Goal: Transaction & Acquisition: Purchase product/service

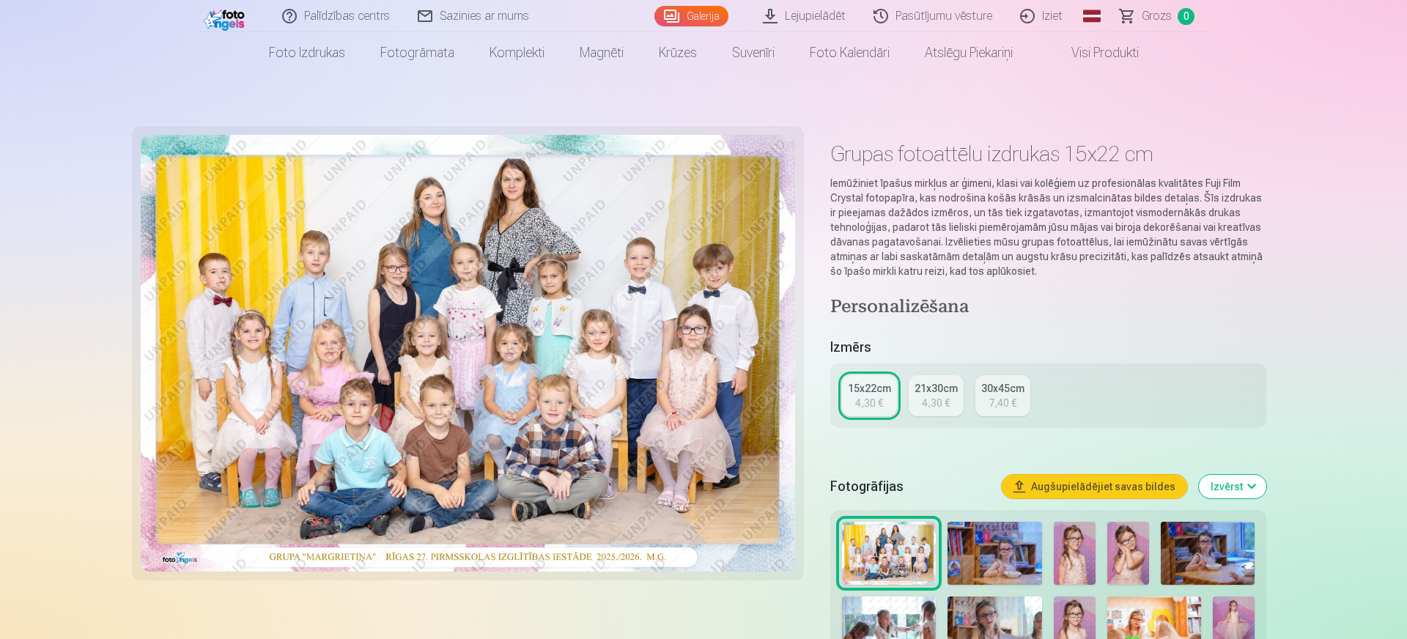
scroll to position [202, 0]
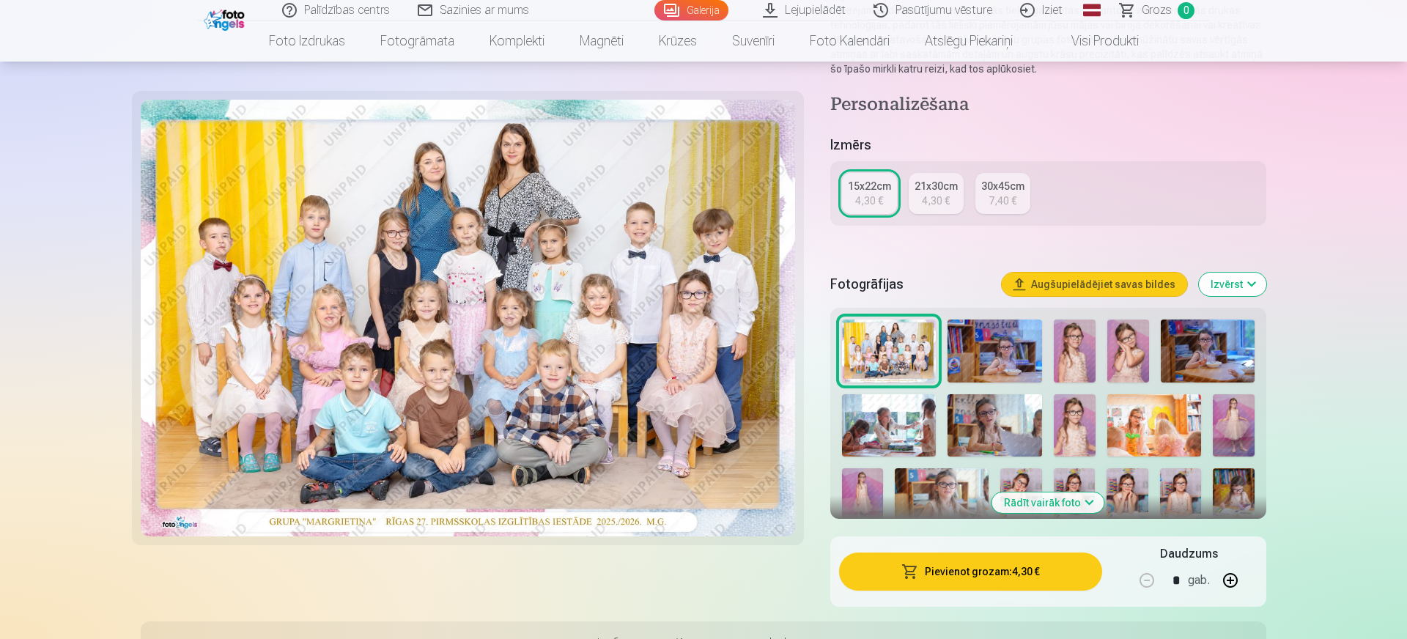
click at [1033, 565] on button "Pievienot grozam : 4,30 €" at bounding box center [970, 572] width 263 height 38
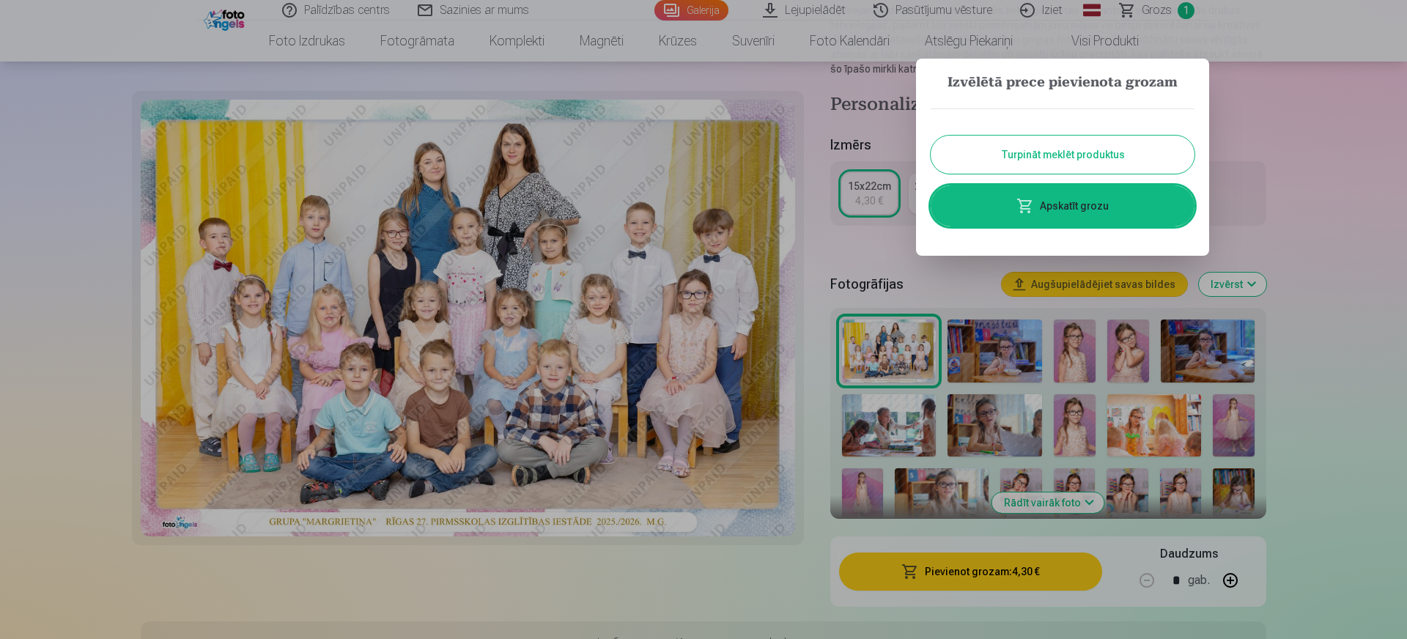
click at [1085, 149] on button "Turpināt meklēt produktus" at bounding box center [1063, 155] width 264 height 38
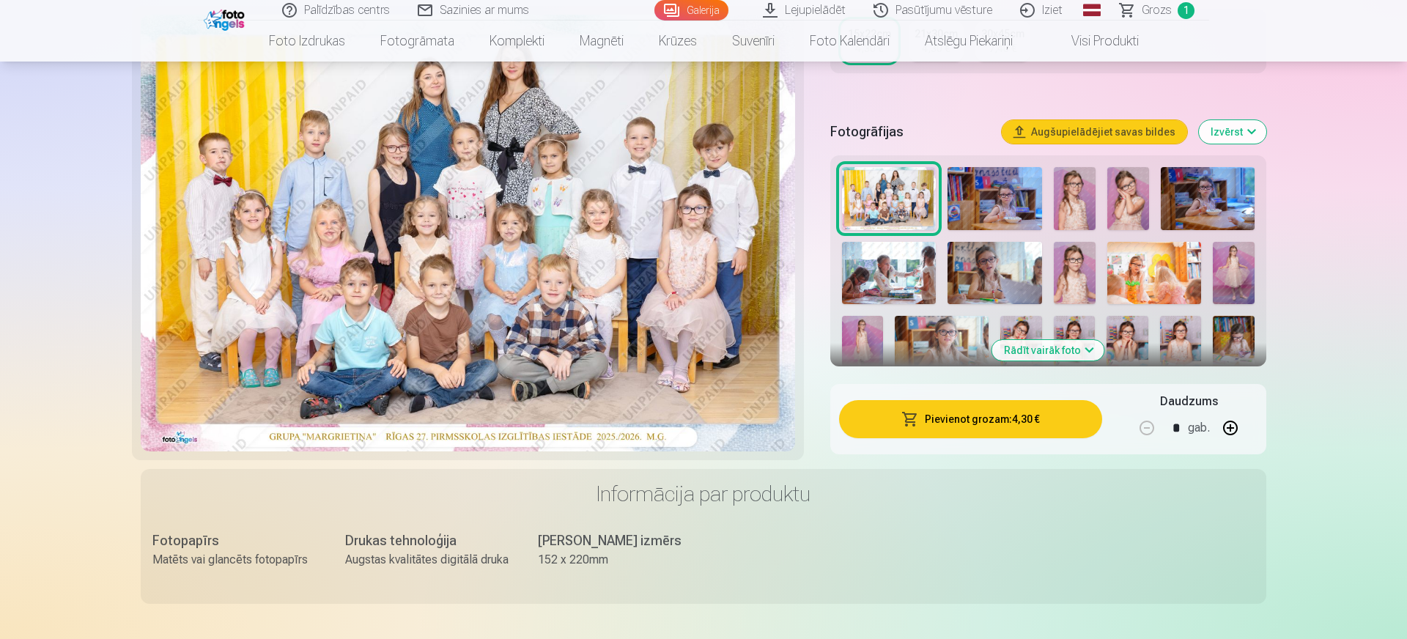
scroll to position [303, 0]
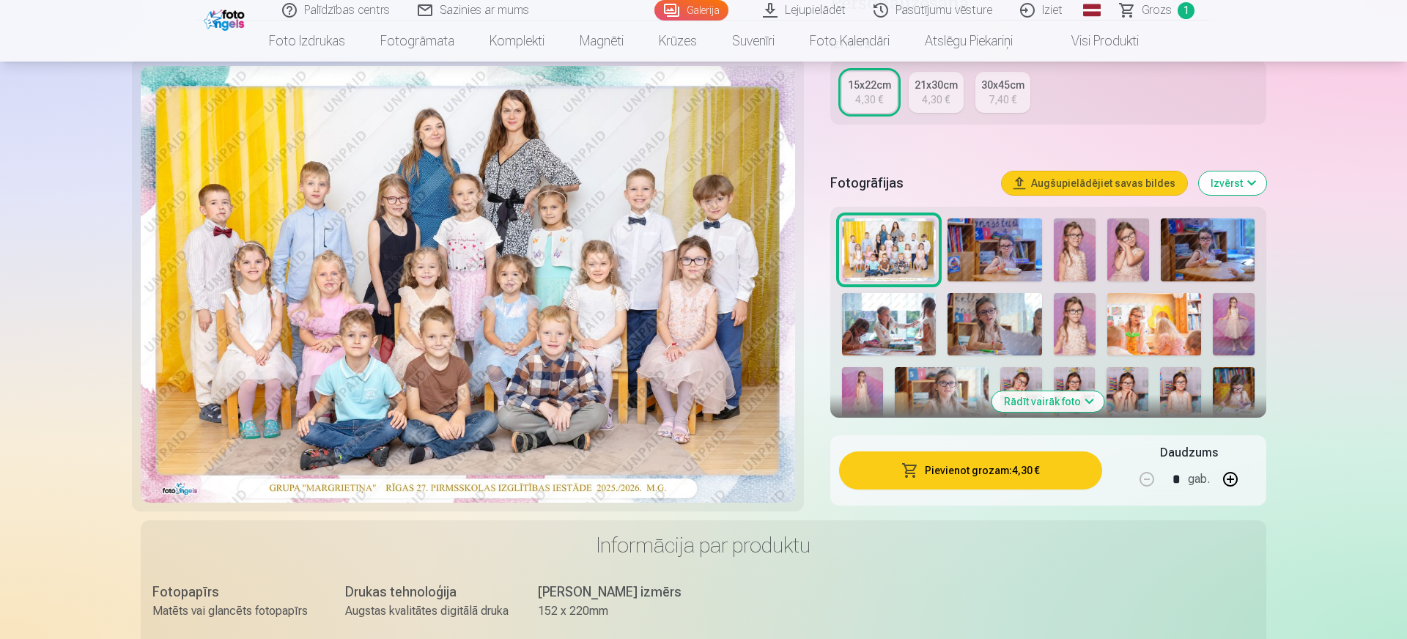
click at [1075, 402] on button "Rādīt vairāk foto" at bounding box center [1048, 401] width 112 height 21
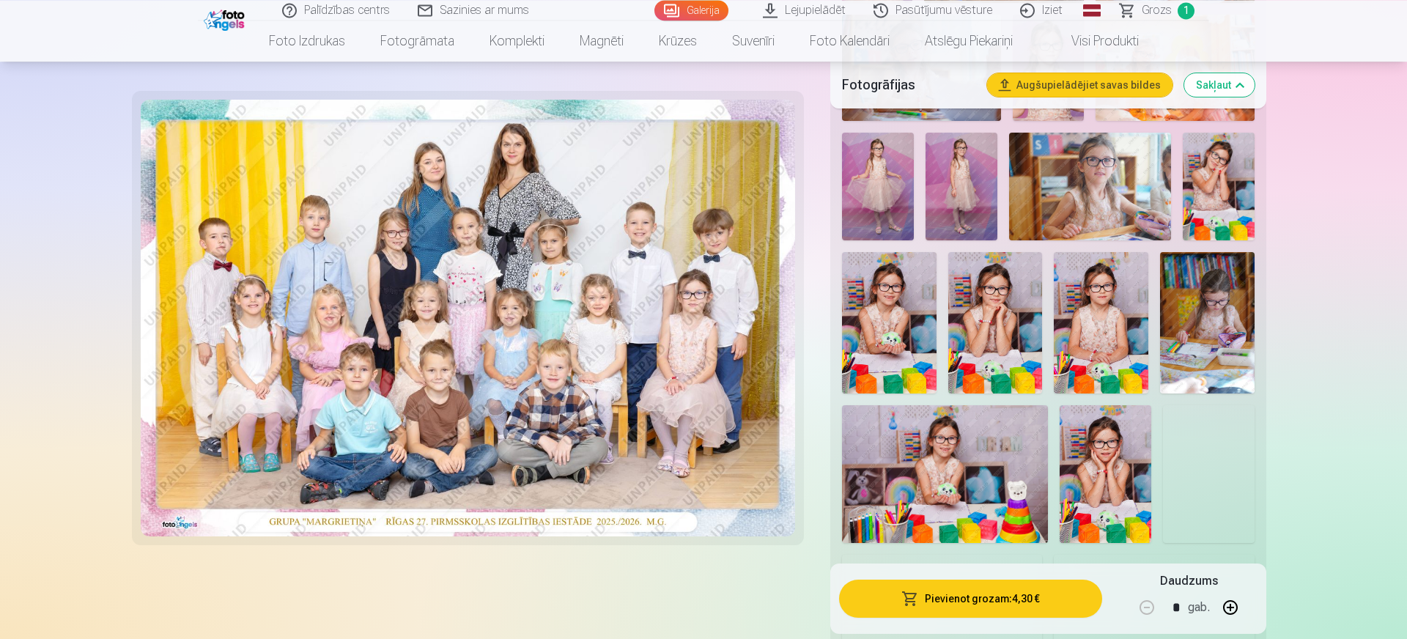
scroll to position [809, 0]
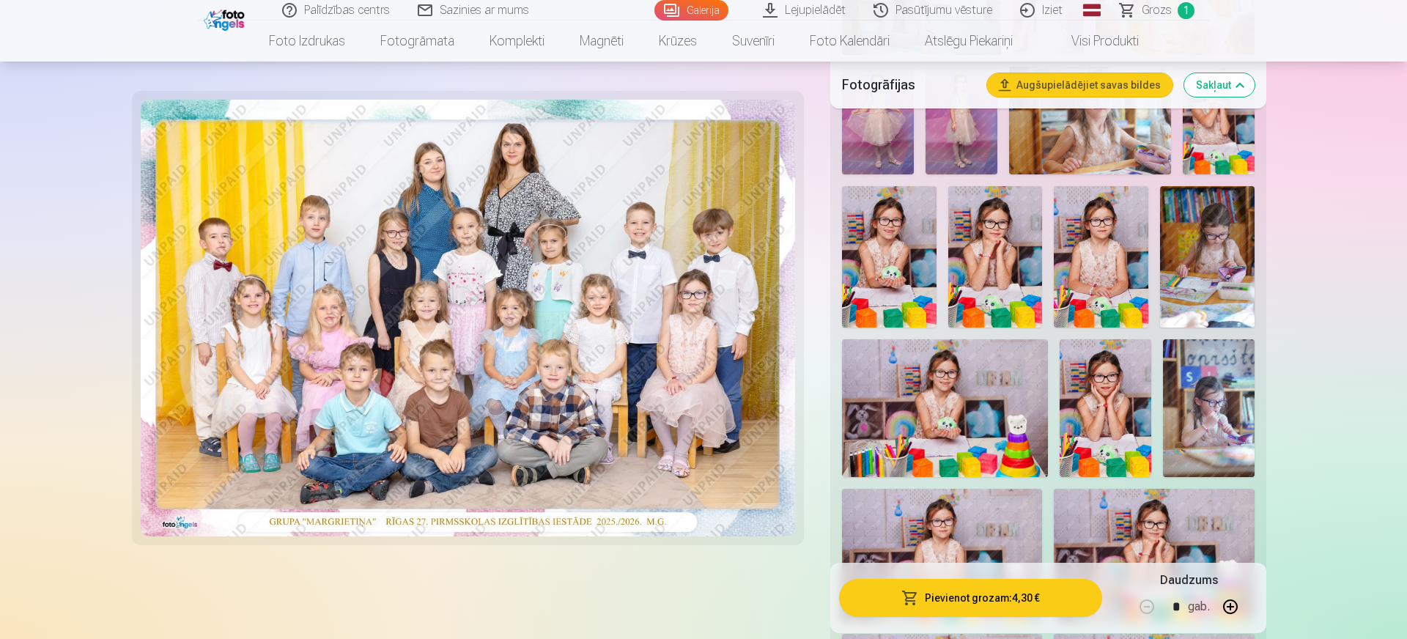
click at [901, 263] on img at bounding box center [889, 256] width 95 height 141
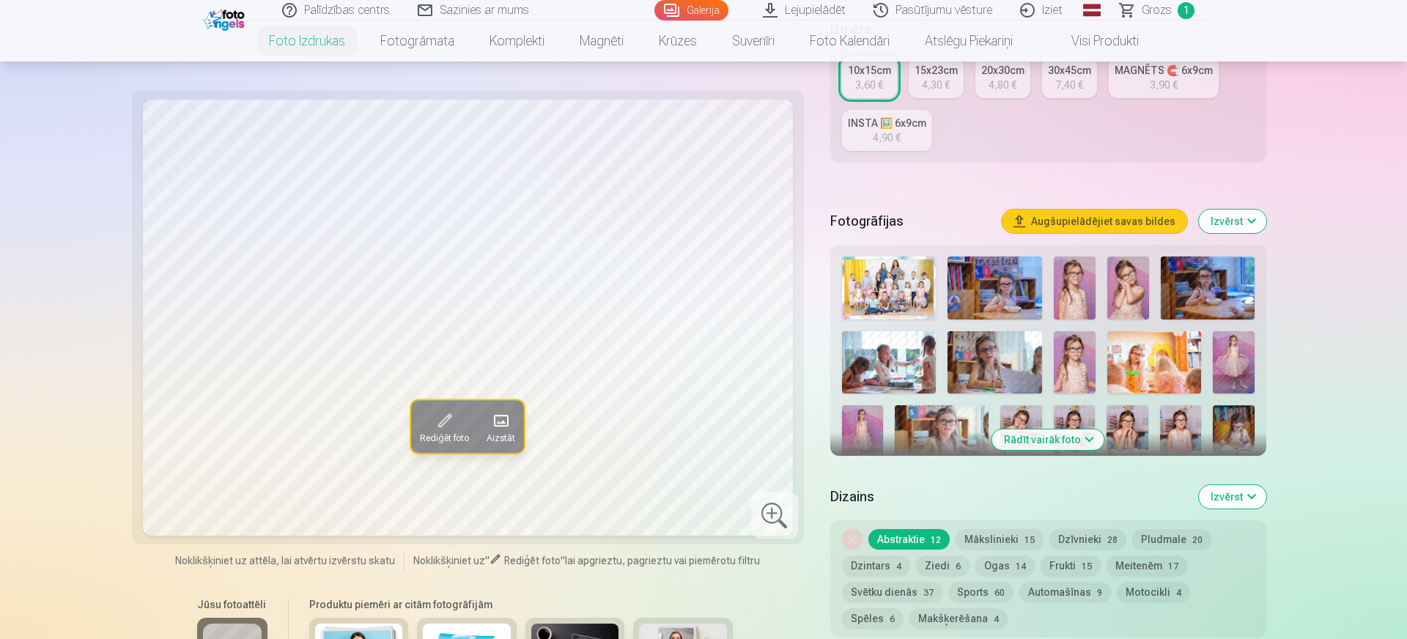
scroll to position [405, 0]
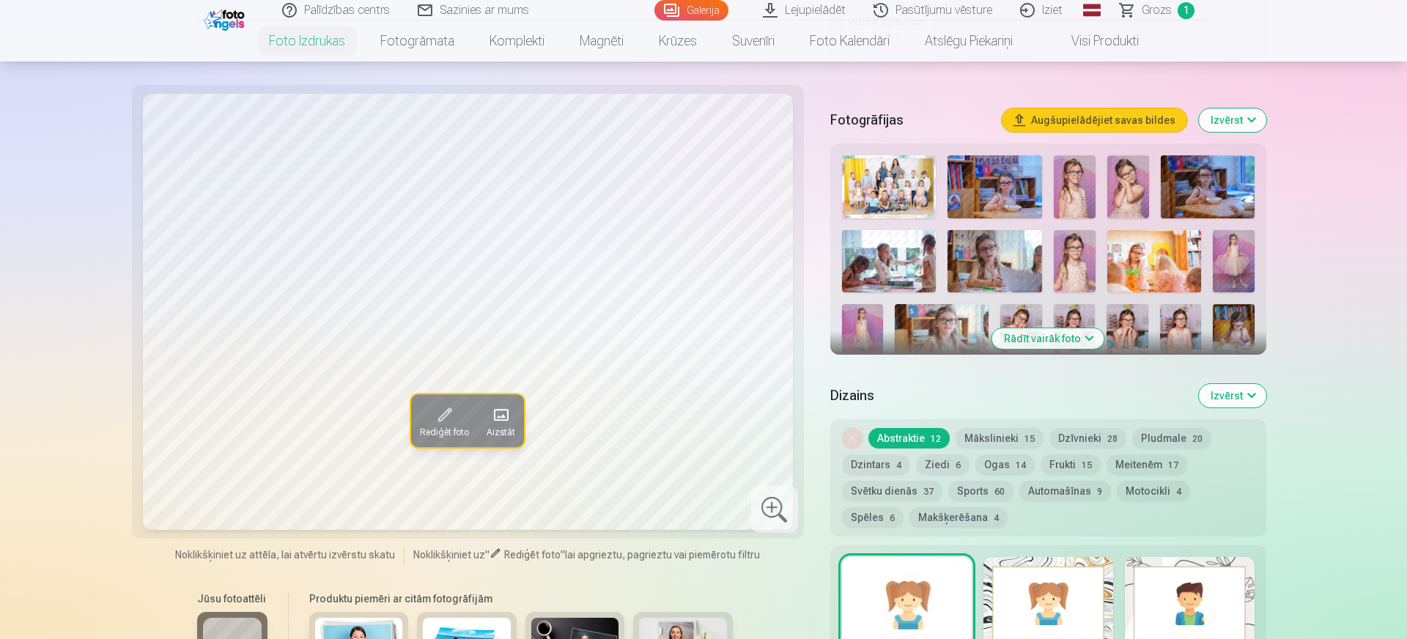
click at [1027, 350] on img at bounding box center [1021, 335] width 42 height 62
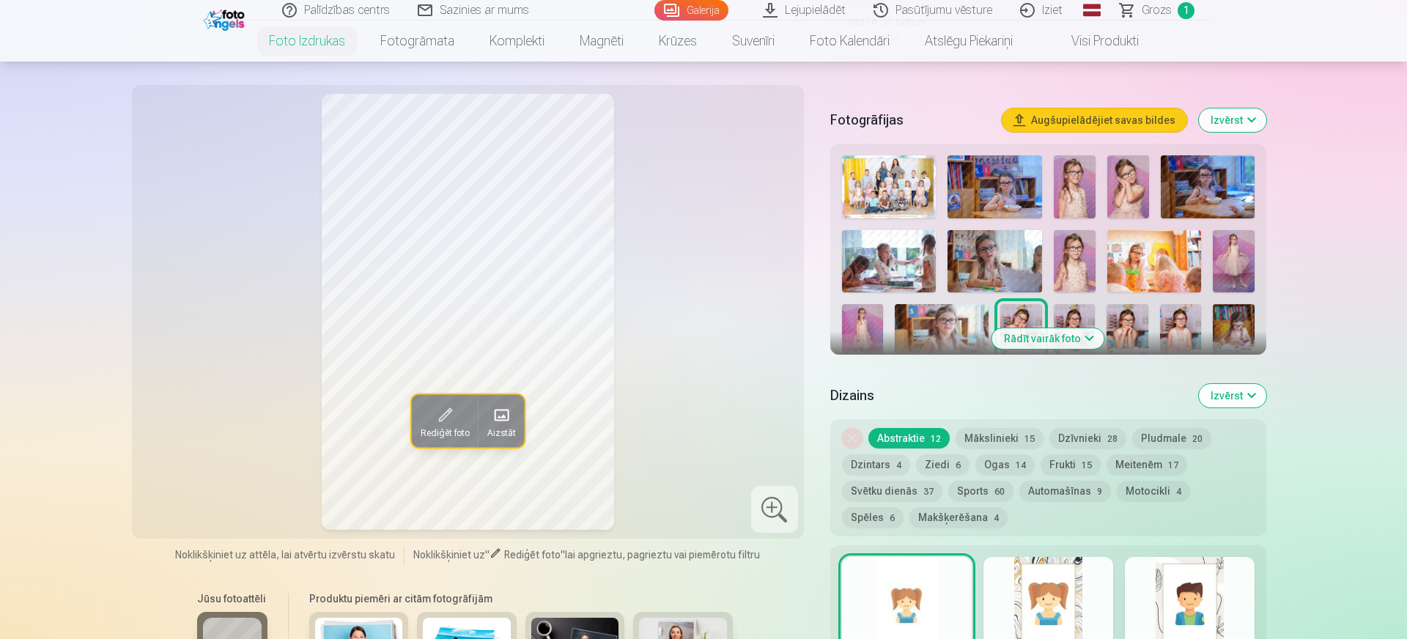
click at [1038, 337] on button "Rādīt vairāk foto" at bounding box center [1048, 338] width 112 height 21
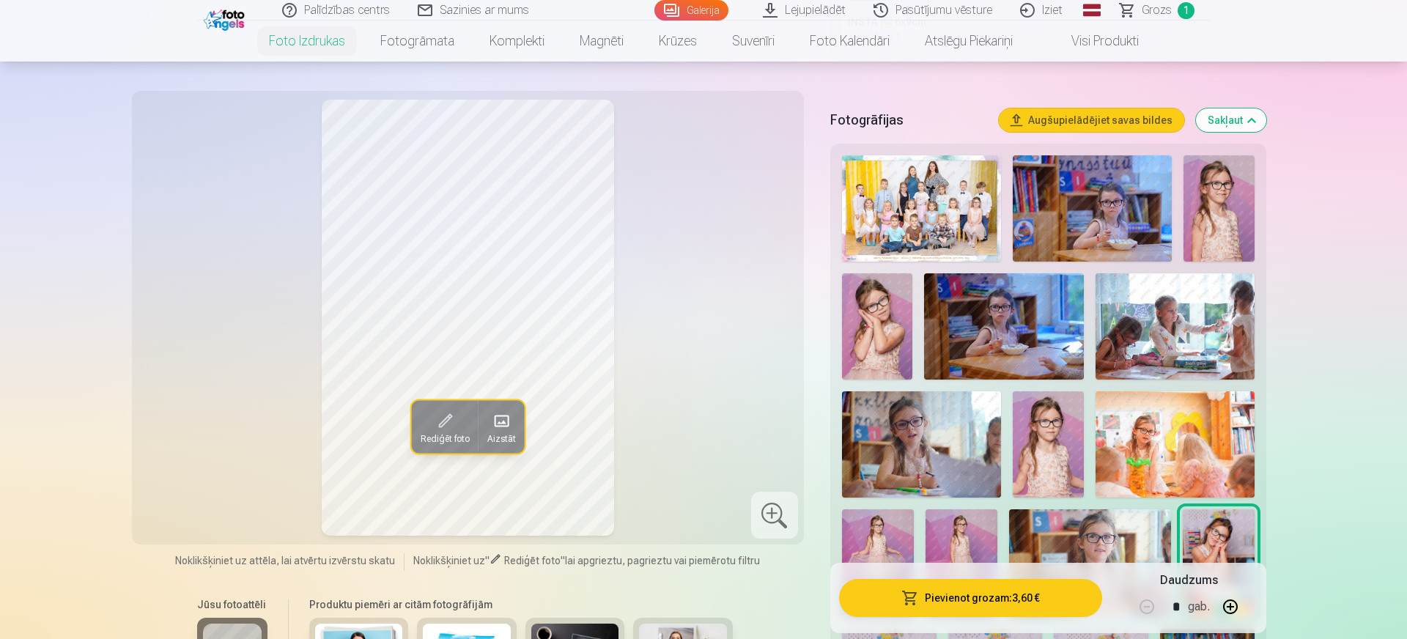
scroll to position [809, 0]
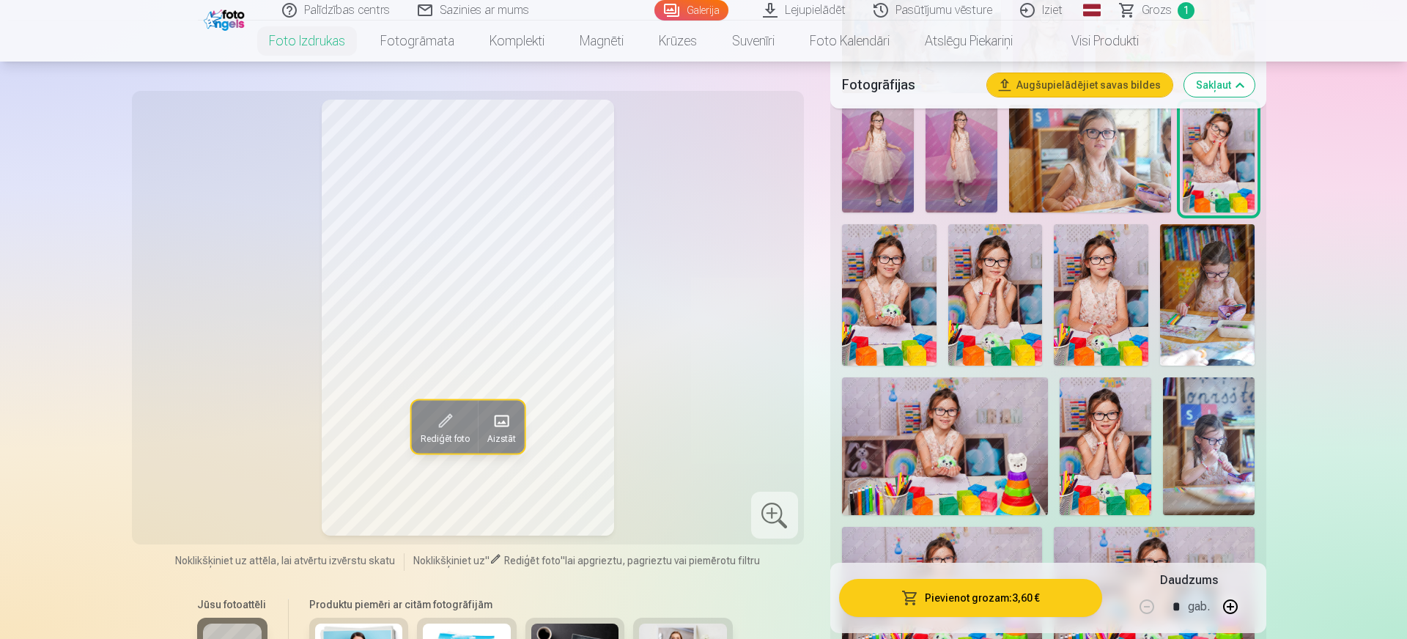
click at [909, 299] on img at bounding box center [889, 294] width 95 height 141
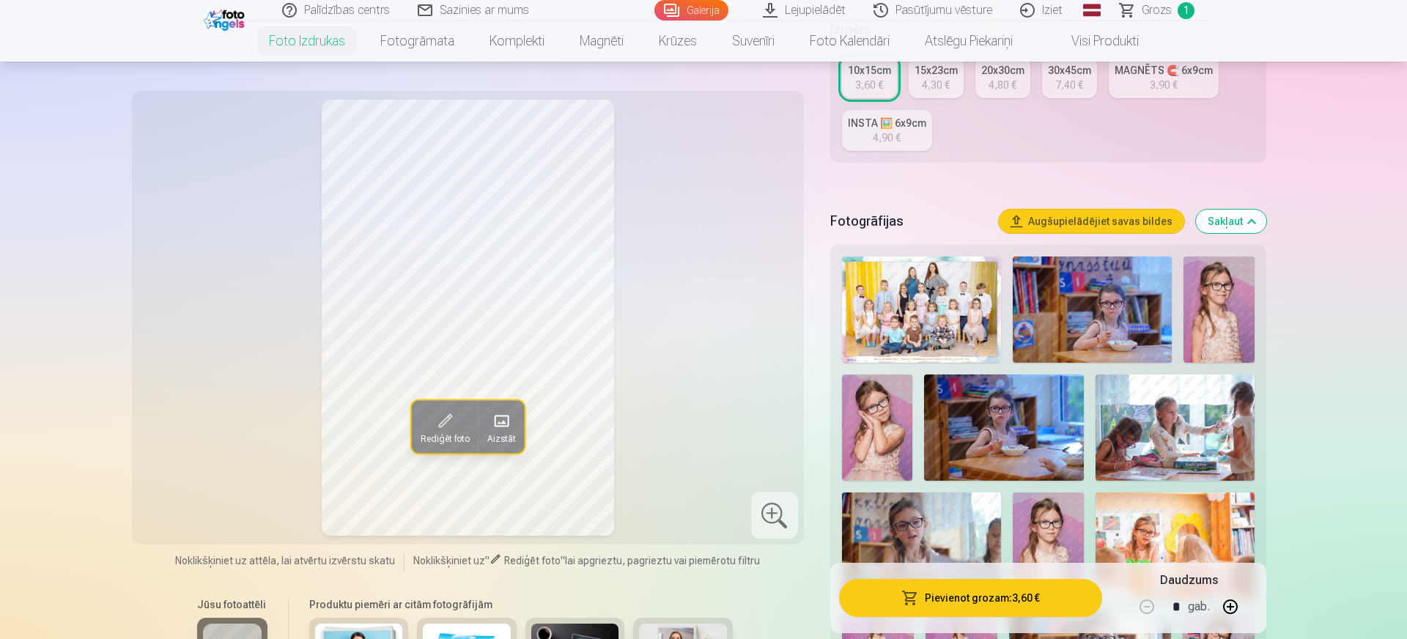
scroll to position [0, 0]
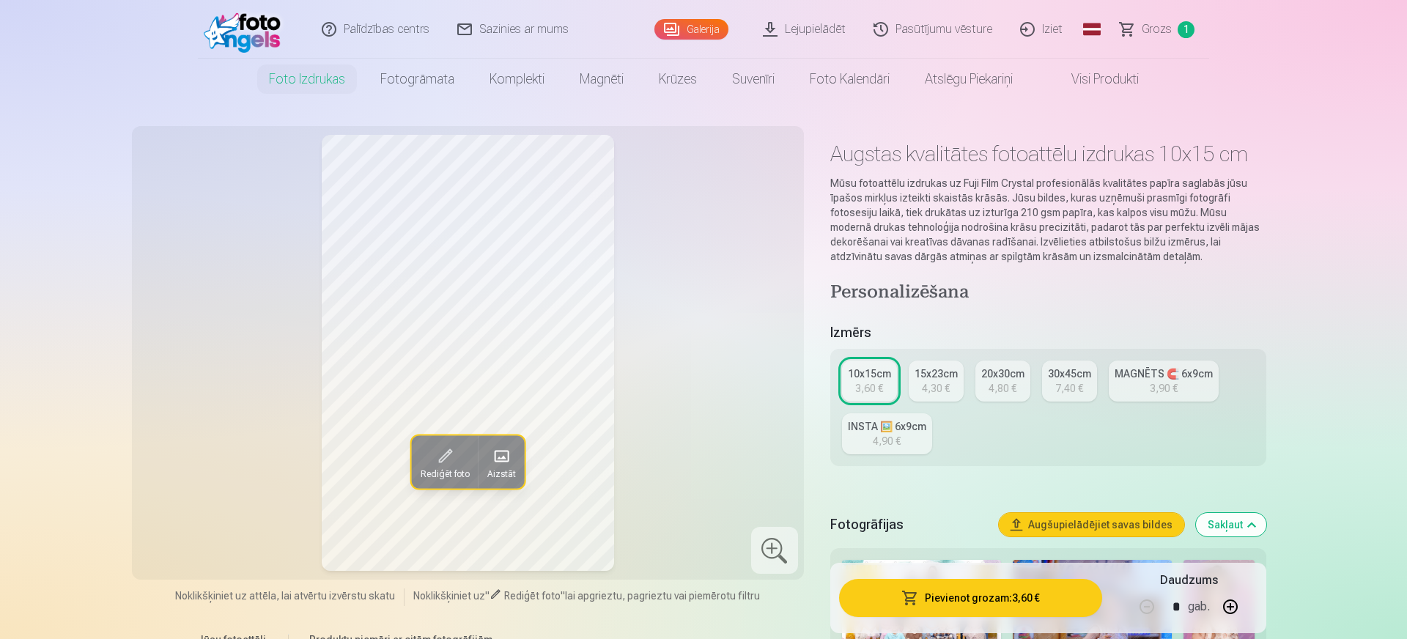
click at [1045, 605] on button "Pievienot grozam : 3,60 €" at bounding box center [970, 598] width 263 height 38
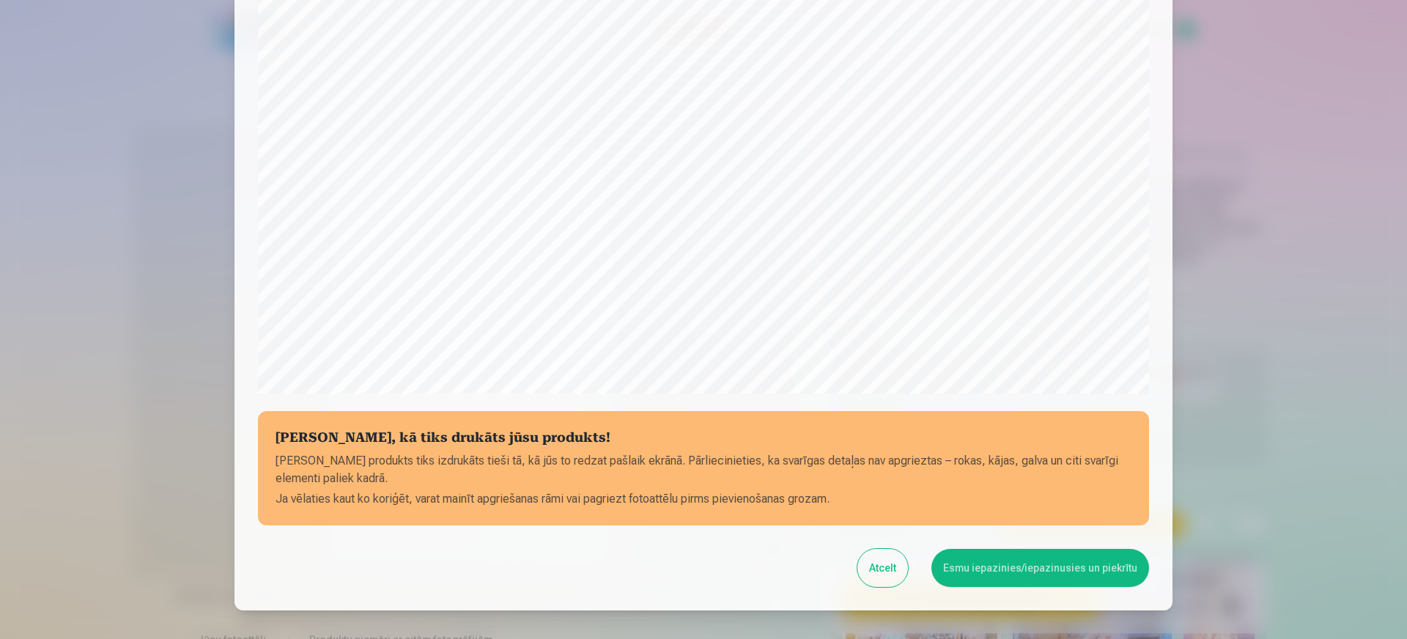
scroll to position [416, 0]
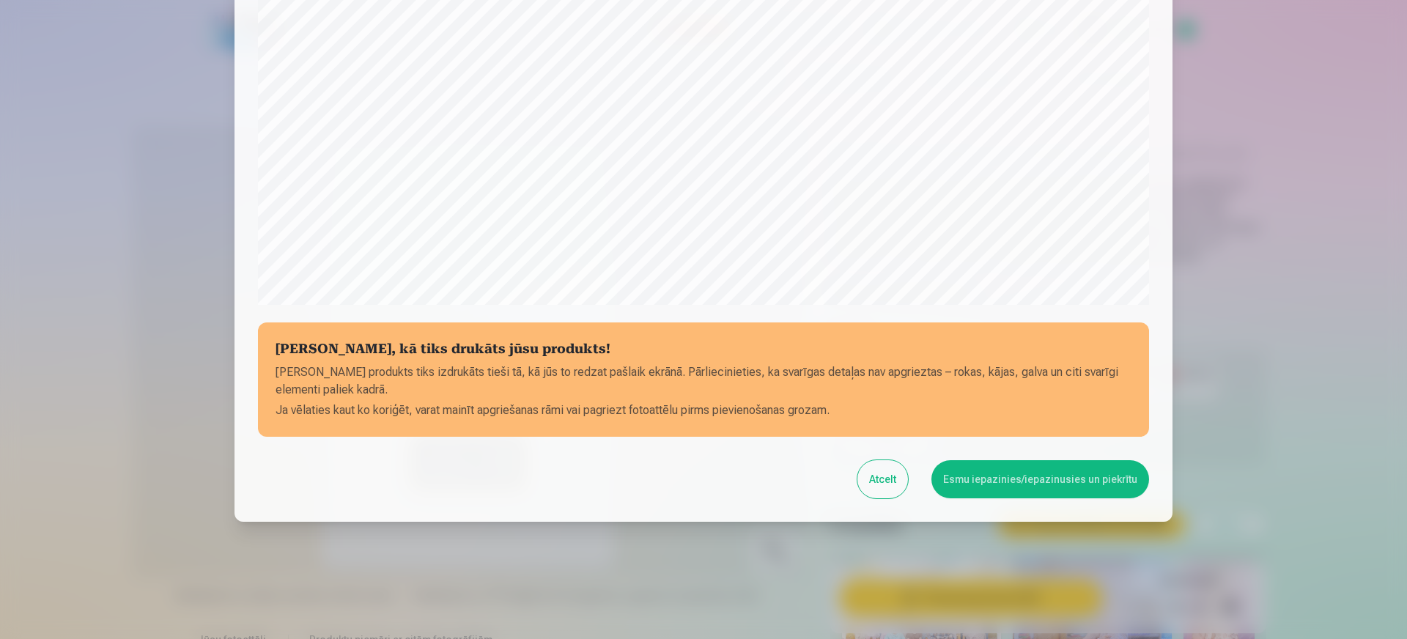
click at [876, 468] on button "Atcelt" at bounding box center [882, 479] width 51 height 38
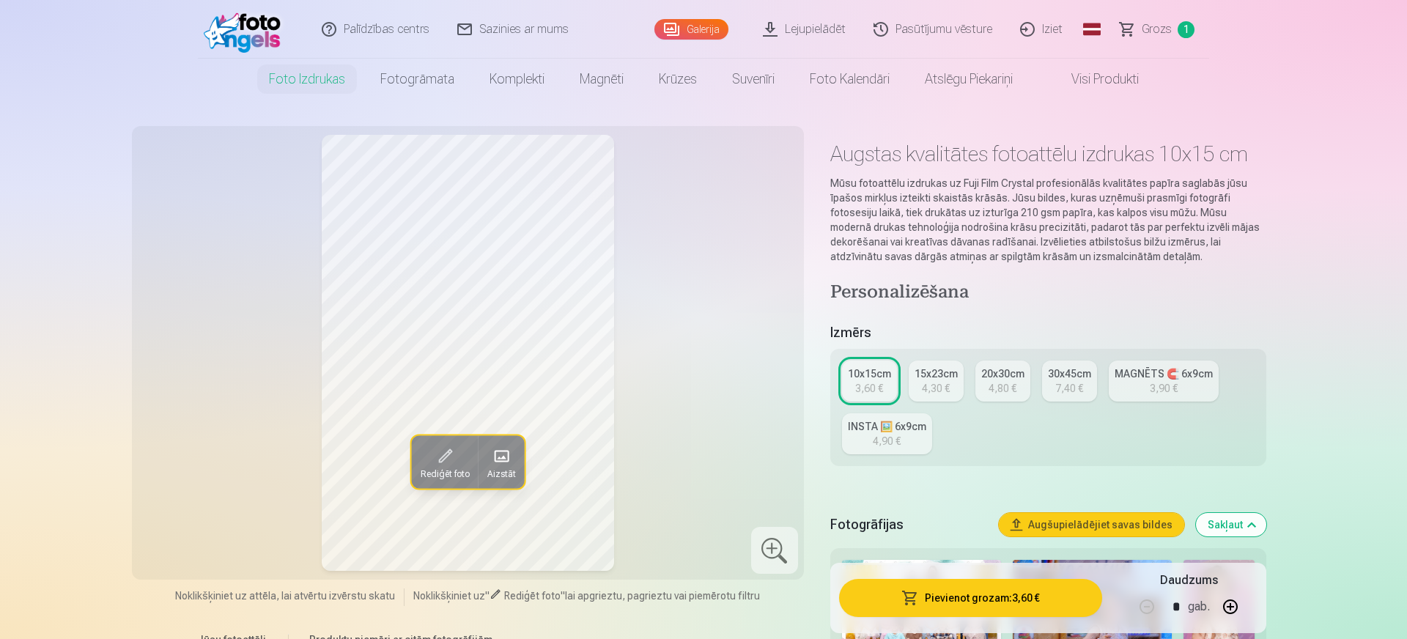
click at [451, 462] on span at bounding box center [444, 455] width 23 height 23
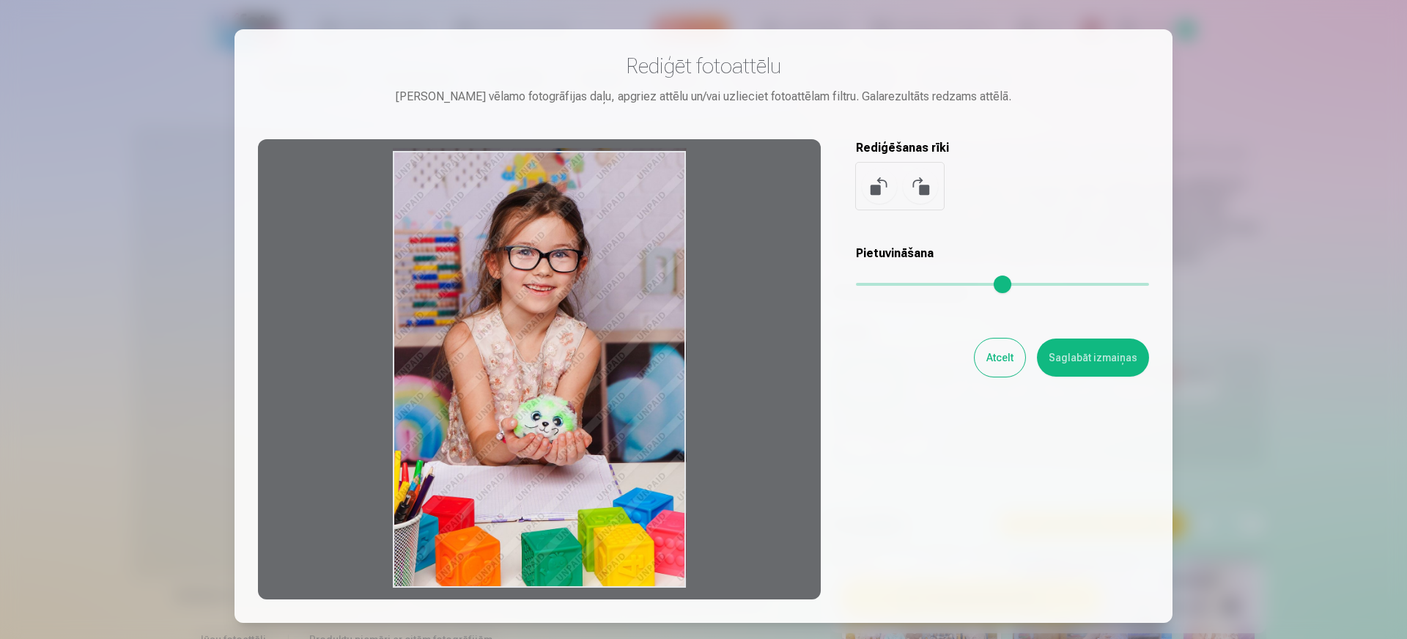
drag, startPoint x: 514, startPoint y: 427, endPoint x: 455, endPoint y: 398, distance: 66.2
click at [455, 398] on div at bounding box center [539, 369] width 563 height 460
drag, startPoint x: 455, startPoint y: 398, endPoint x: 487, endPoint y: 314, distance: 90.2
click at [487, 314] on div at bounding box center [539, 369] width 563 height 460
drag, startPoint x: 493, startPoint y: 319, endPoint x: 506, endPoint y: 275, distance: 45.7
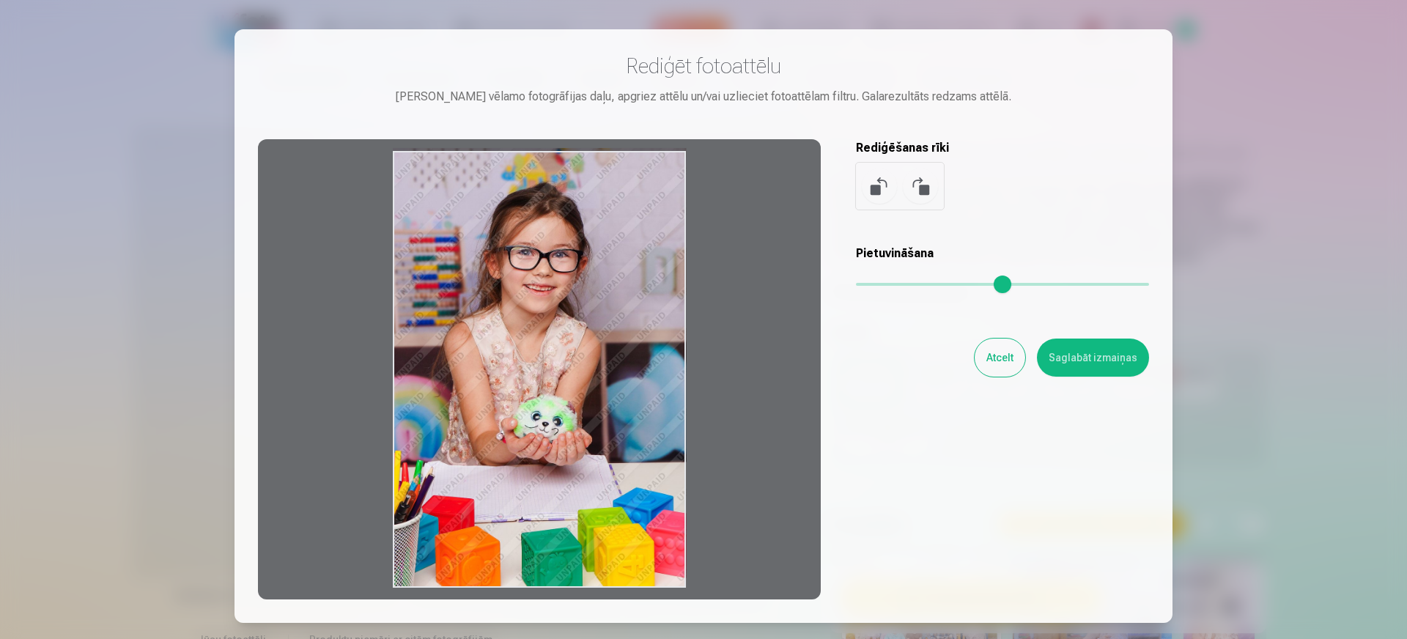
click at [506, 275] on div at bounding box center [539, 369] width 563 height 460
click at [1005, 355] on button "Atcelt" at bounding box center [1000, 358] width 51 height 38
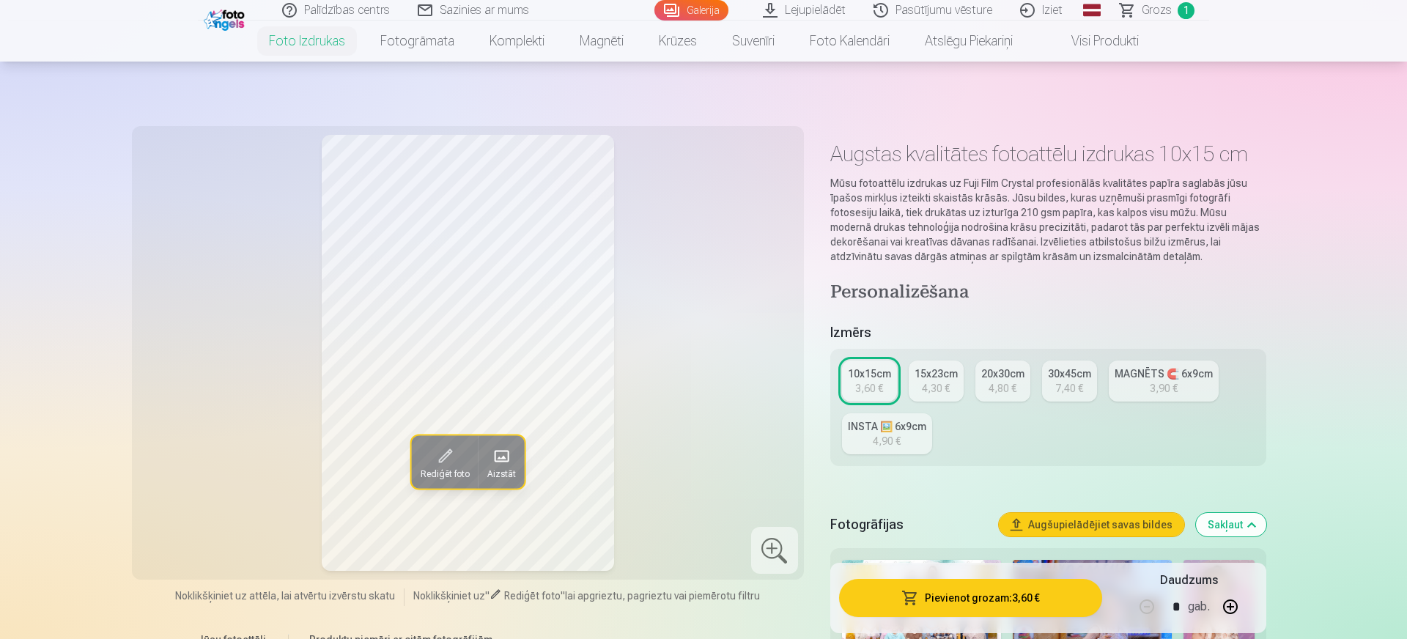
scroll to position [101, 0]
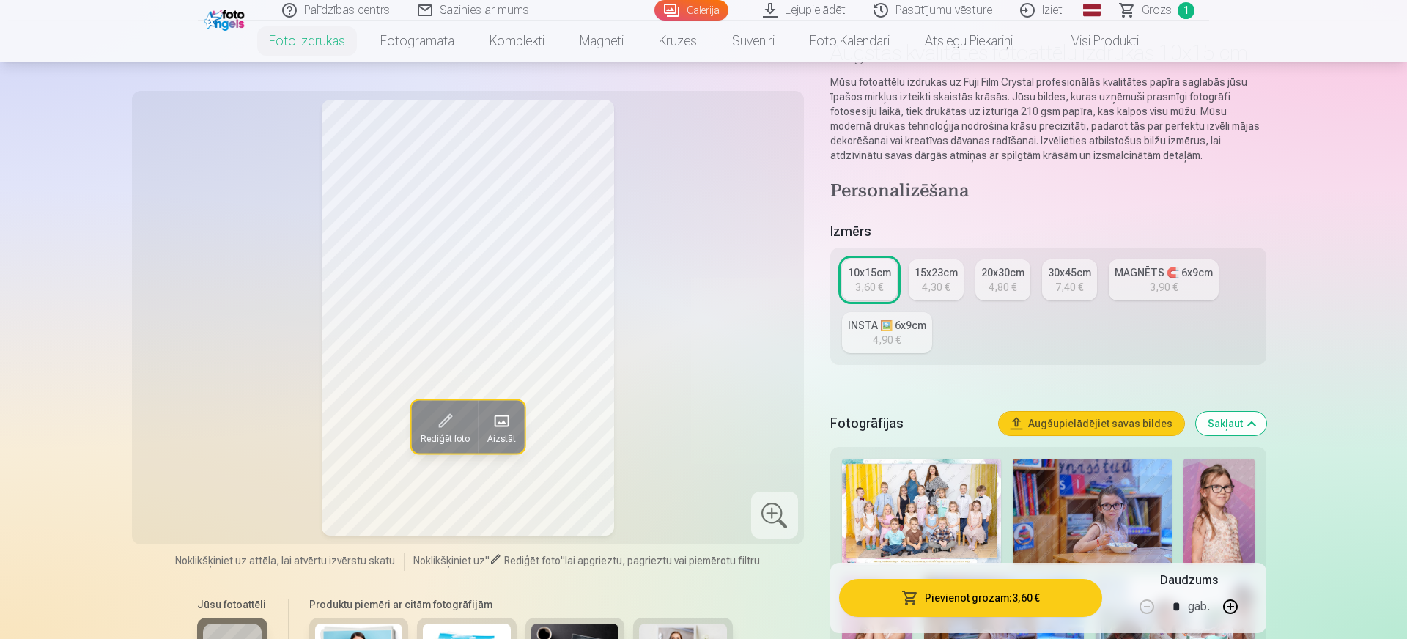
click at [1019, 592] on button "Pievienot grozam : 3,60 €" at bounding box center [970, 598] width 263 height 38
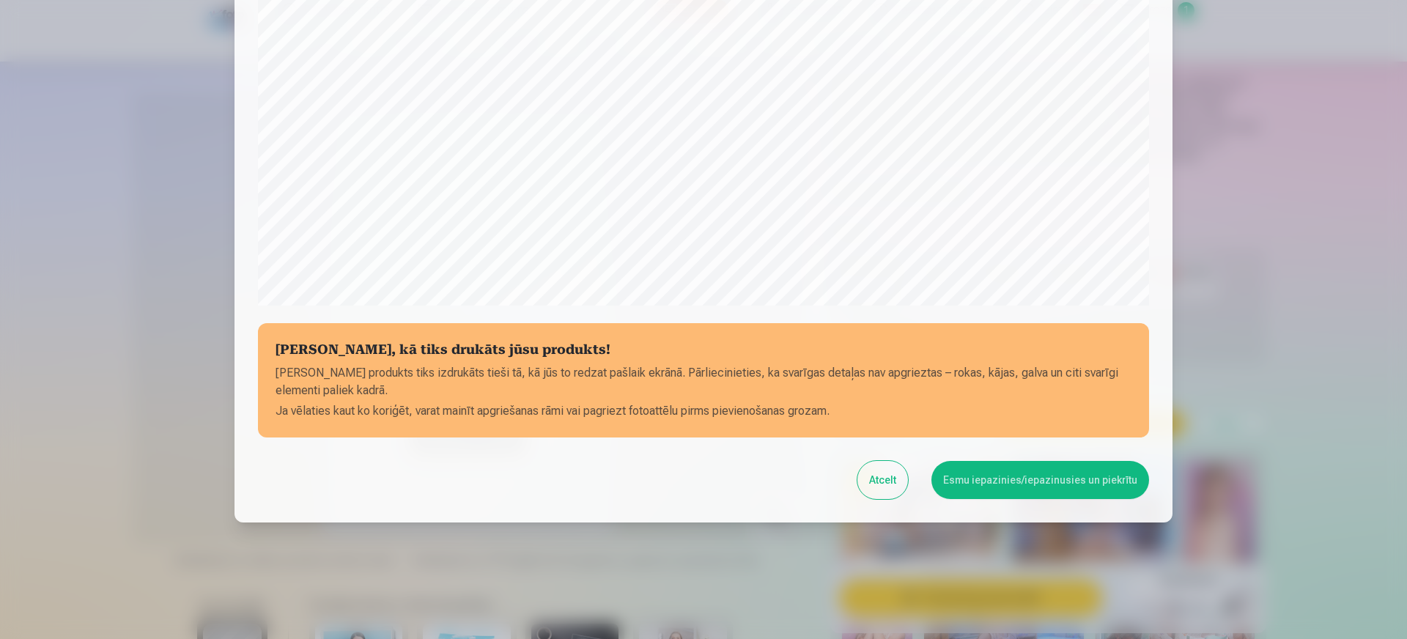
scroll to position [416, 0]
click at [1053, 480] on button "Esmu iepazinies/iepazinusies un piekrītu" at bounding box center [1040, 479] width 218 height 38
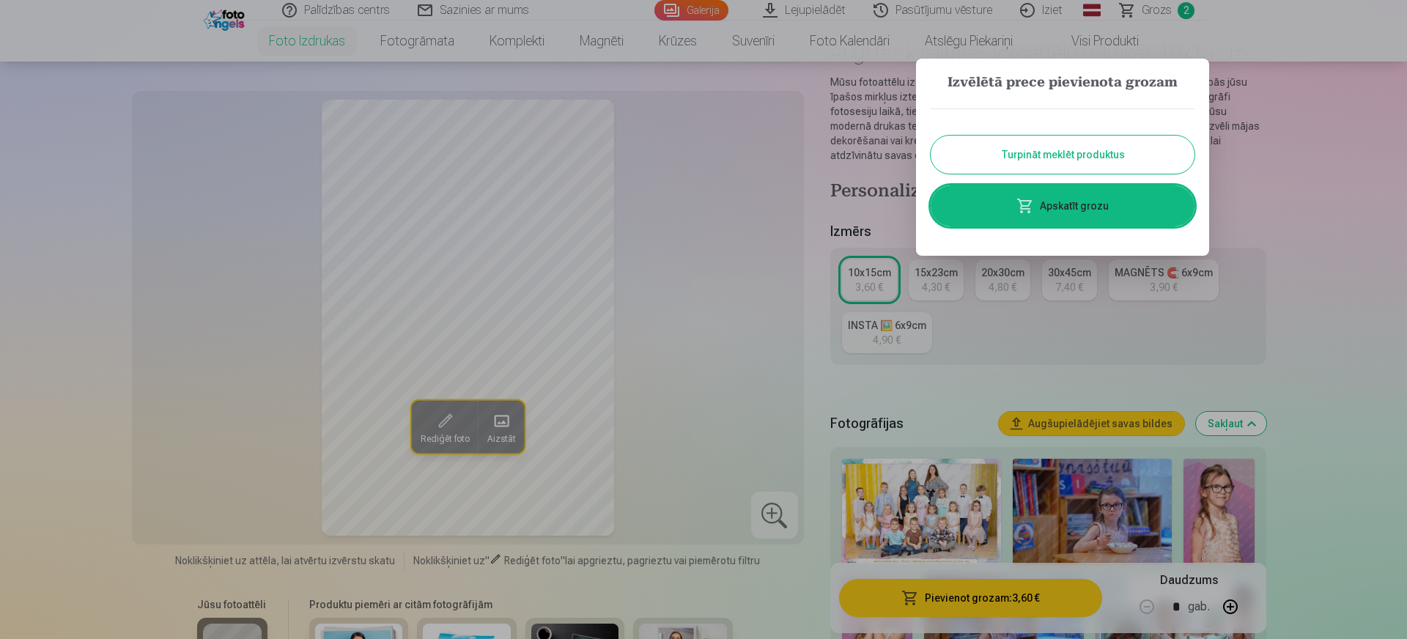
click at [1118, 153] on button "Turpināt meklēt produktus" at bounding box center [1063, 155] width 264 height 38
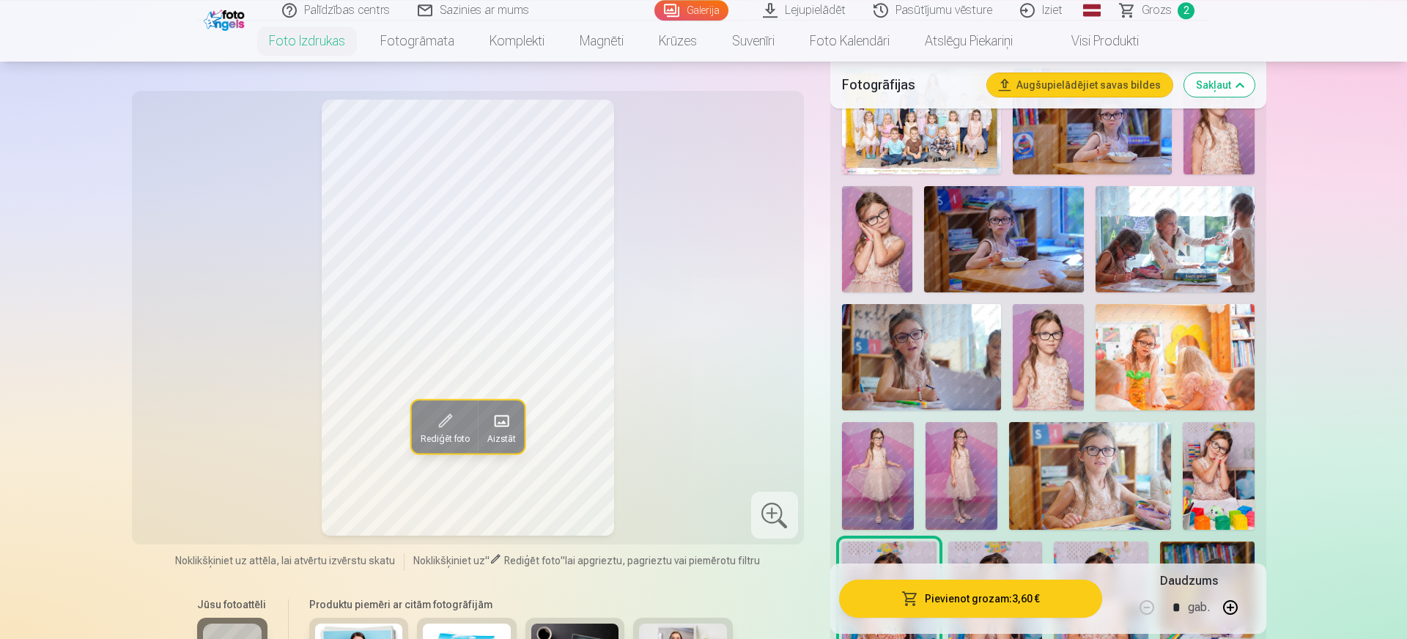
scroll to position [506, 0]
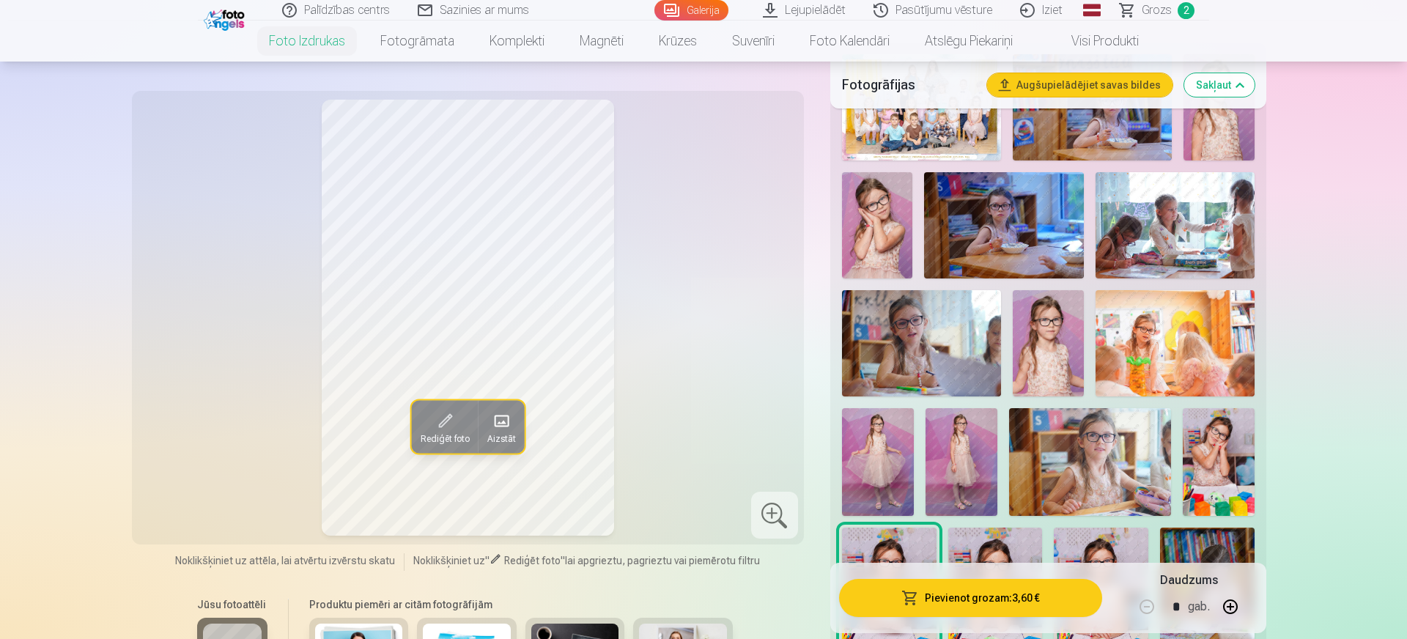
click at [1184, 355] on img at bounding box center [1175, 343] width 159 height 106
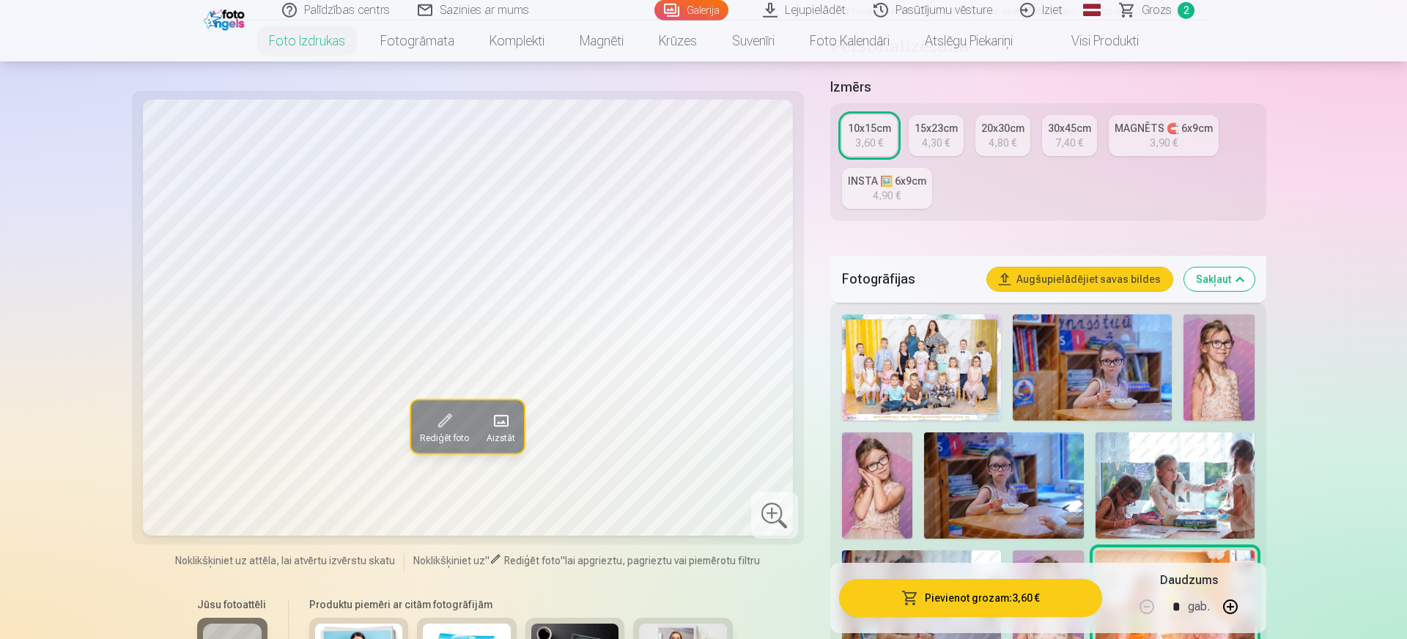
scroll to position [607, 0]
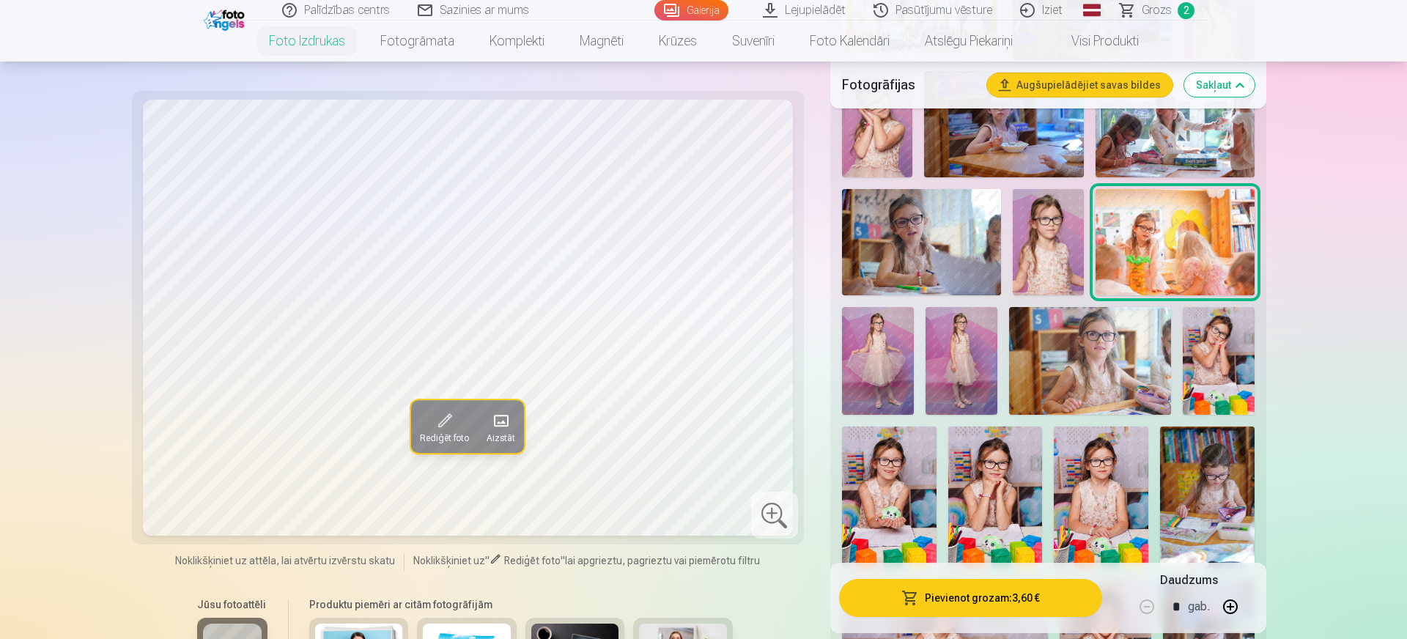
click at [992, 592] on button "Pievienot grozam : 3,60 €" at bounding box center [970, 598] width 263 height 38
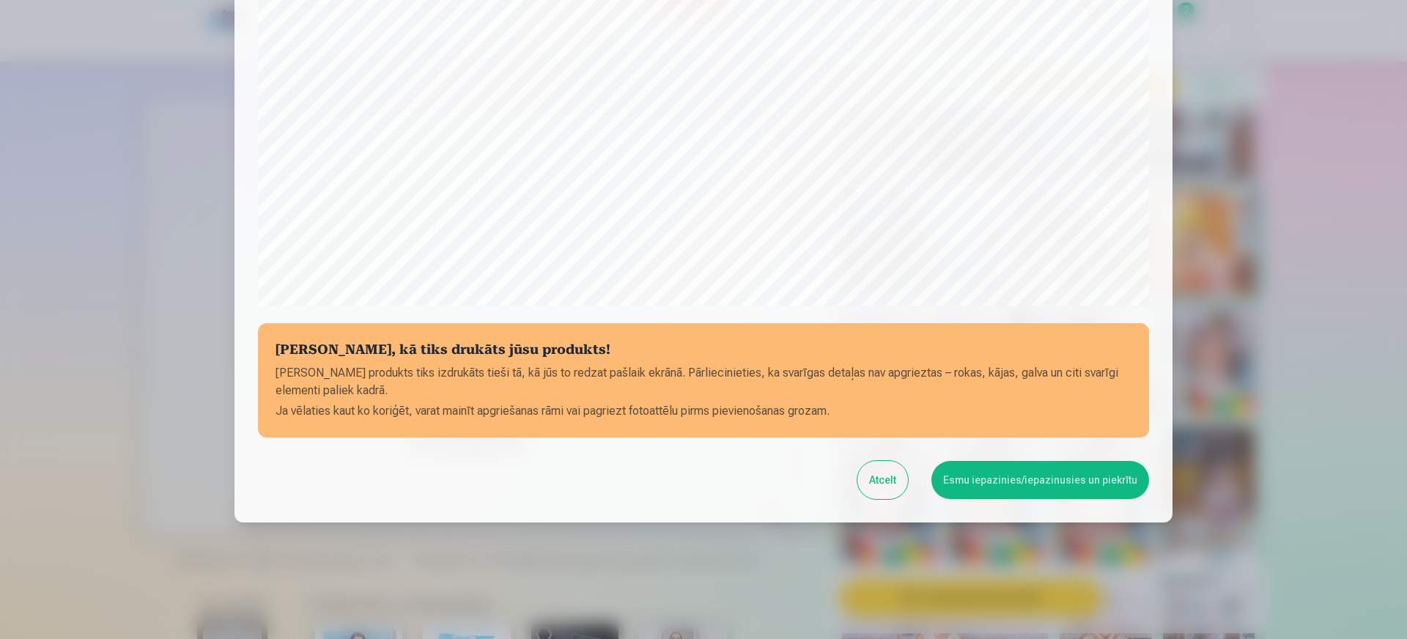
scroll to position [416, 0]
click at [908, 481] on button "Atcelt" at bounding box center [882, 479] width 51 height 38
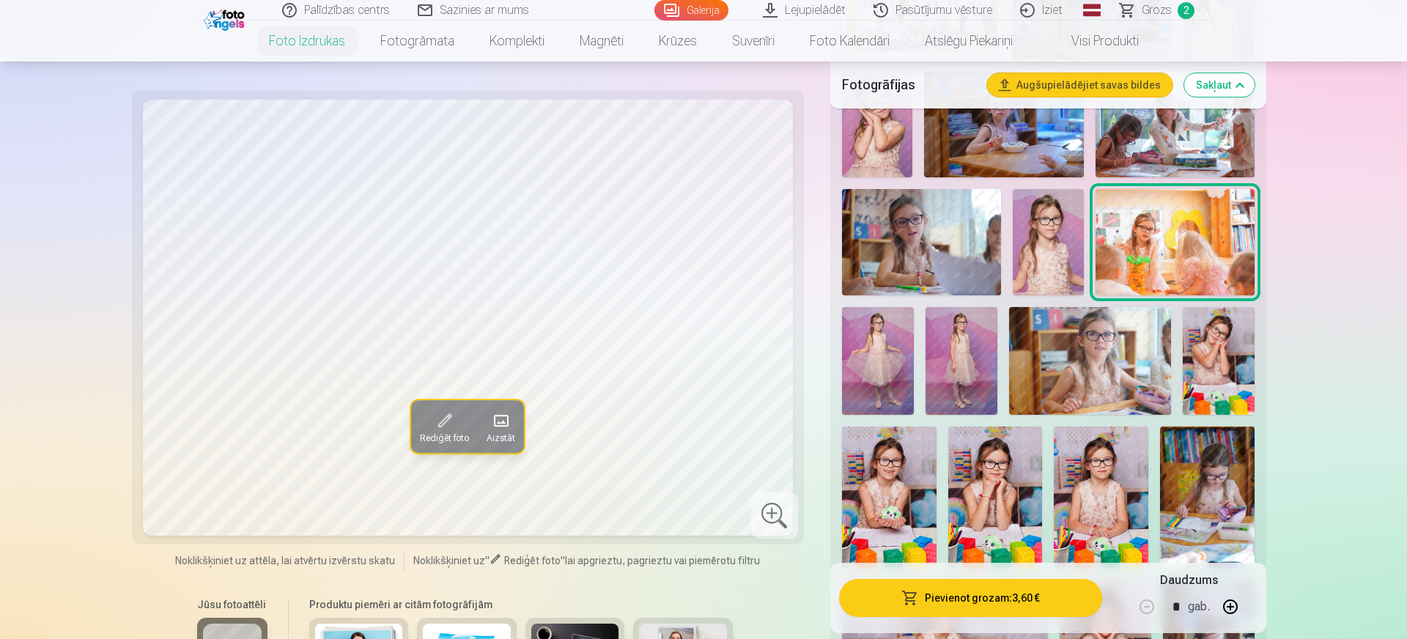
click at [440, 429] on span at bounding box center [444, 420] width 23 height 23
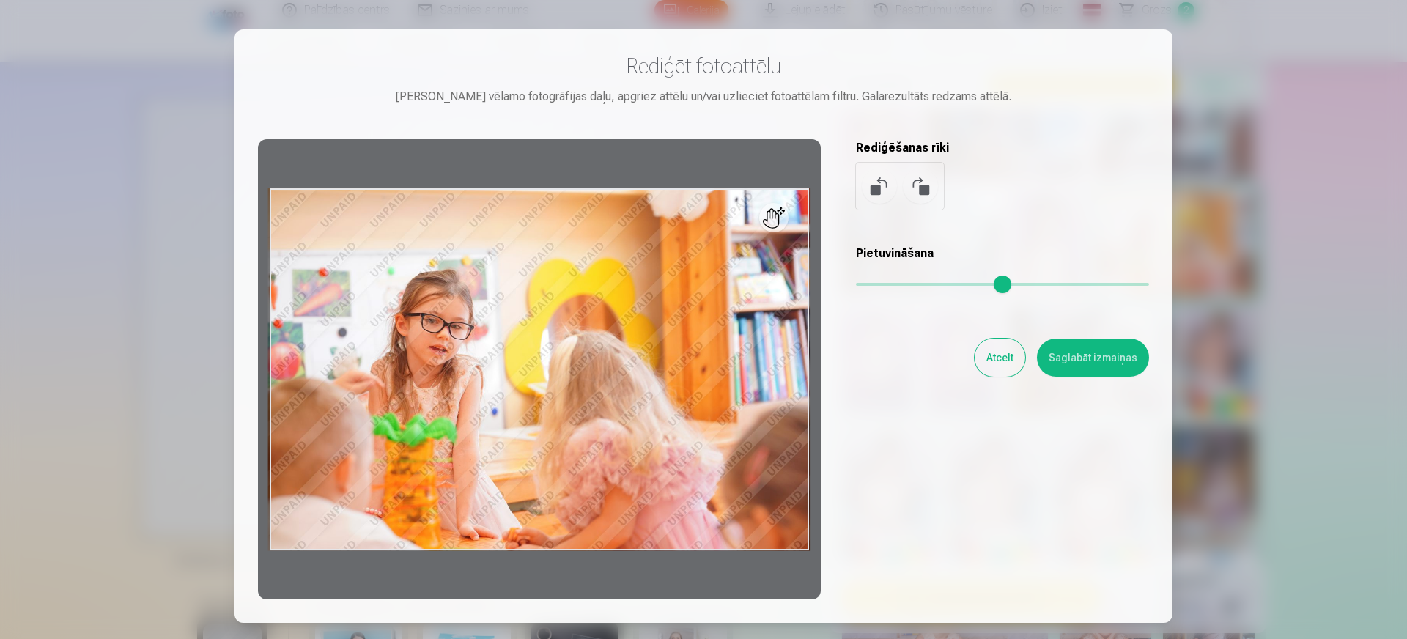
click at [799, 553] on div at bounding box center [539, 369] width 563 height 460
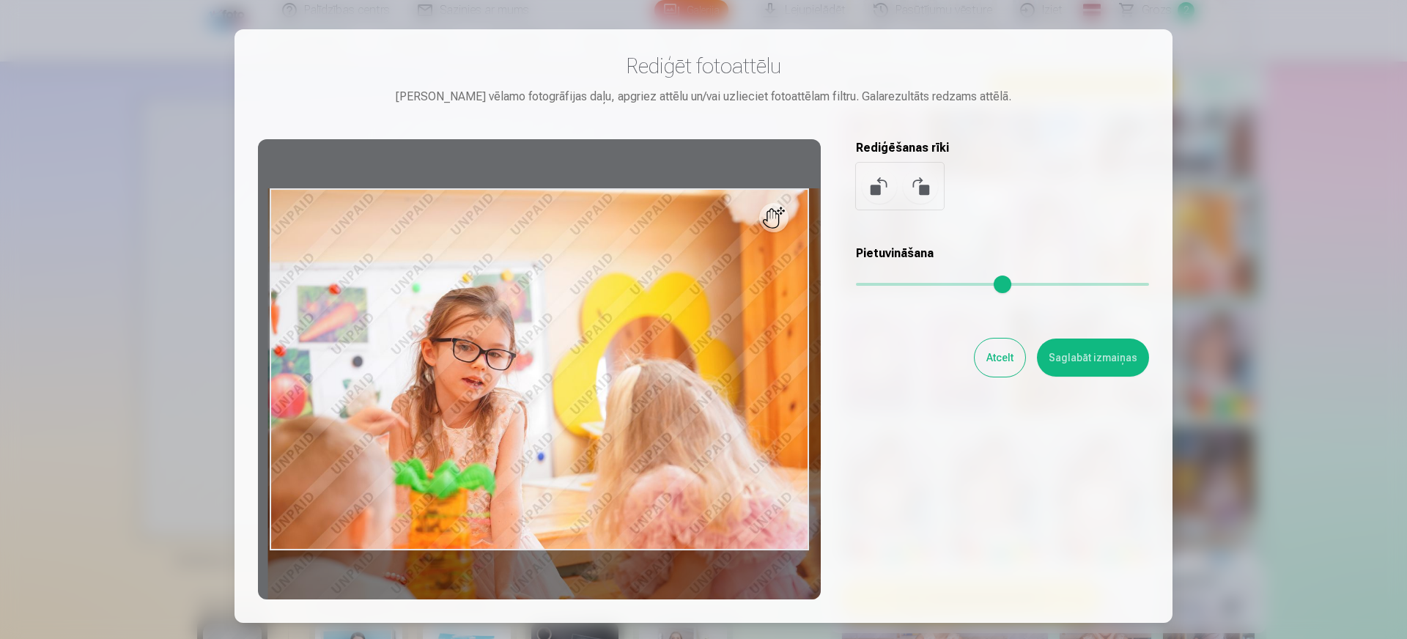
drag, startPoint x: 860, startPoint y: 287, endPoint x: 890, endPoint y: 295, distance: 30.4
click at [890, 286] on input "range" at bounding box center [1002, 284] width 293 height 3
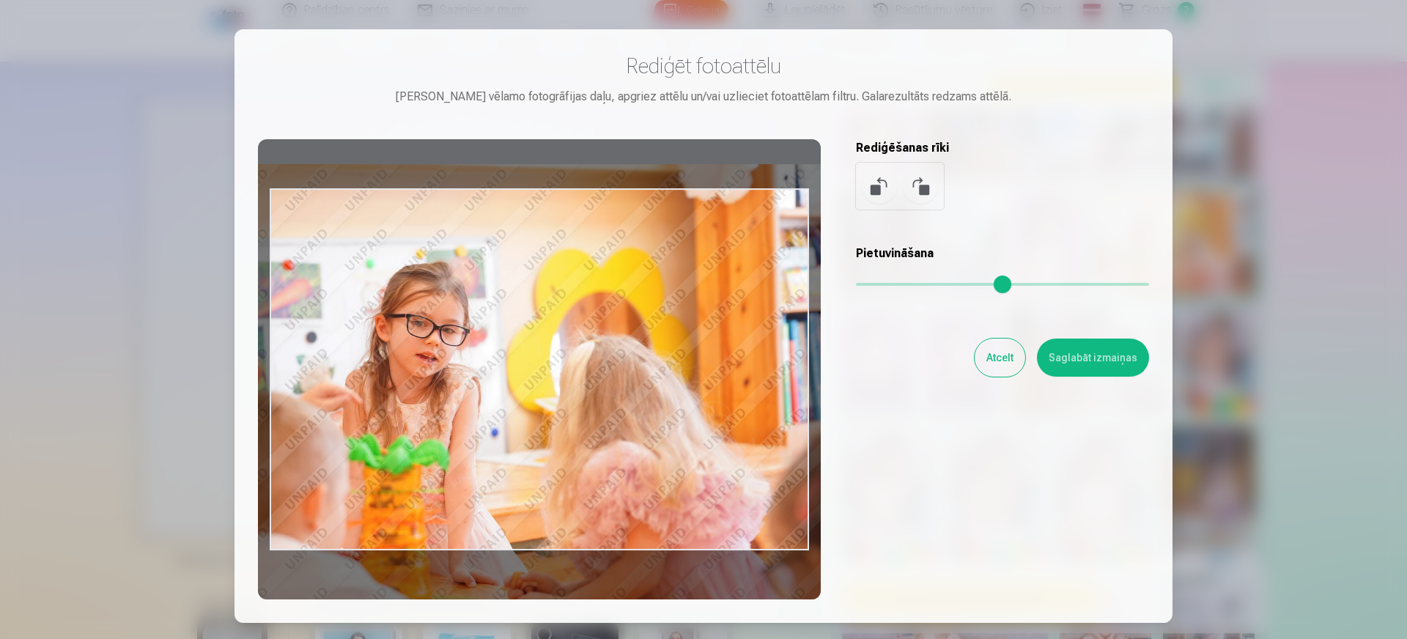
drag, startPoint x: 542, startPoint y: 306, endPoint x: 495, endPoint y: 281, distance: 52.1
click at [495, 281] on div at bounding box center [539, 369] width 563 height 460
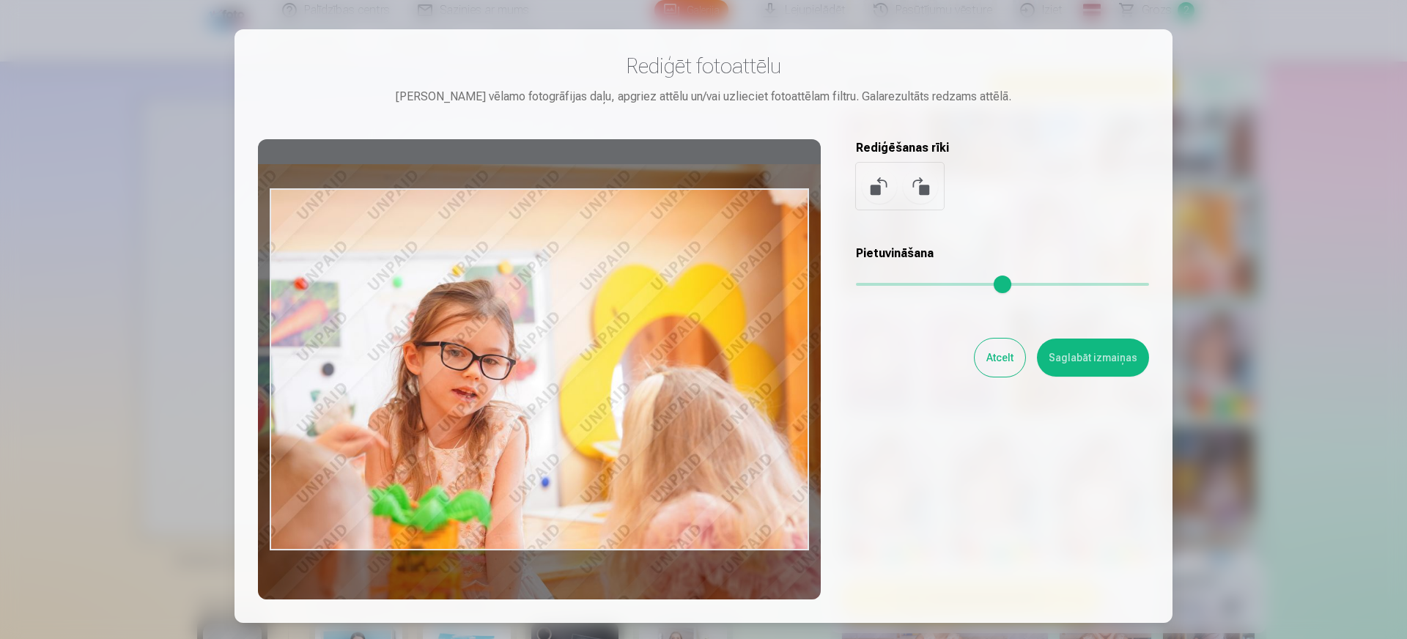
drag, startPoint x: 894, startPoint y: 284, endPoint x: 922, endPoint y: 287, distance: 28.0
type input "****"
click at [922, 286] on input "range" at bounding box center [1002, 284] width 293 height 3
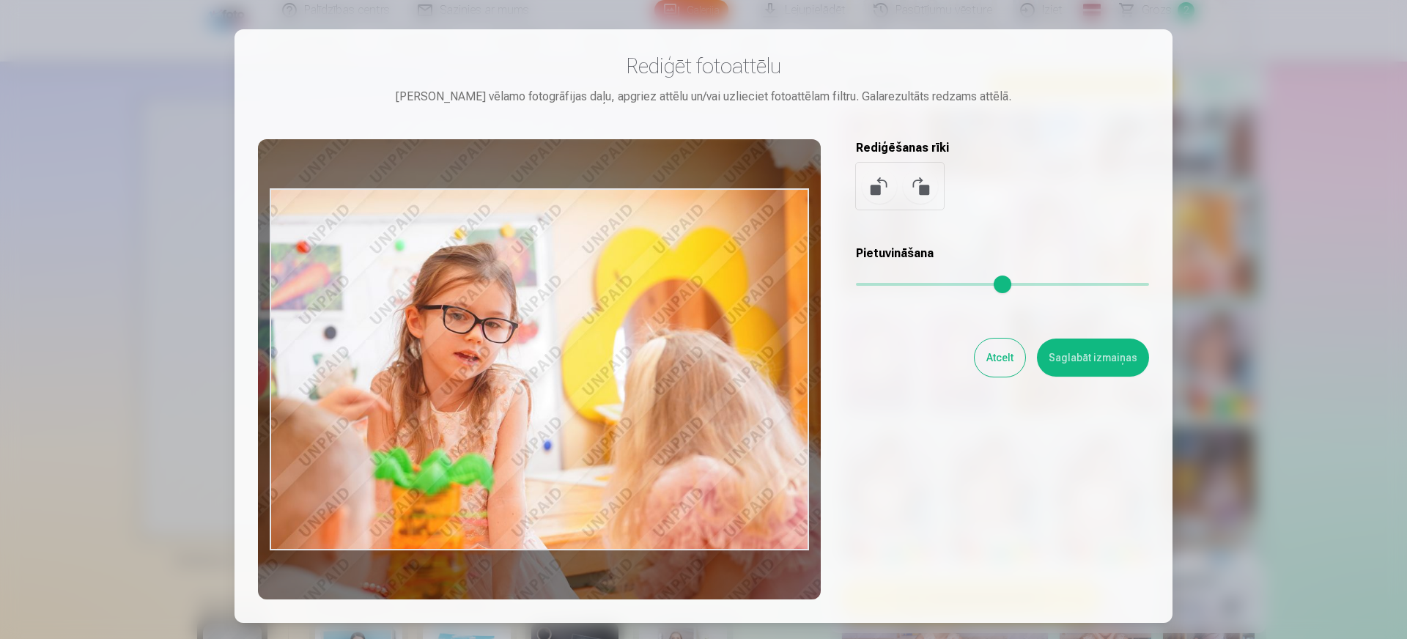
drag, startPoint x: 626, startPoint y: 332, endPoint x: 628, endPoint y: 295, distance: 36.7
click at [628, 295] on div at bounding box center [539, 369] width 563 height 460
click at [1078, 372] on button "Saglabāt izmaiņas" at bounding box center [1093, 358] width 112 height 38
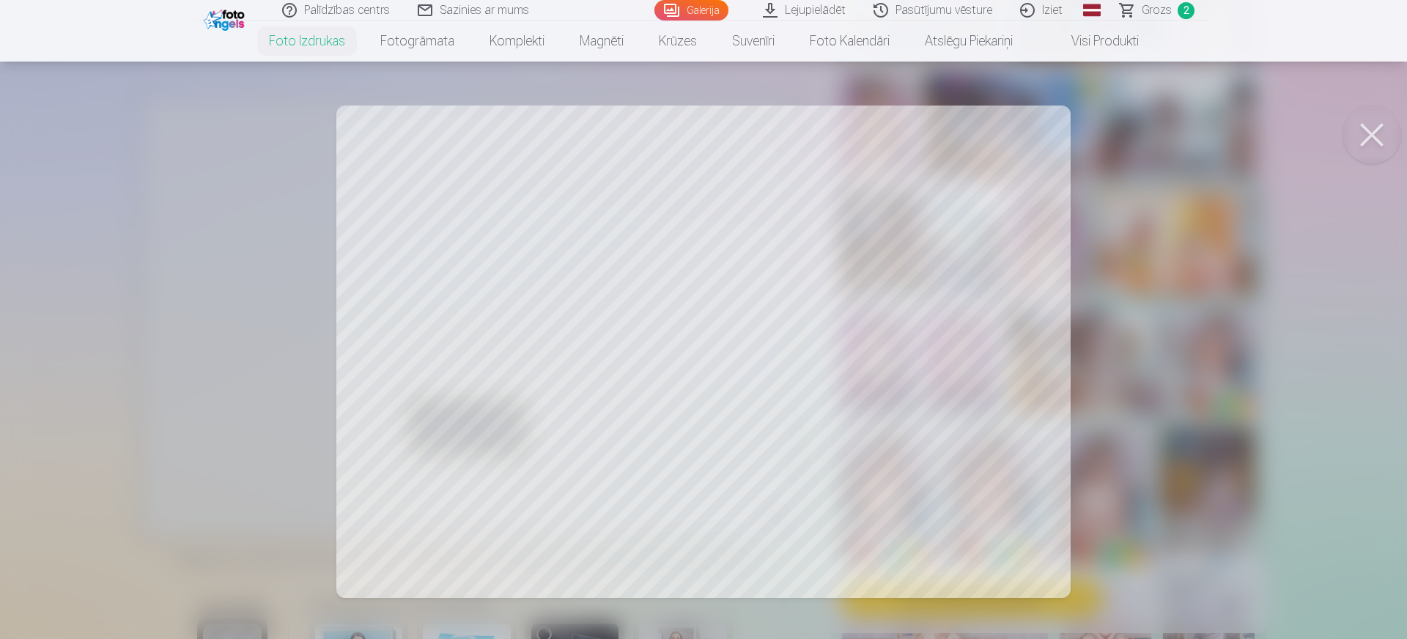
click at [1382, 126] on button at bounding box center [1372, 135] width 59 height 59
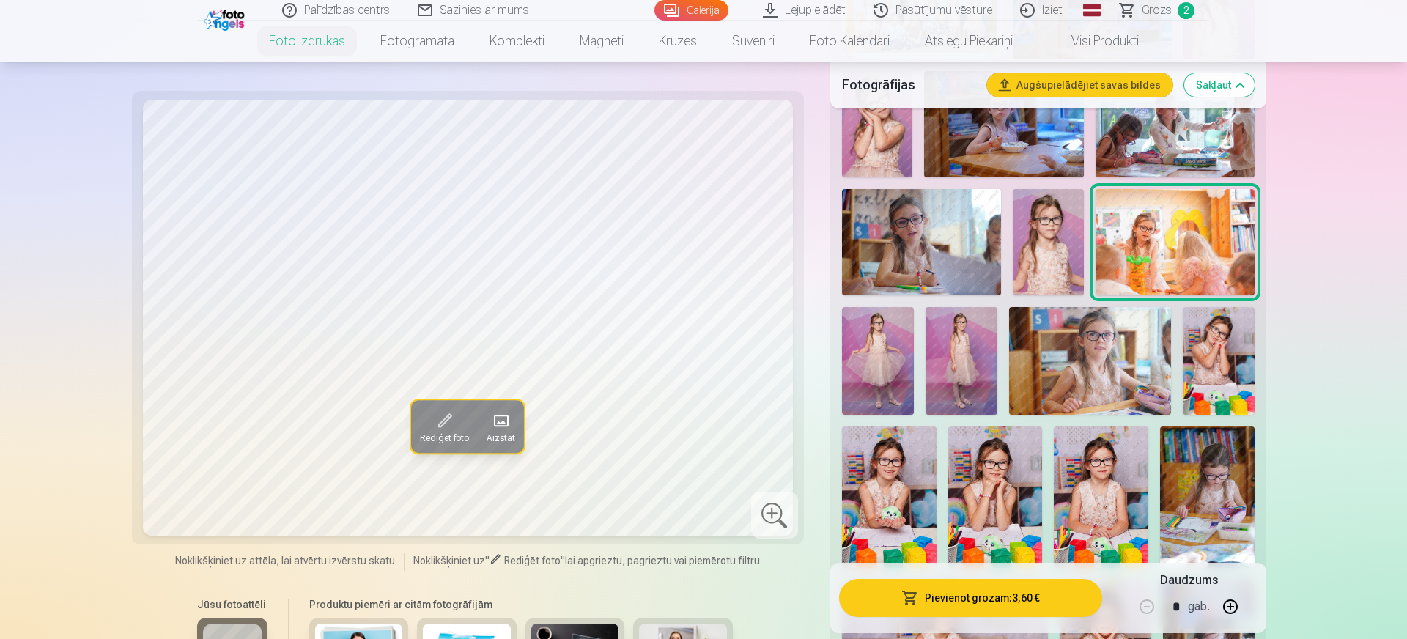
click at [455, 435] on span "Rediģēt foto" at bounding box center [444, 438] width 49 height 12
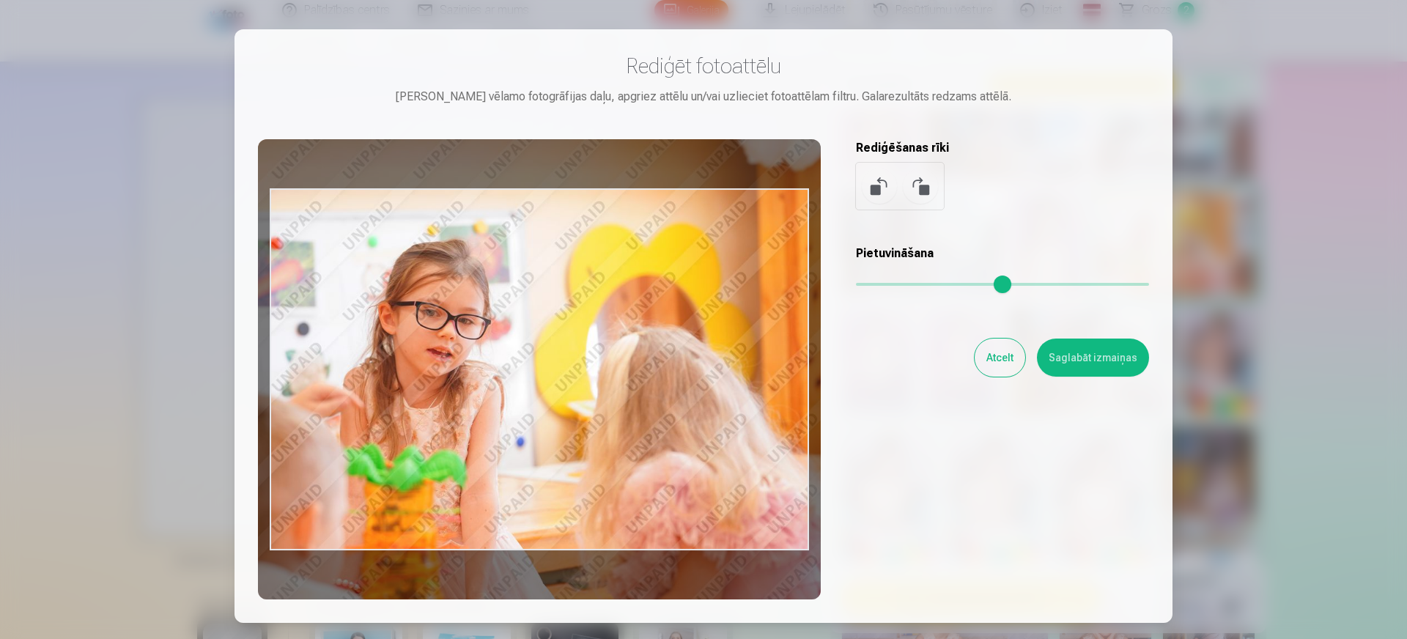
drag, startPoint x: 600, startPoint y: 386, endPoint x: 572, endPoint y: 383, distance: 28.0
click at [572, 383] on div at bounding box center [539, 369] width 563 height 460
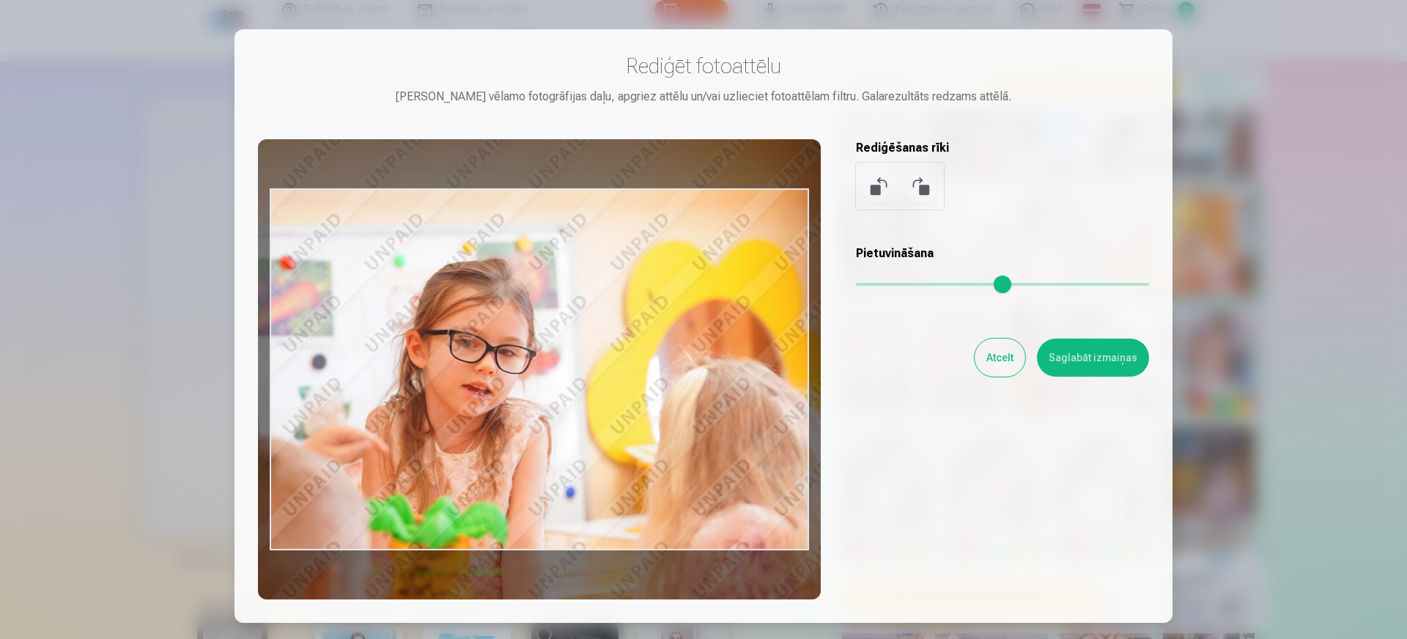
drag, startPoint x: 920, startPoint y: 287, endPoint x: 953, endPoint y: 281, distance: 34.3
click at [953, 283] on input "range" at bounding box center [1002, 284] width 293 height 3
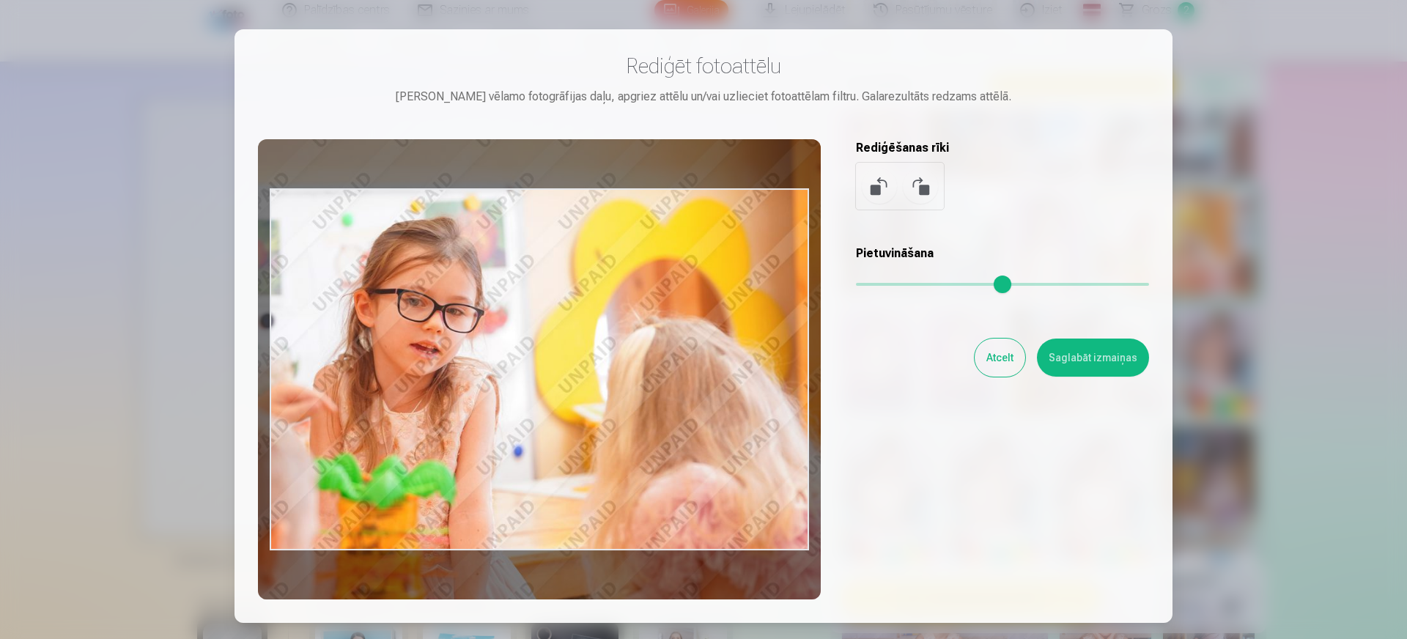
drag, startPoint x: 608, startPoint y: 385, endPoint x: 560, endPoint y: 347, distance: 61.5
click at [560, 347] on div at bounding box center [539, 369] width 563 height 460
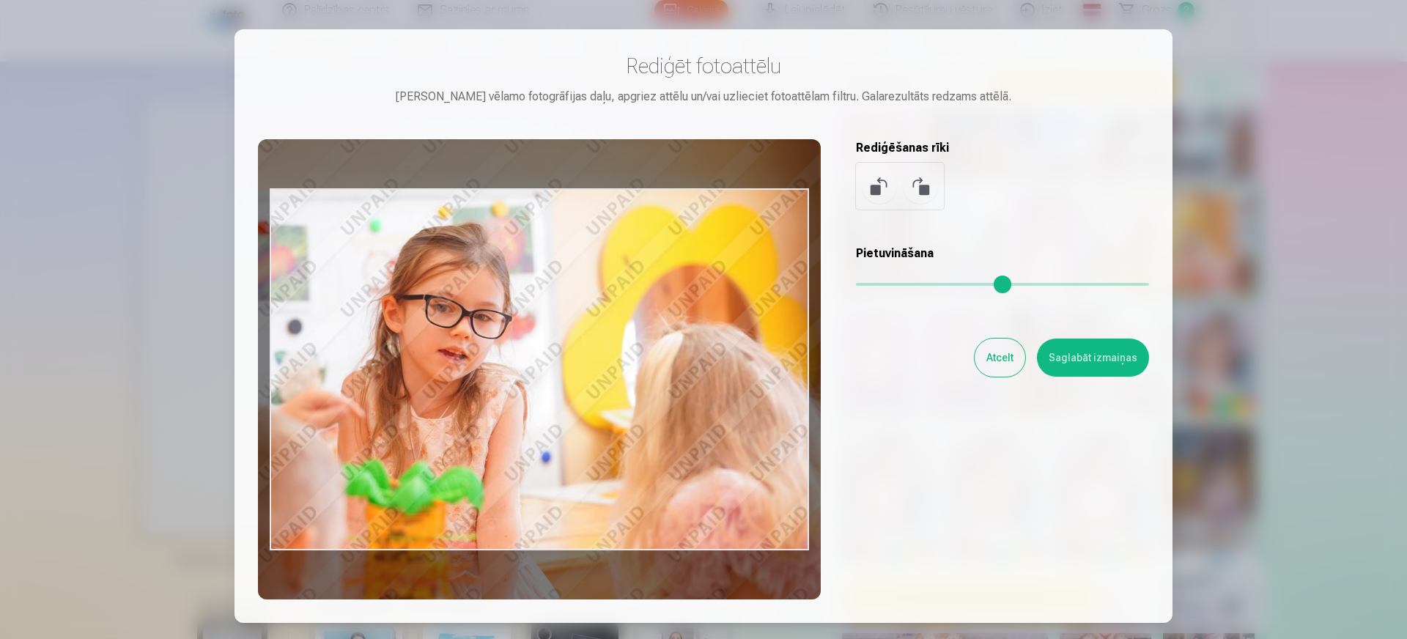
type input "****"
drag, startPoint x: 555, startPoint y: 383, endPoint x: 583, endPoint y: 389, distance: 28.6
click at [583, 389] on div at bounding box center [539, 369] width 563 height 460
click at [1093, 348] on button "Saglabāt izmaiņas" at bounding box center [1093, 358] width 112 height 38
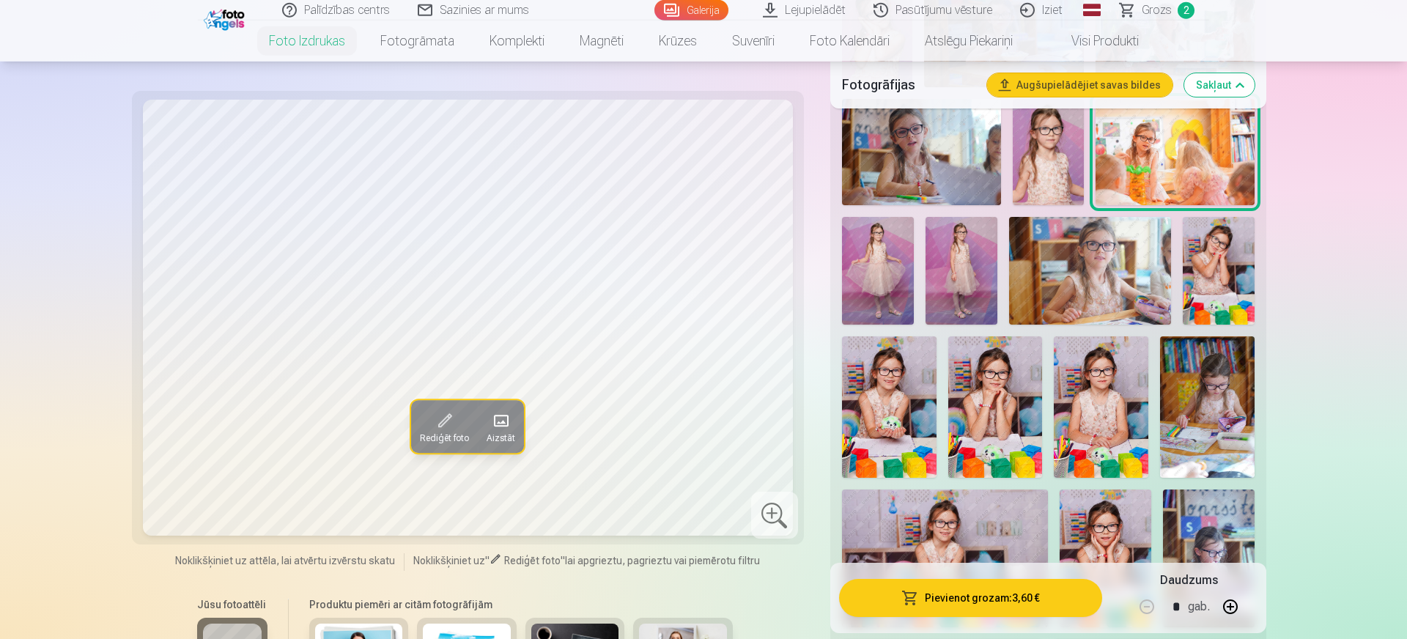
scroll to position [809, 0]
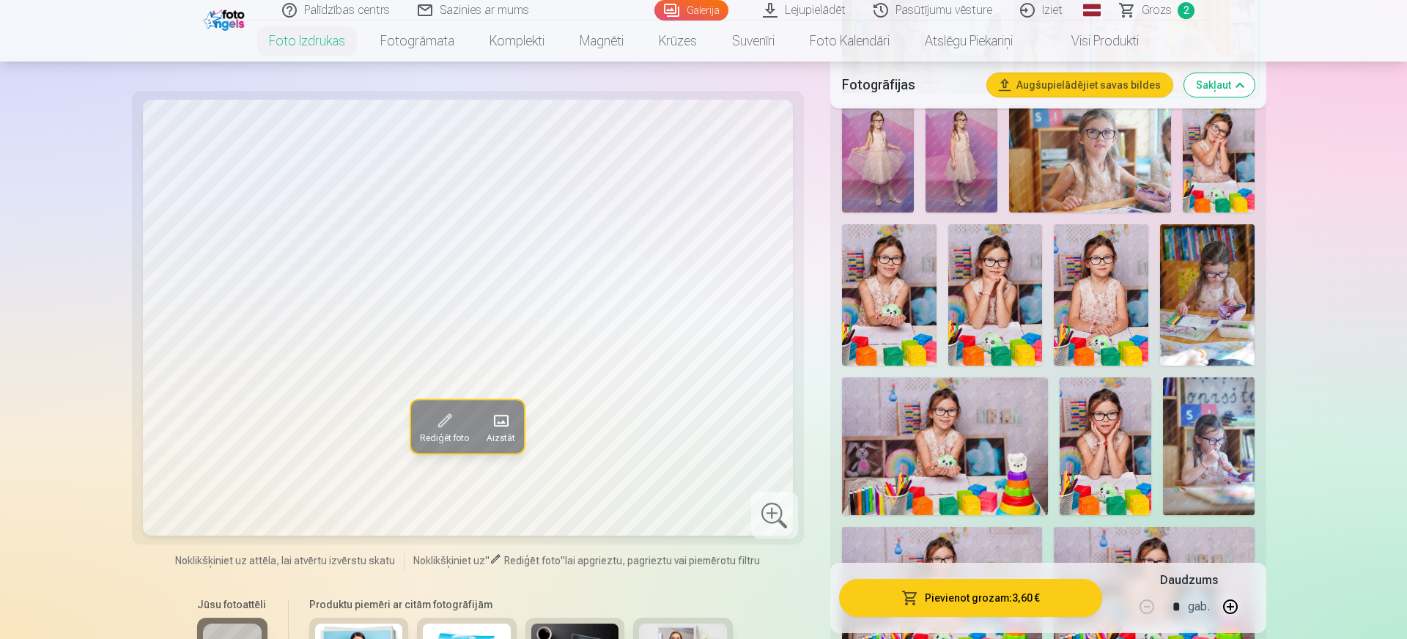
click at [959, 591] on button "Pievienot grozam : 3,60 €" at bounding box center [970, 598] width 263 height 38
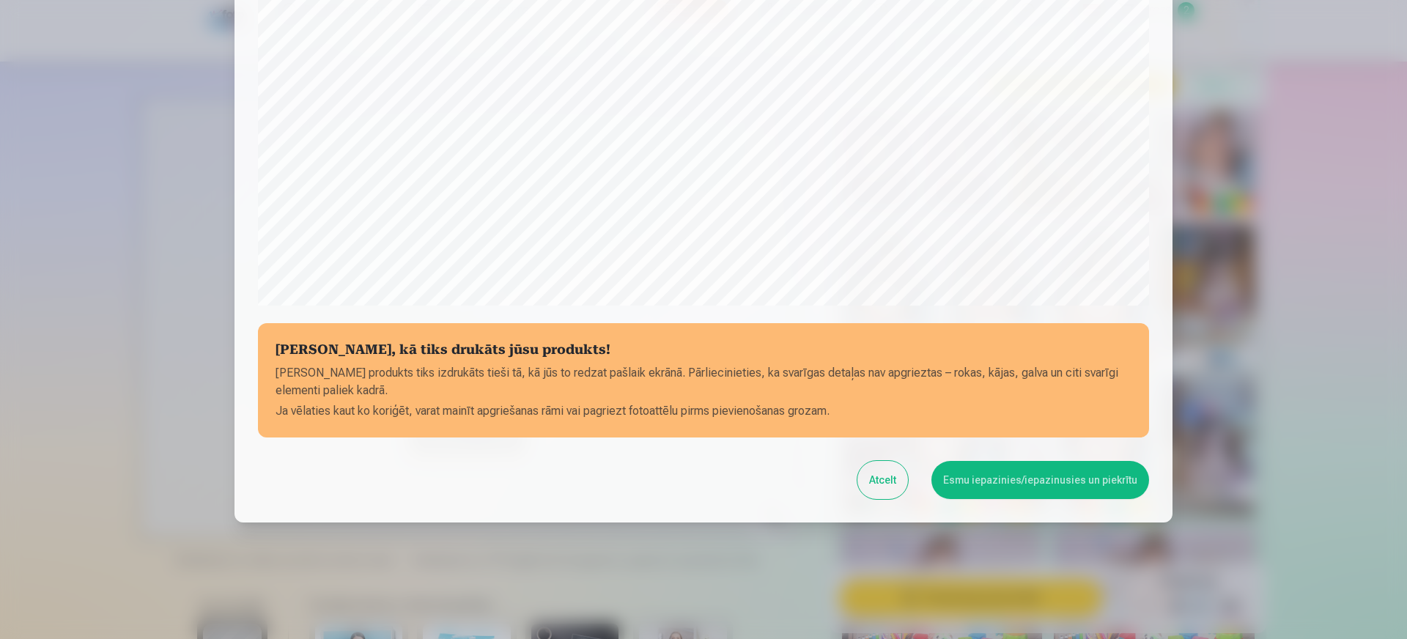
scroll to position [416, 0]
click at [1023, 485] on button "Esmu iepazinies/iepazinusies un piekrītu" at bounding box center [1040, 479] width 218 height 38
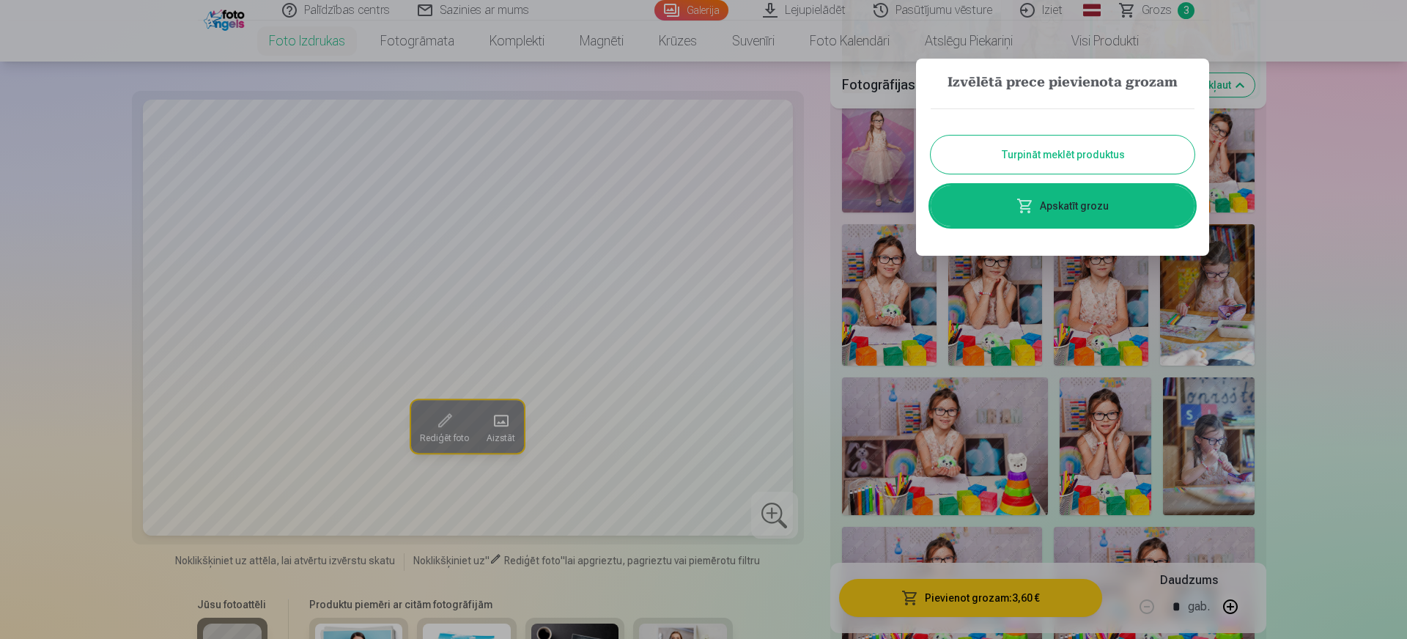
click at [1142, 150] on button "Turpināt meklēt produktus" at bounding box center [1063, 155] width 264 height 38
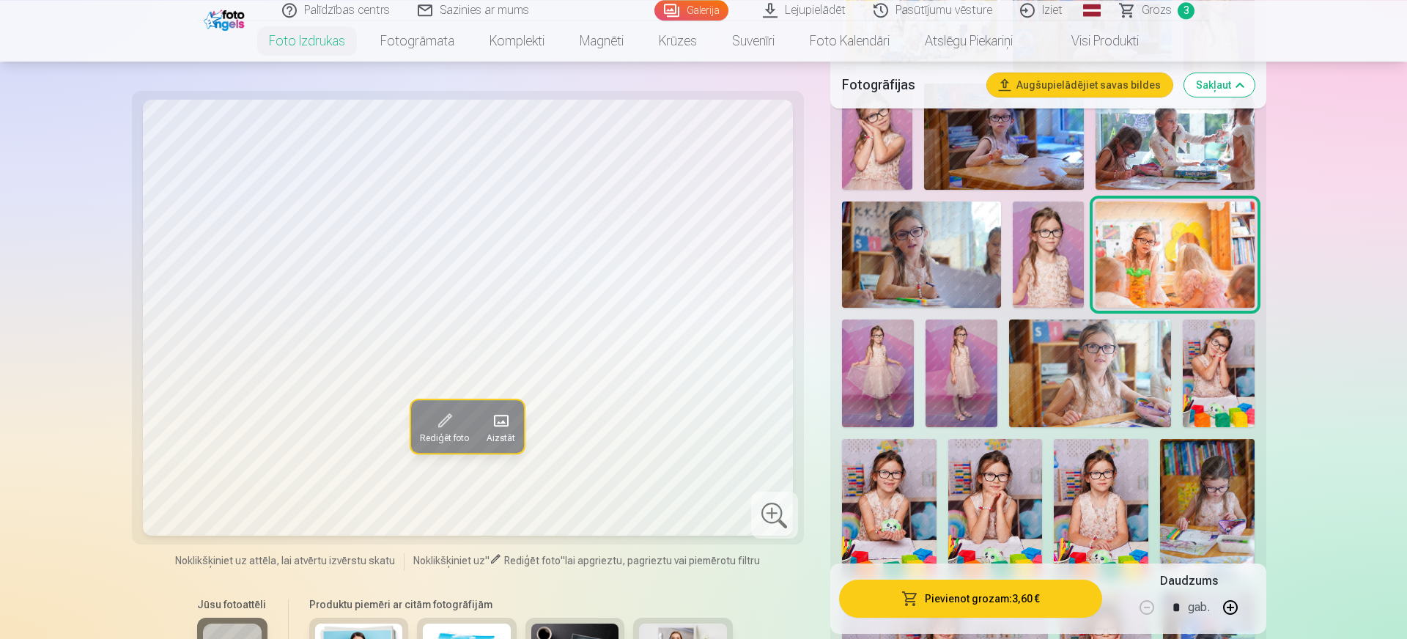
scroll to position [708, 0]
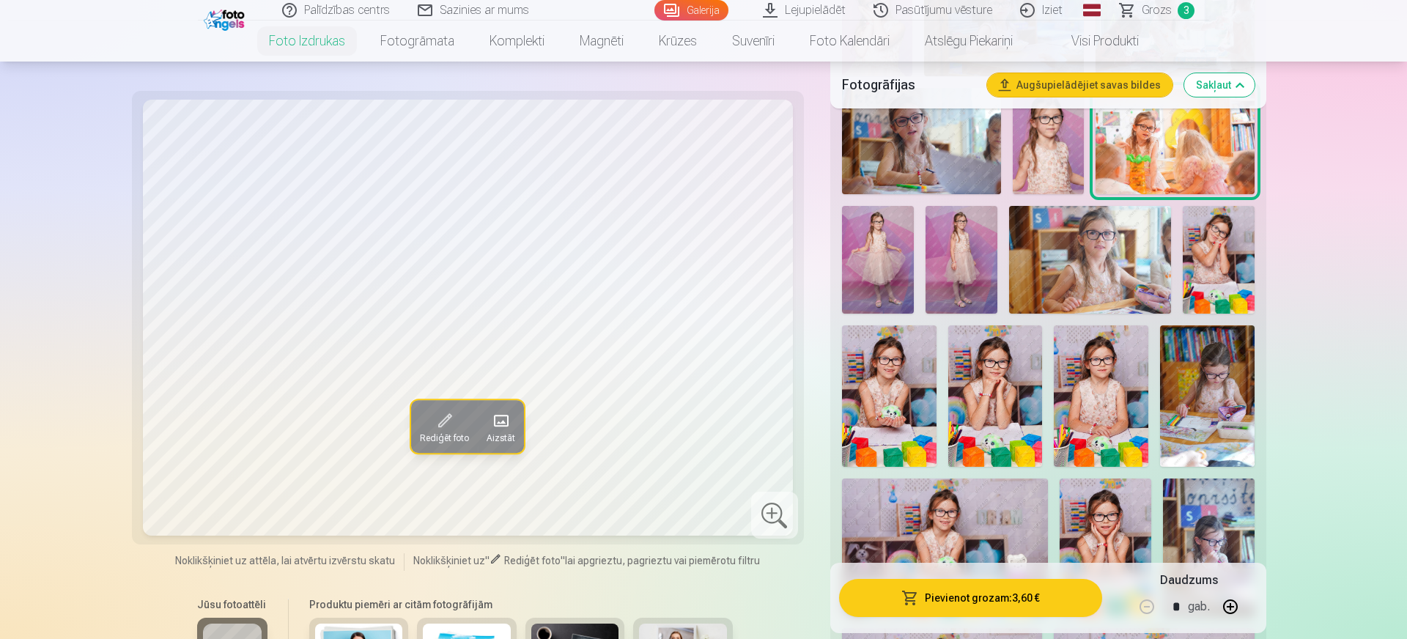
click at [879, 267] on img at bounding box center [878, 260] width 72 height 108
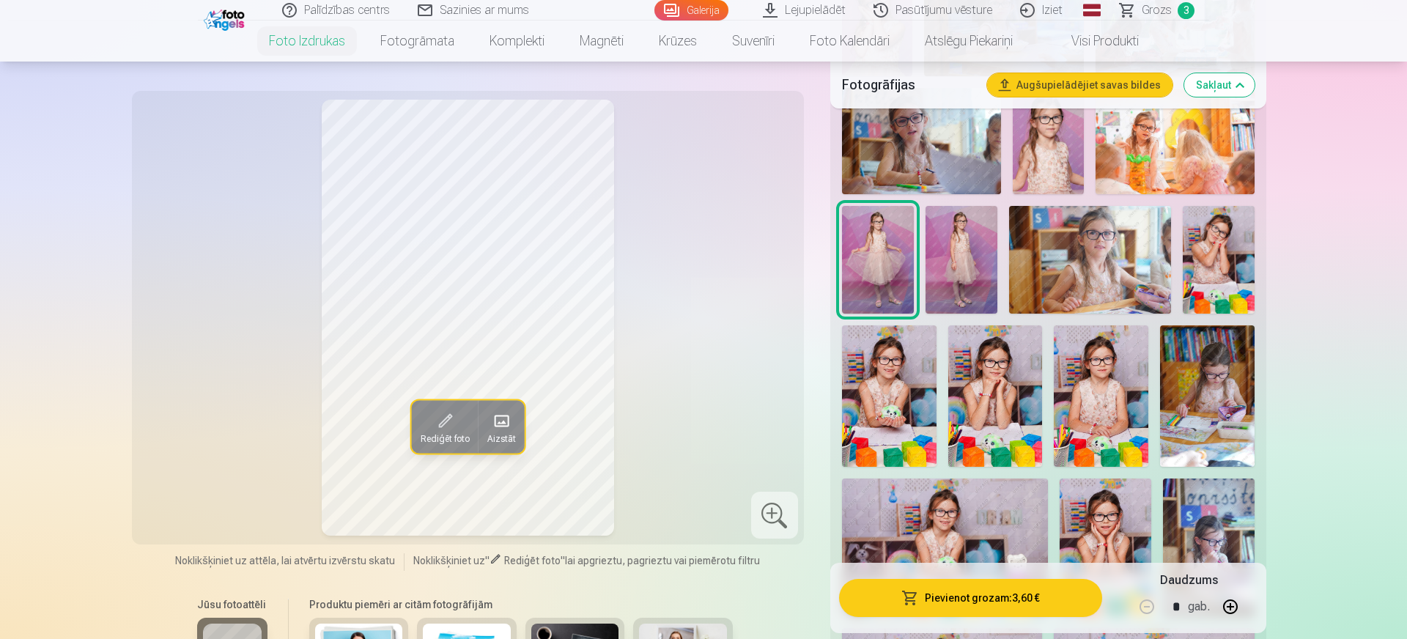
click at [942, 269] on img at bounding box center [962, 260] width 72 height 108
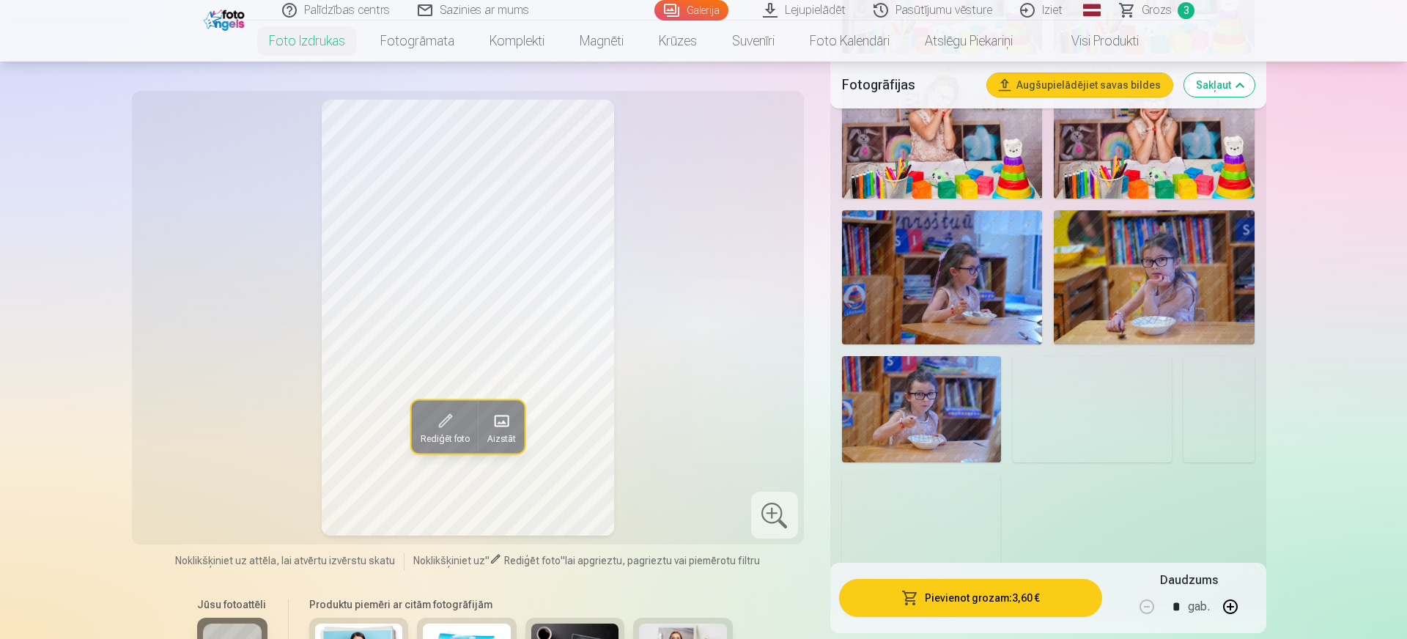
scroll to position [1517, 0]
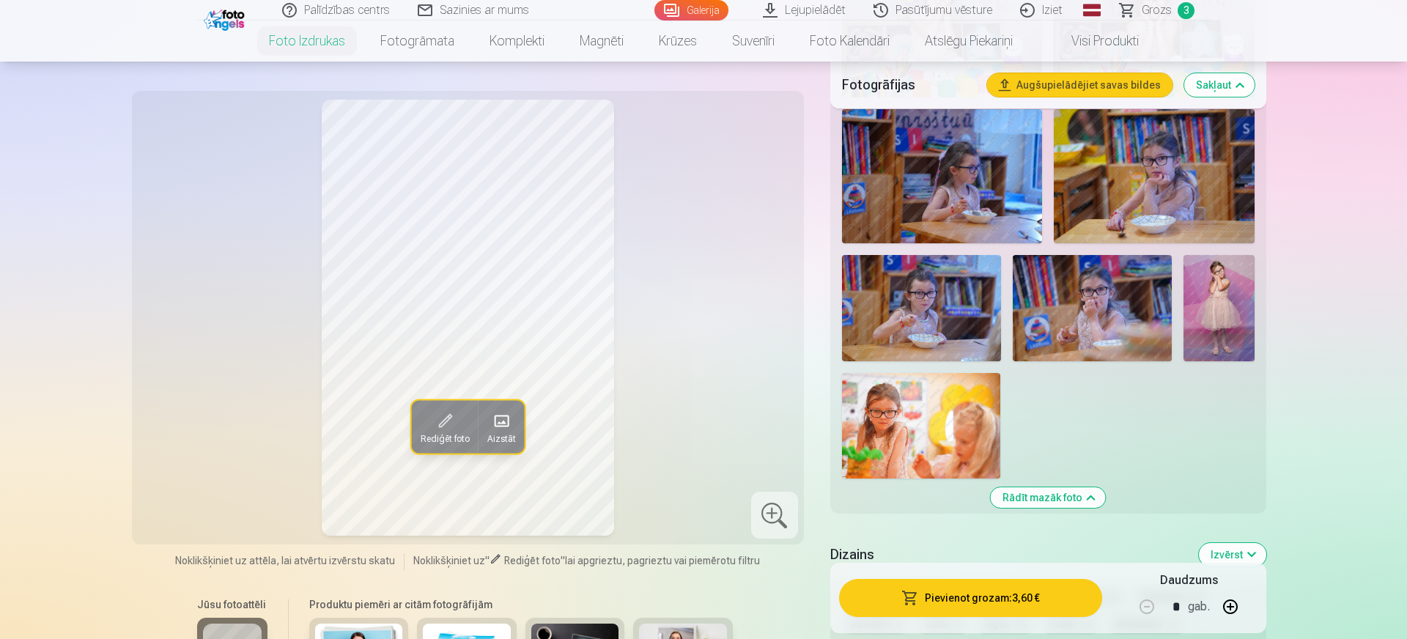
click at [1241, 321] on img at bounding box center [1219, 308] width 71 height 106
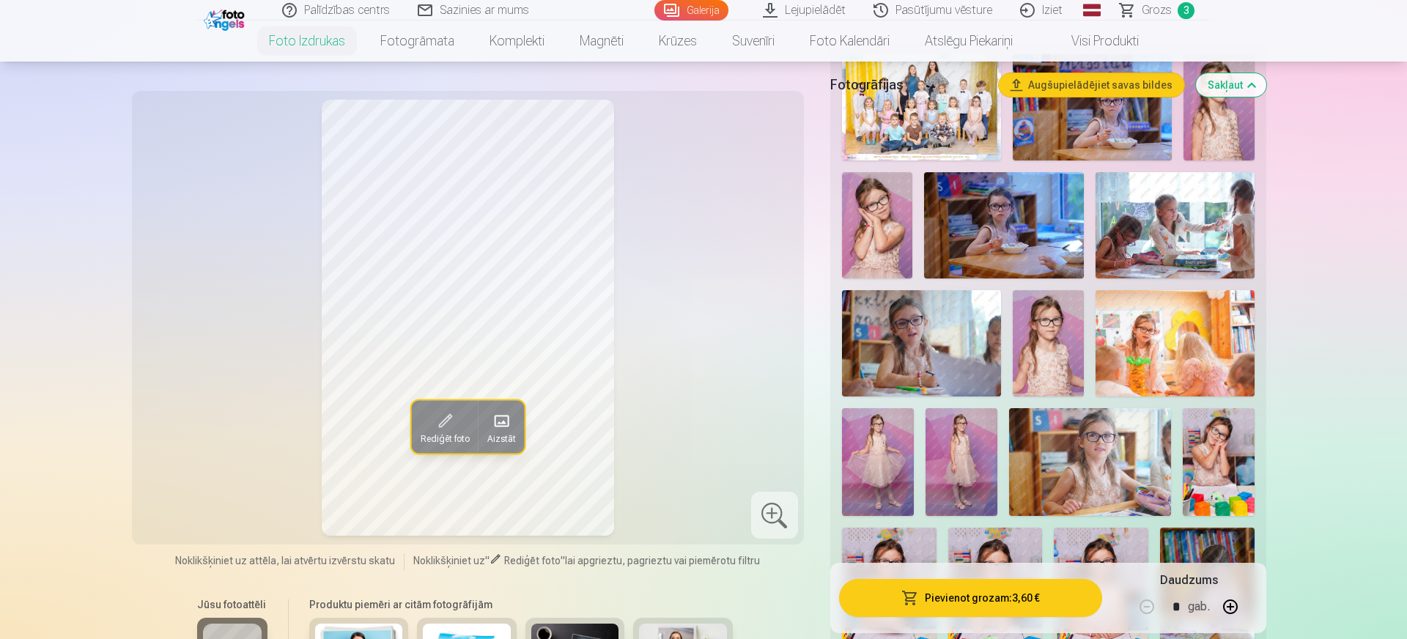
scroll to position [405, 0]
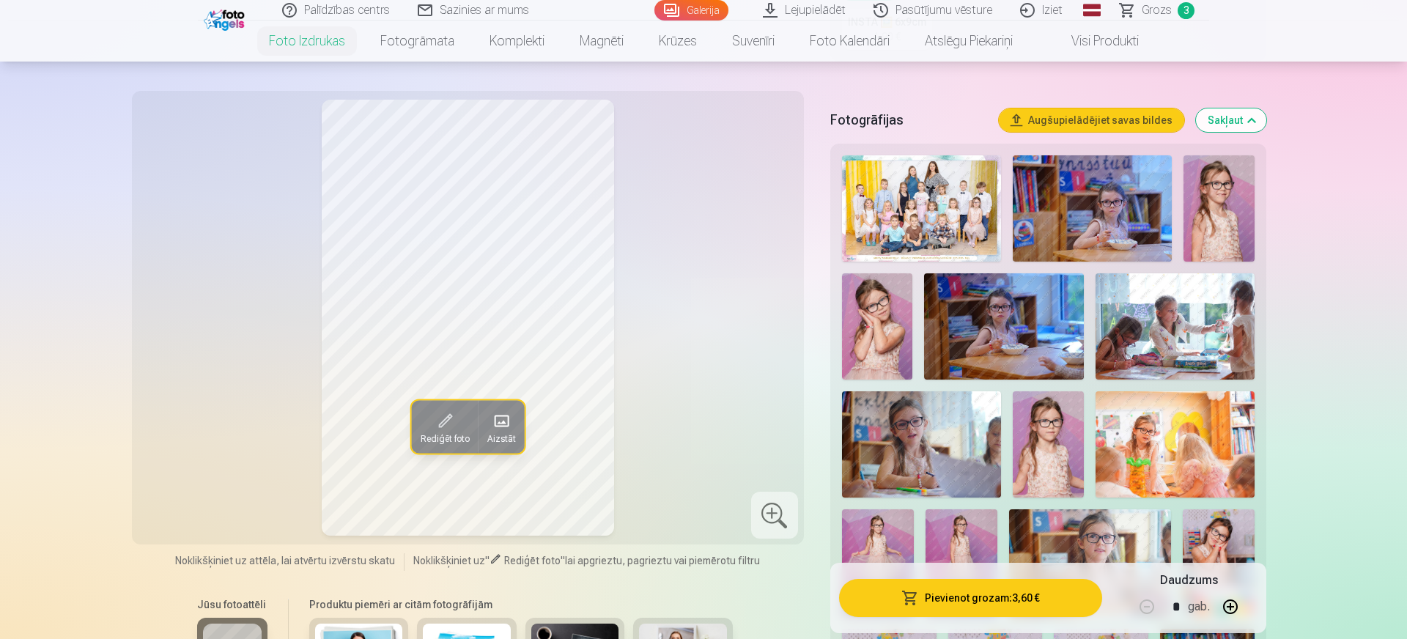
click at [1082, 203] on img at bounding box center [1092, 208] width 159 height 106
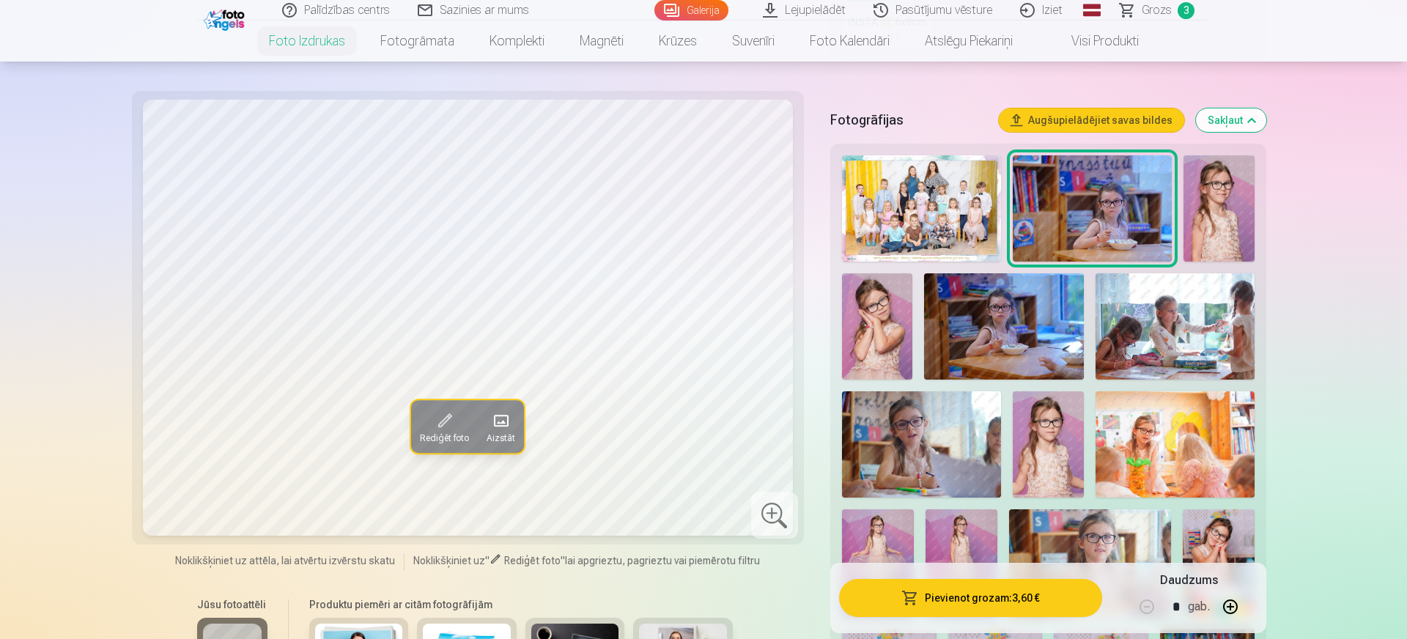
click at [1214, 195] on img at bounding box center [1219, 208] width 71 height 106
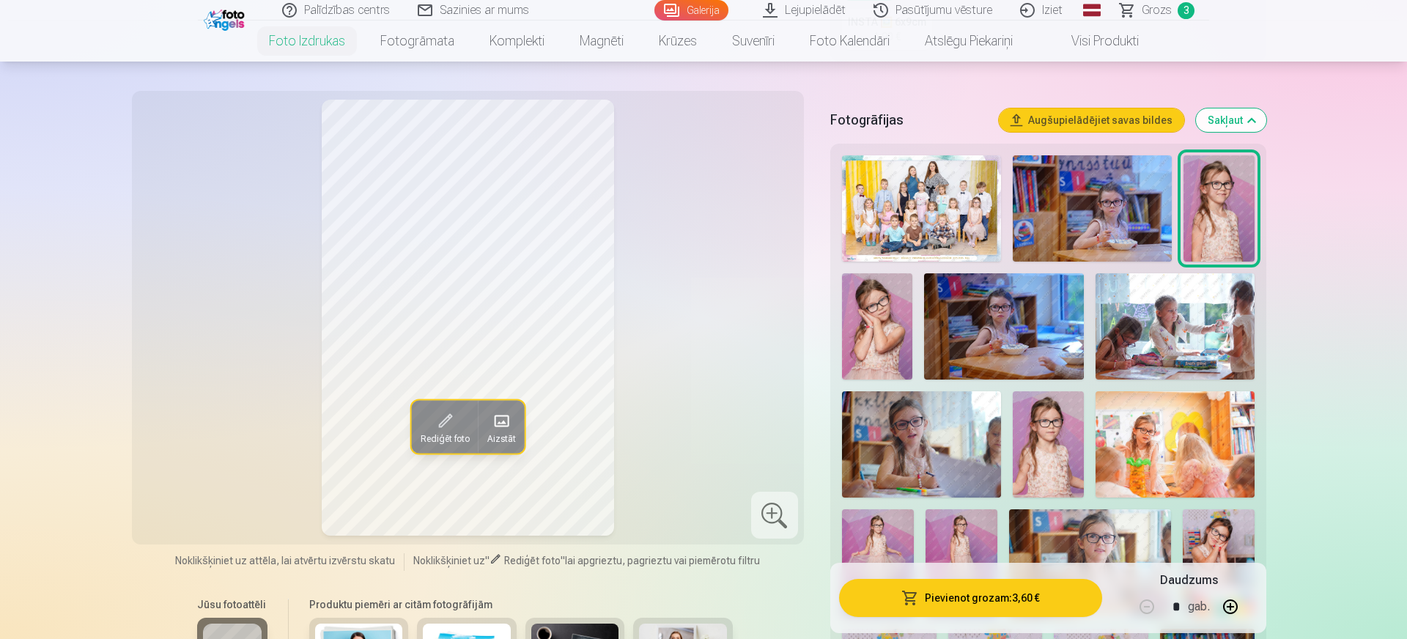
click at [865, 320] on img at bounding box center [877, 326] width 71 height 106
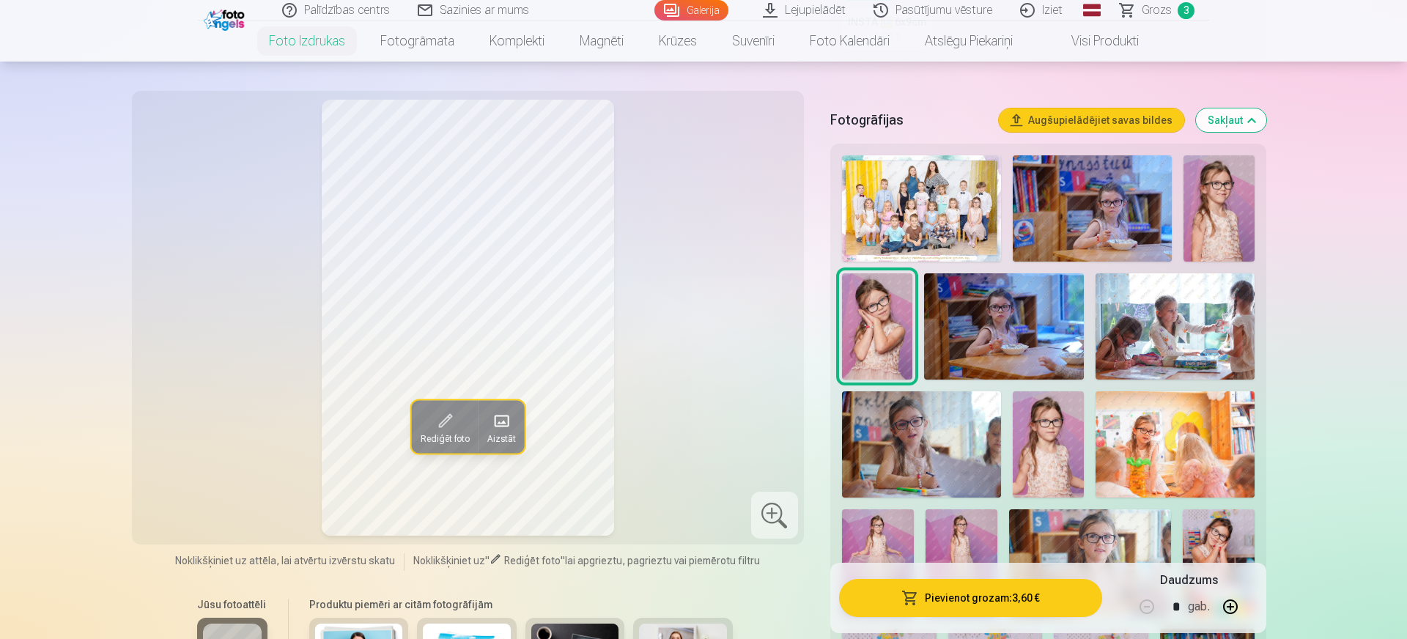
click at [1039, 440] on img at bounding box center [1048, 444] width 71 height 106
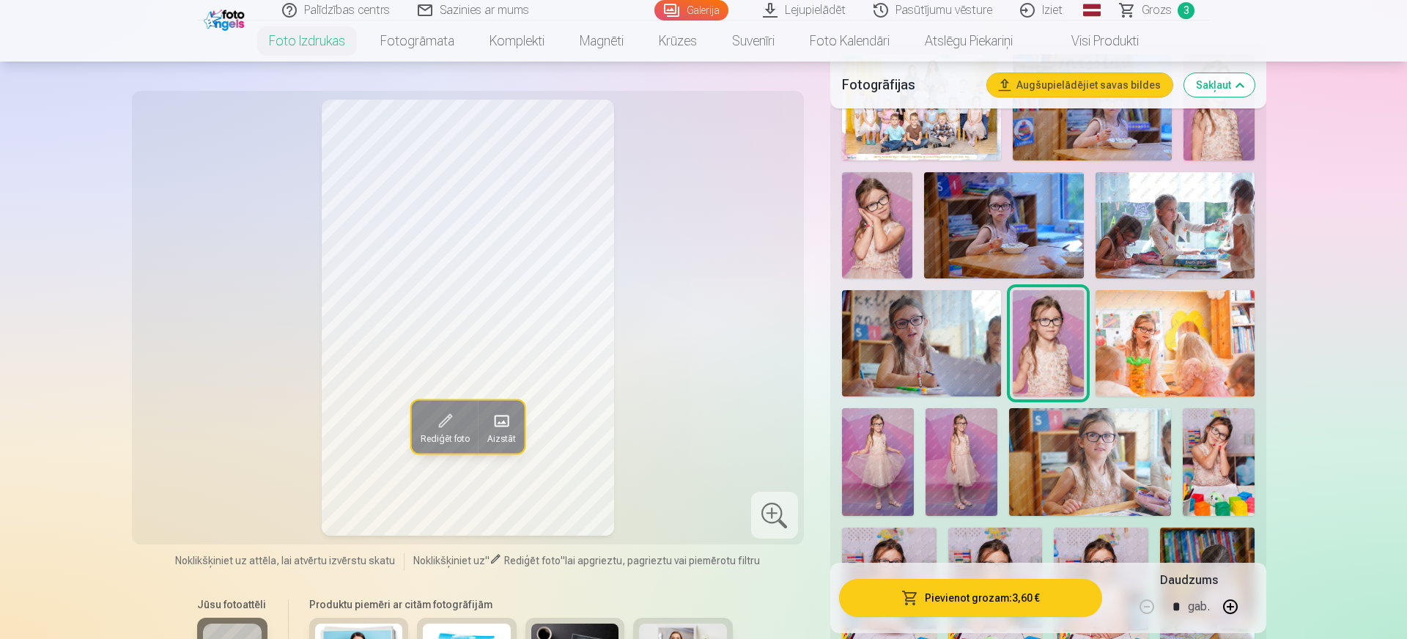
scroll to position [607, 0]
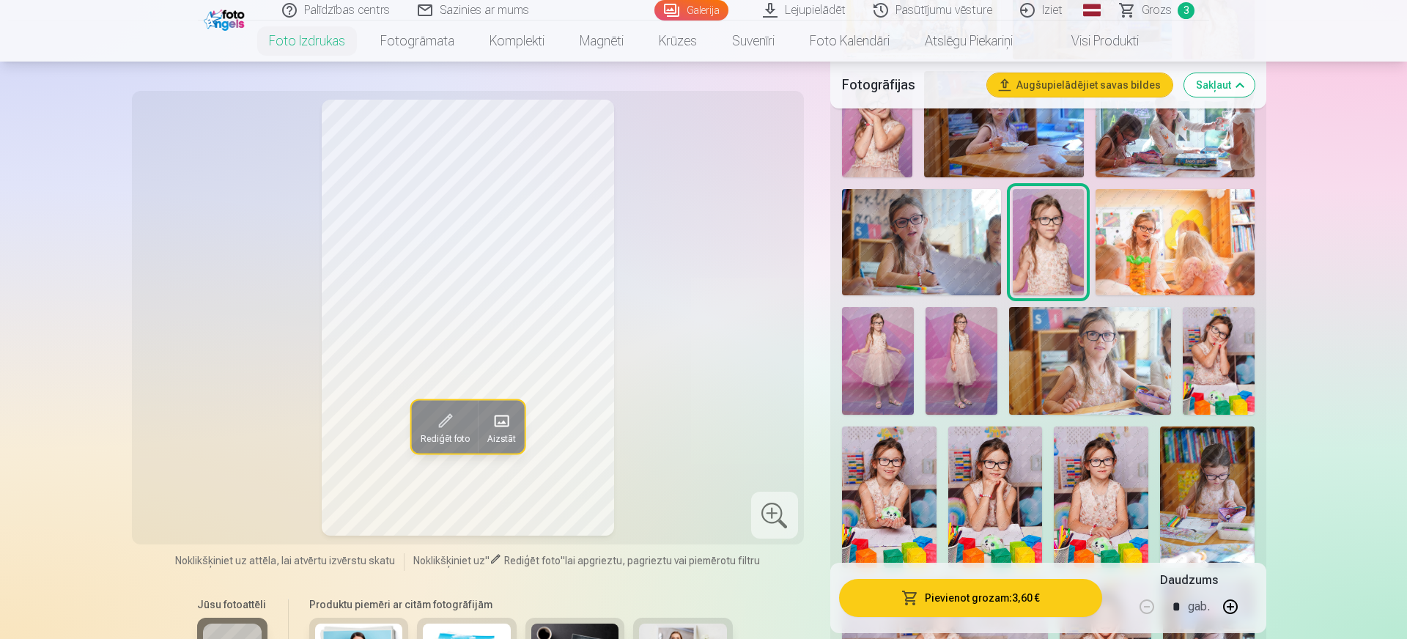
click at [879, 350] on img at bounding box center [878, 361] width 72 height 108
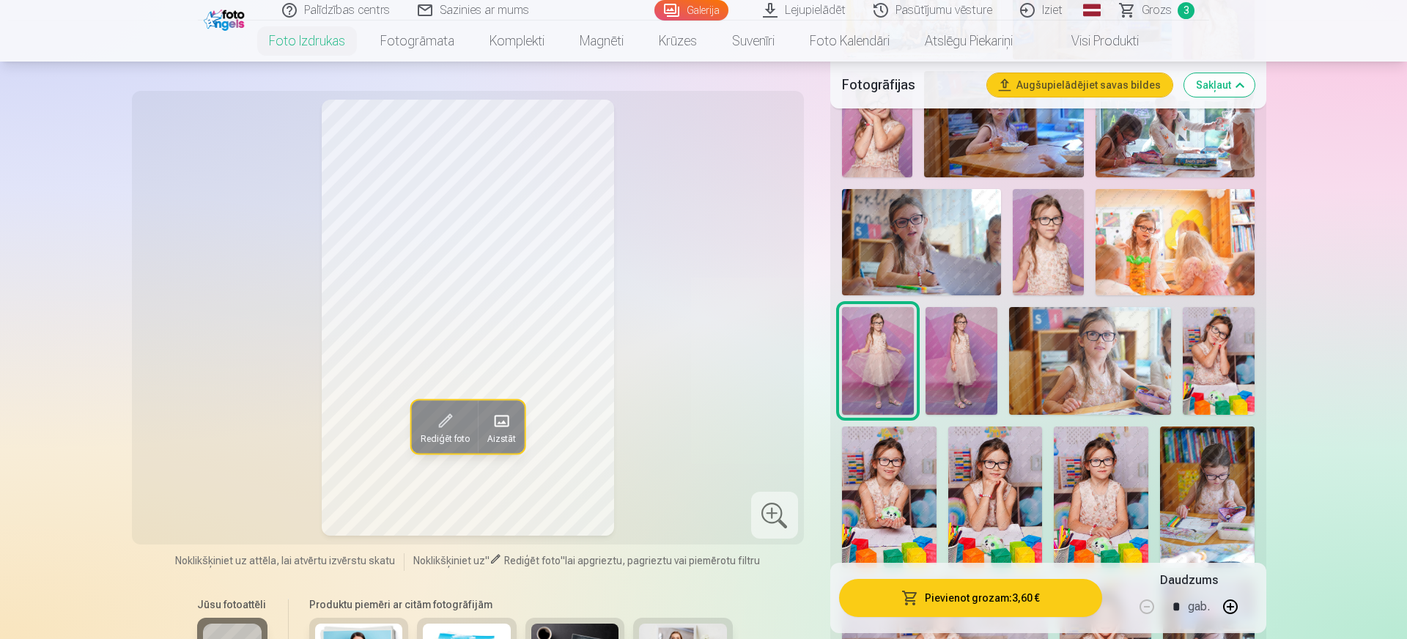
click at [879, 350] on img at bounding box center [878, 361] width 72 height 108
click at [962, 335] on img at bounding box center [962, 361] width 72 height 108
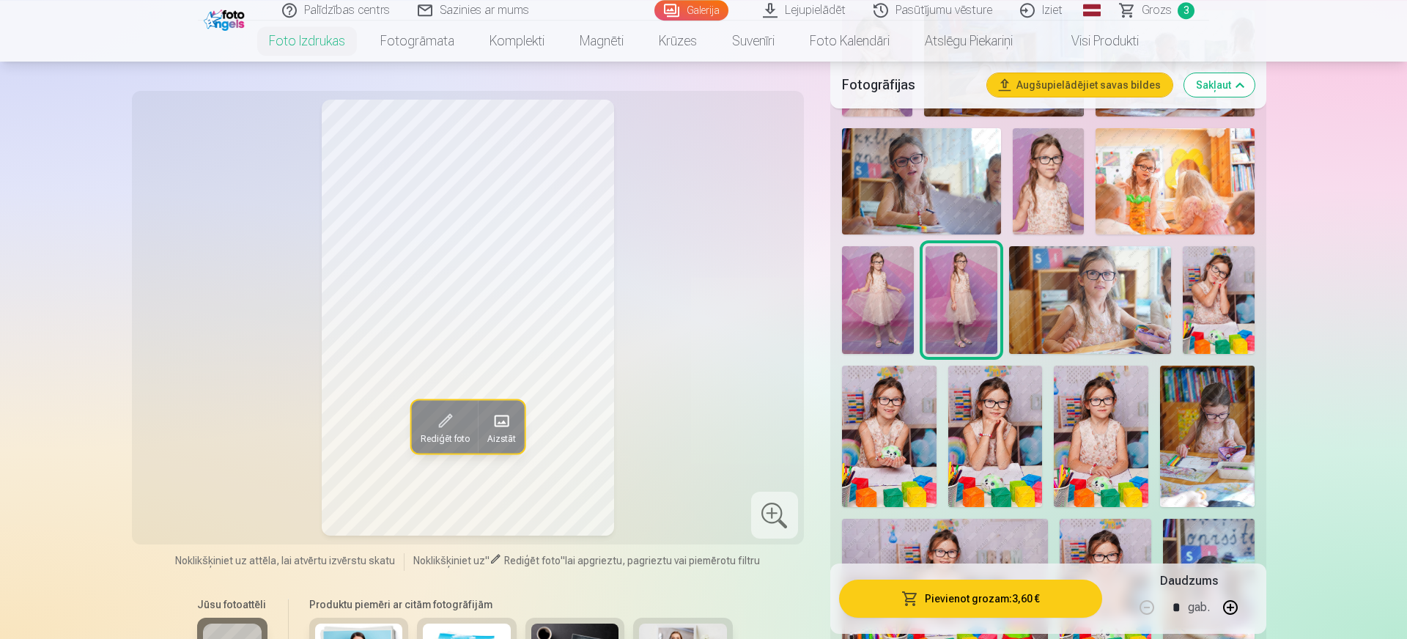
scroll to position [708, 0]
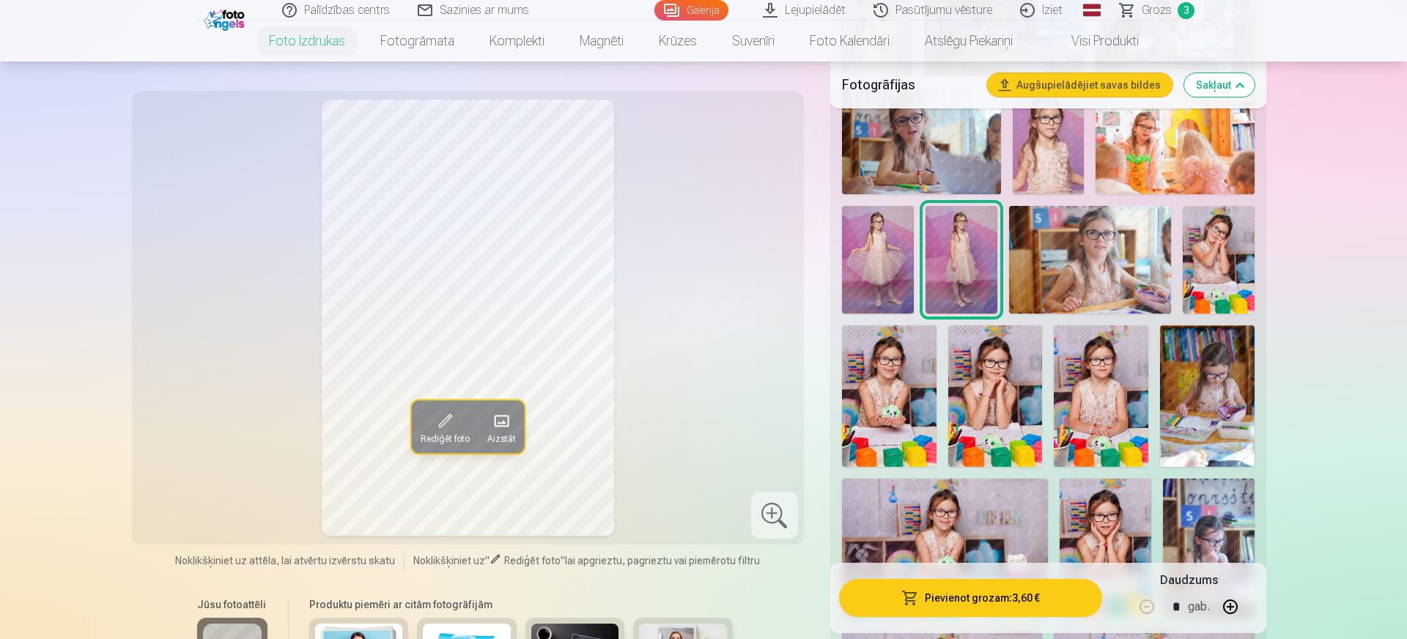
click at [848, 366] on img at bounding box center [889, 395] width 95 height 141
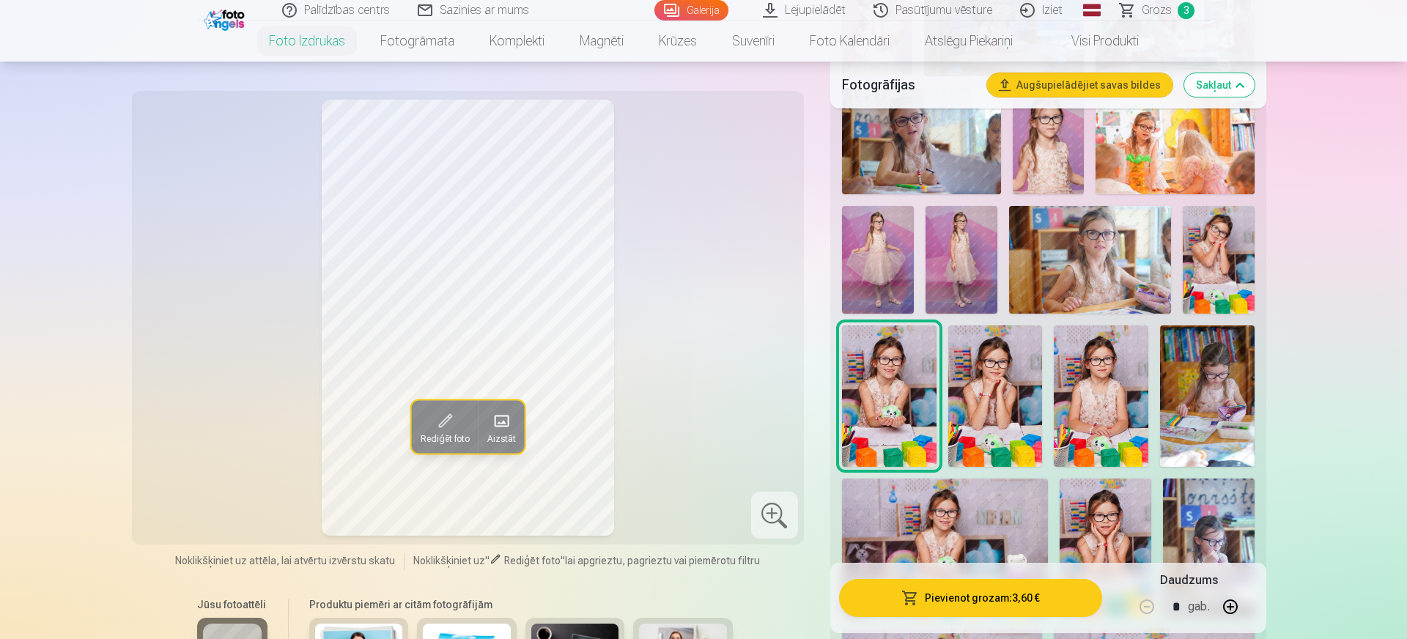
scroll to position [809, 0]
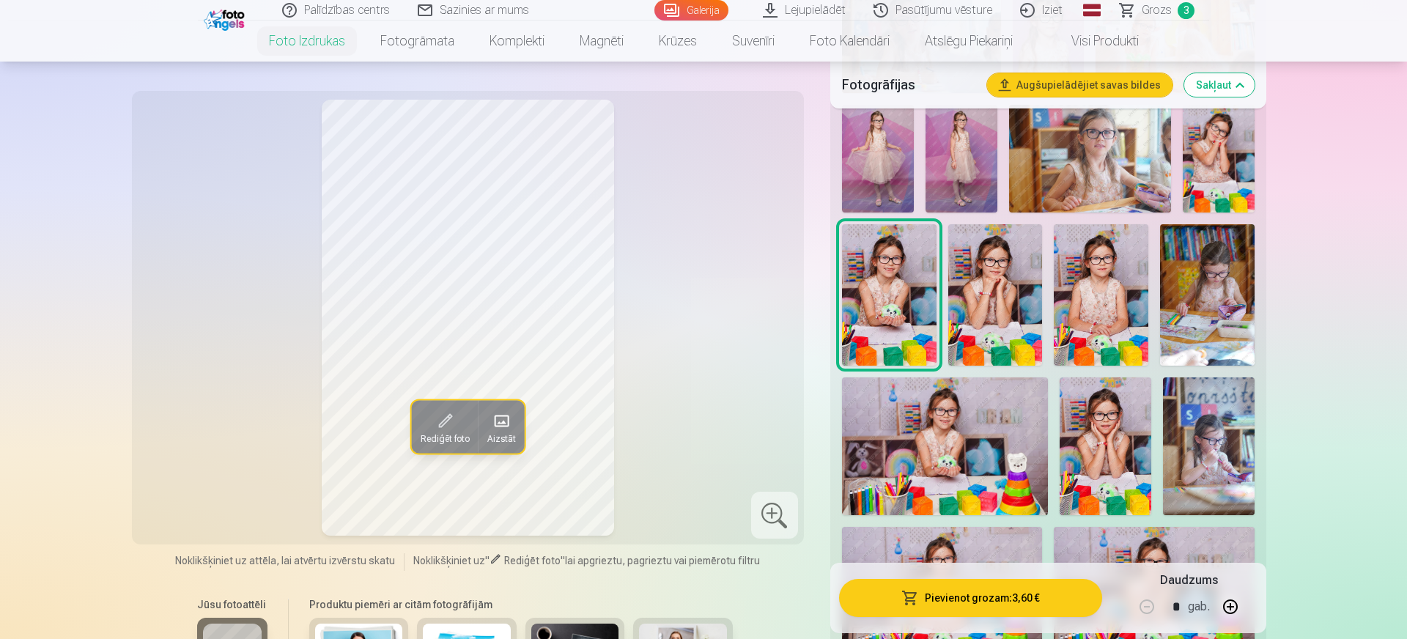
click at [1098, 449] on img at bounding box center [1106, 445] width 92 height 137
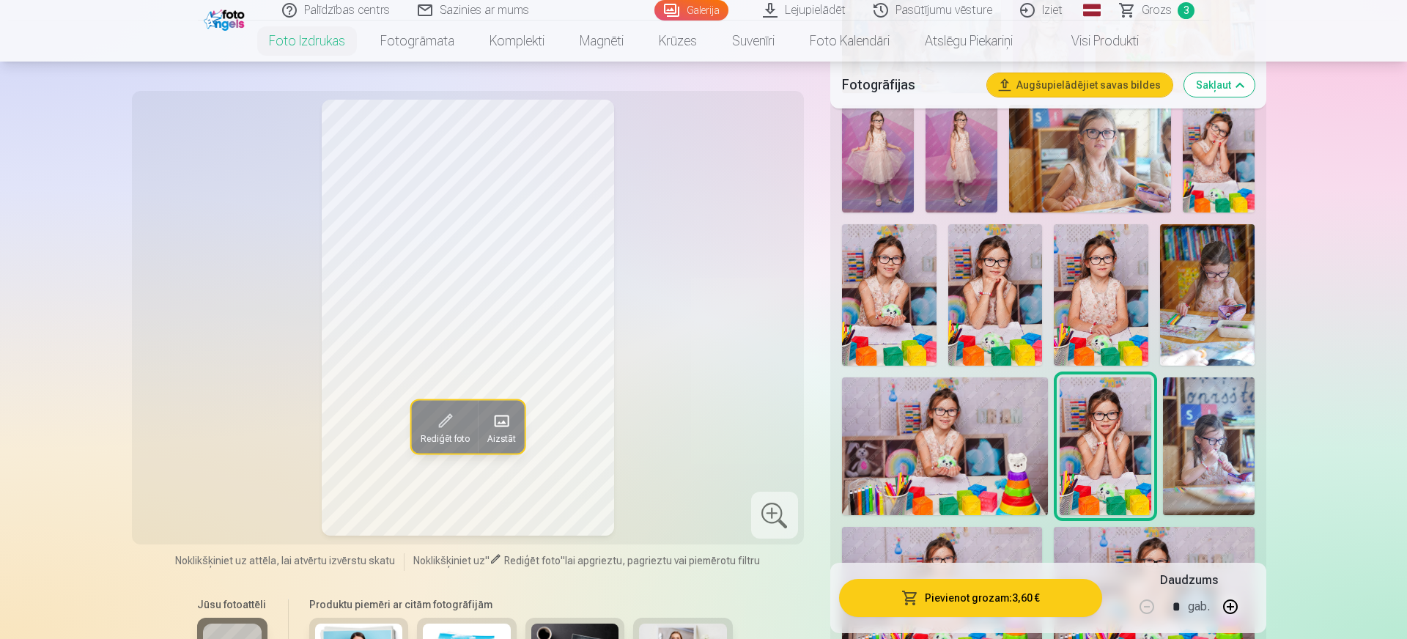
click at [973, 402] on img at bounding box center [945, 445] width 206 height 137
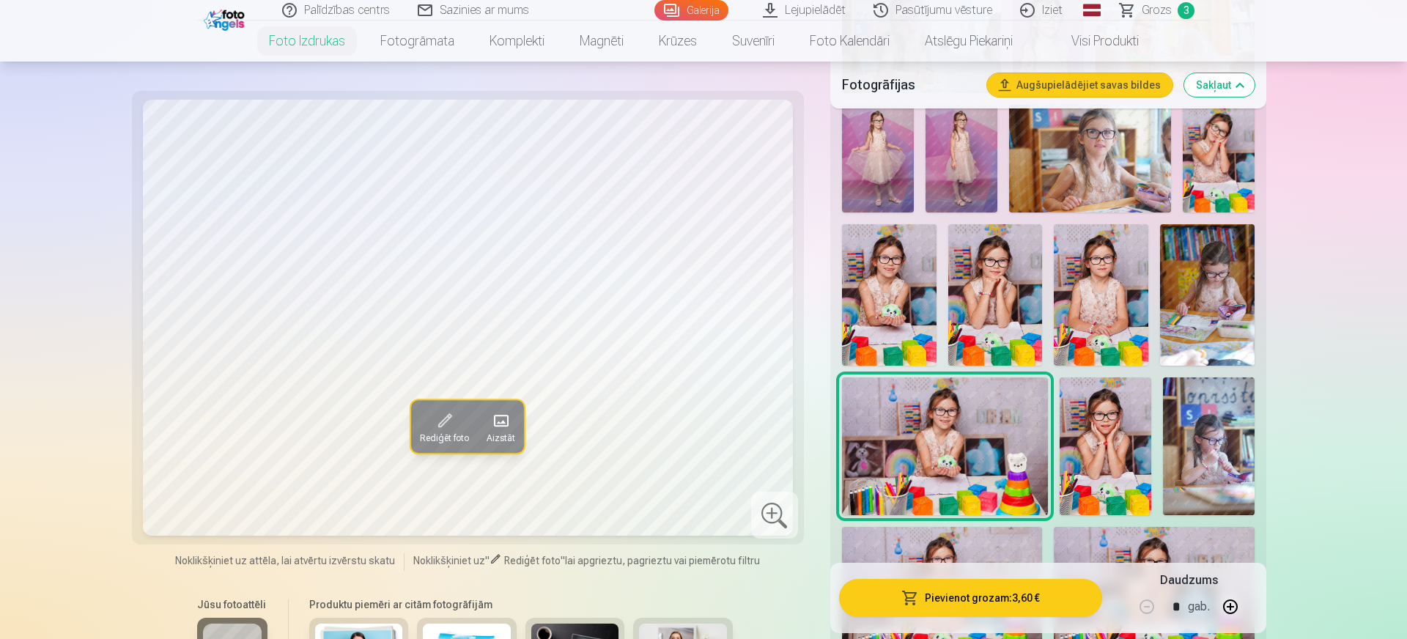
scroll to position [1112, 0]
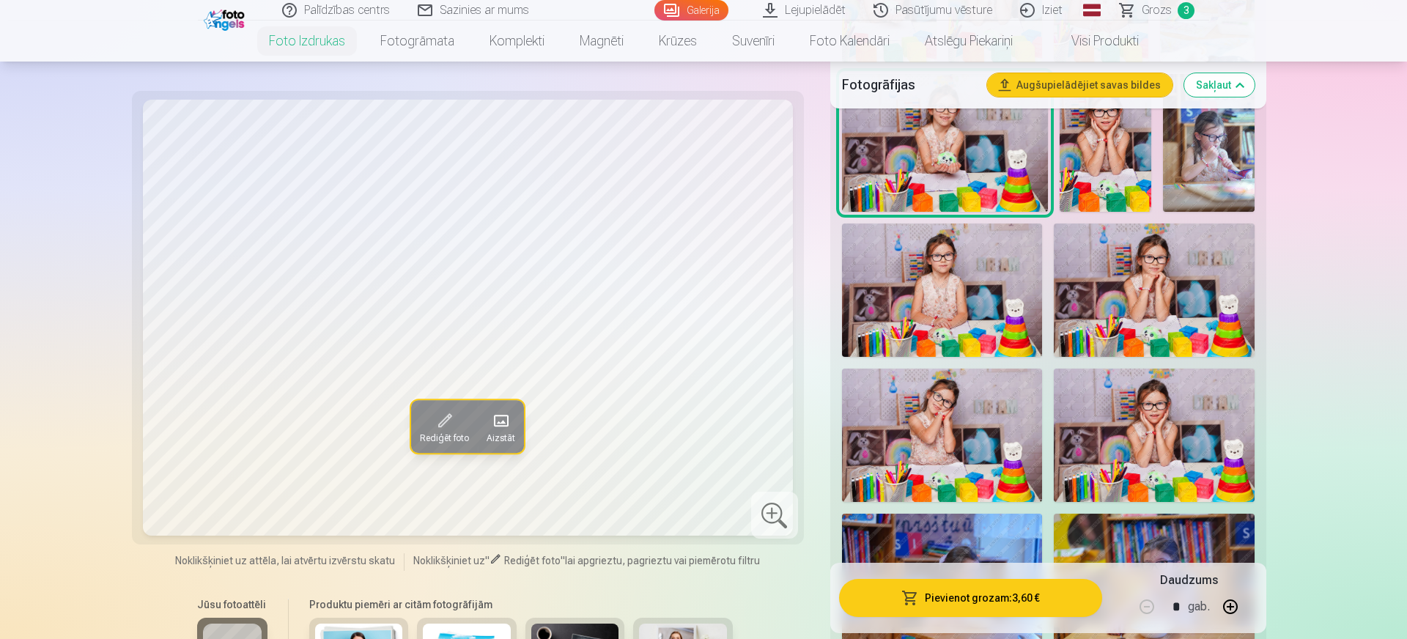
click at [969, 292] on img at bounding box center [942, 290] width 201 height 133
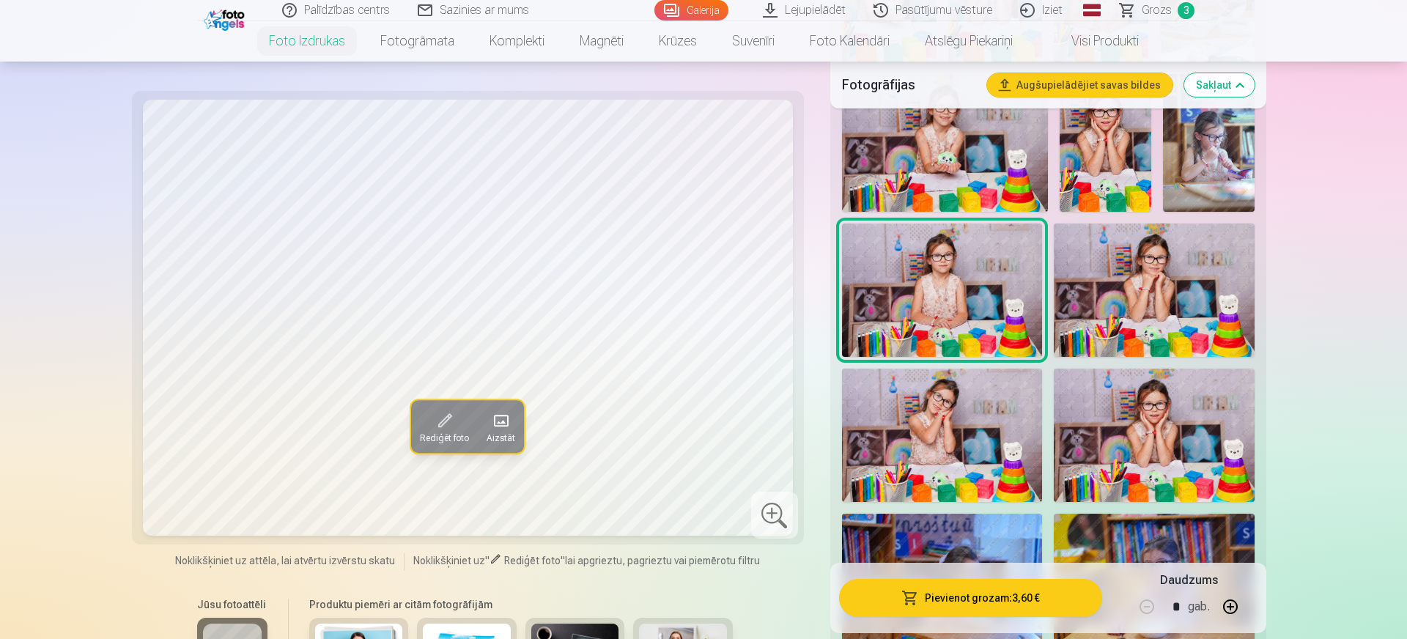
click at [1134, 262] on img at bounding box center [1154, 290] width 201 height 133
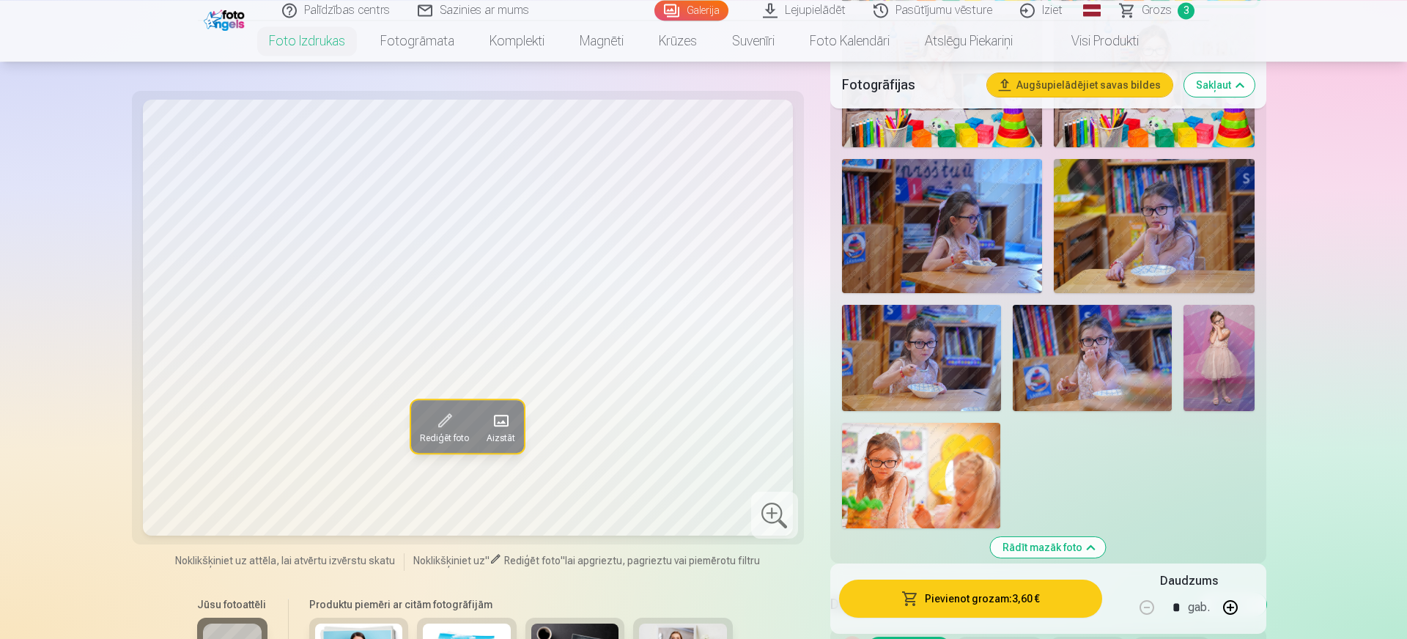
scroll to position [1416, 0]
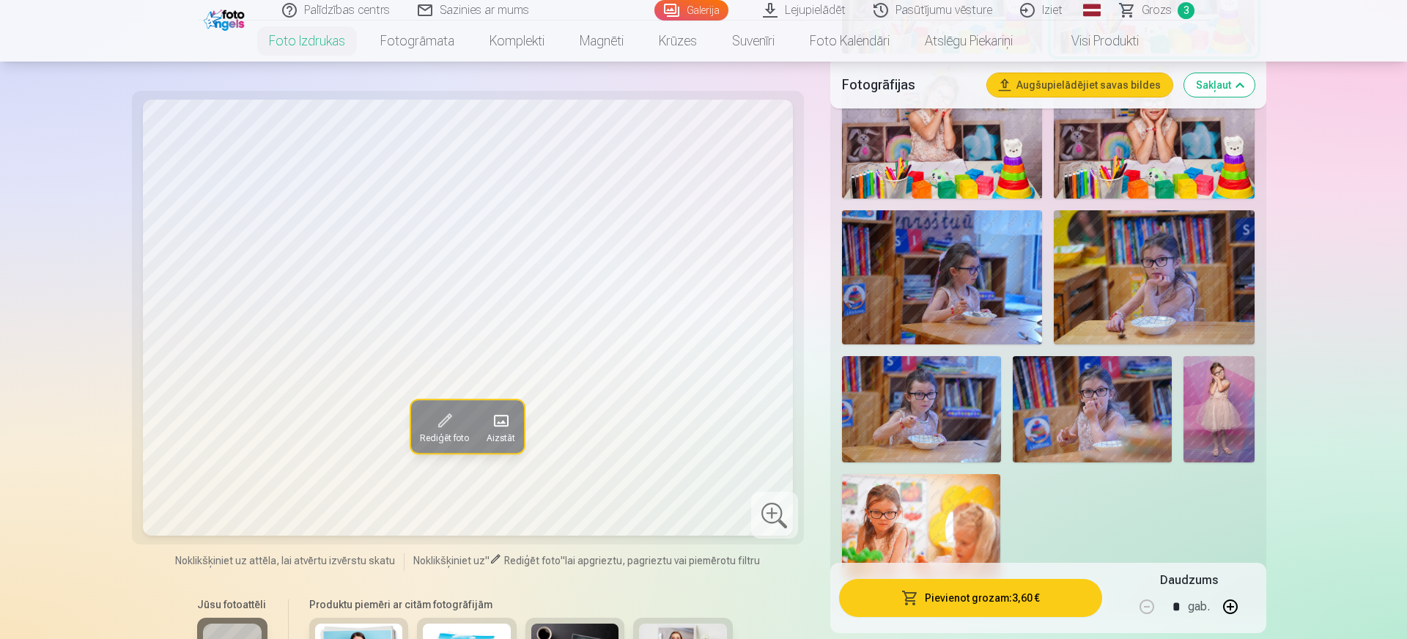
click at [889, 492] on img at bounding box center [921, 527] width 158 height 106
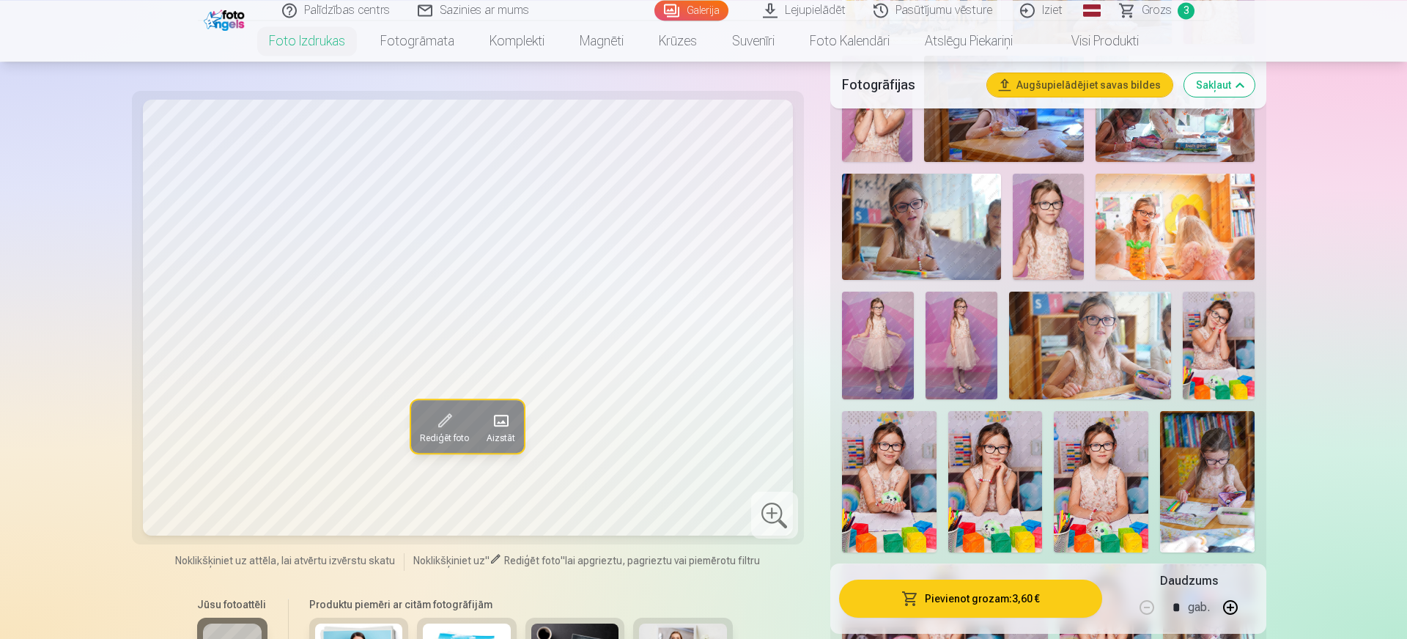
scroll to position [607, 0]
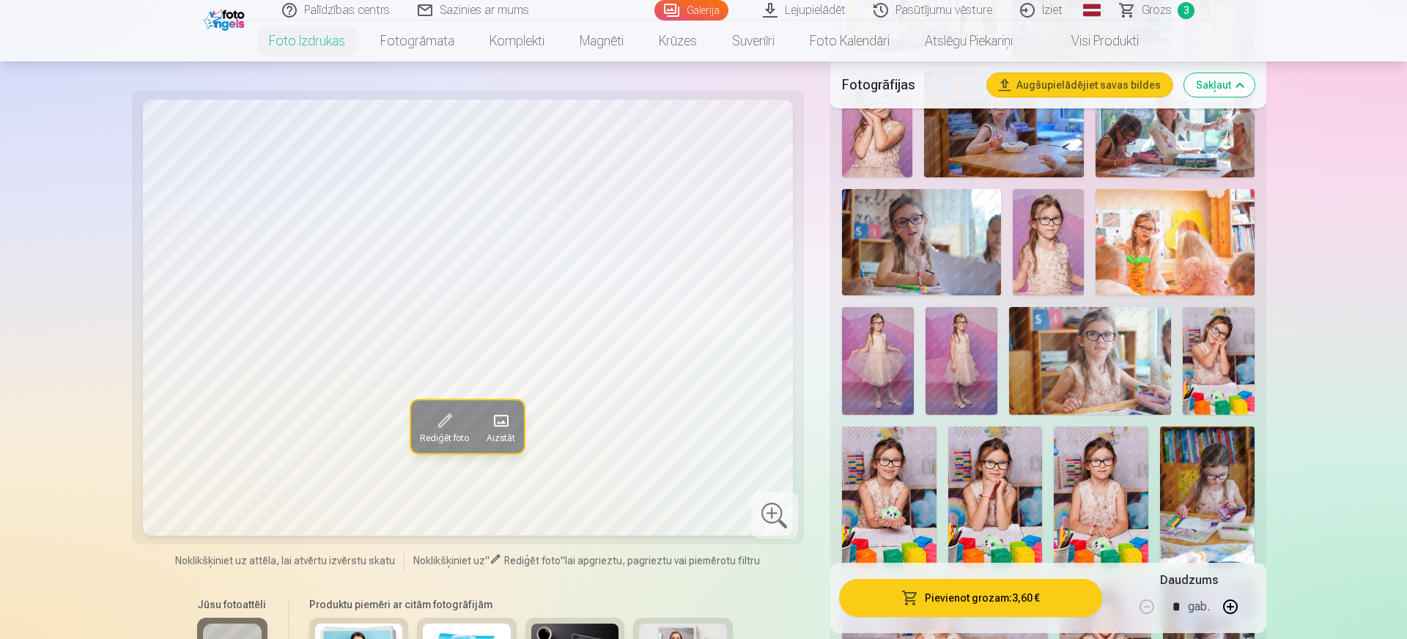
click at [1167, 235] on img at bounding box center [1175, 242] width 159 height 106
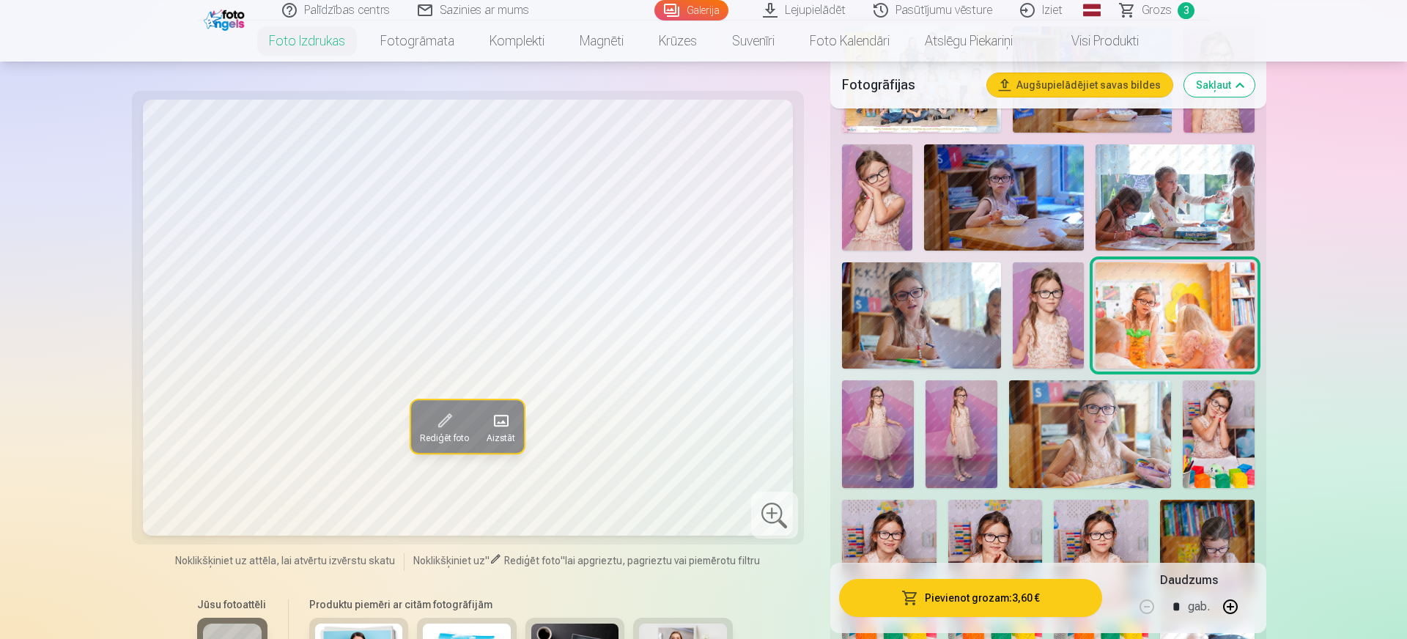
scroll to position [506, 0]
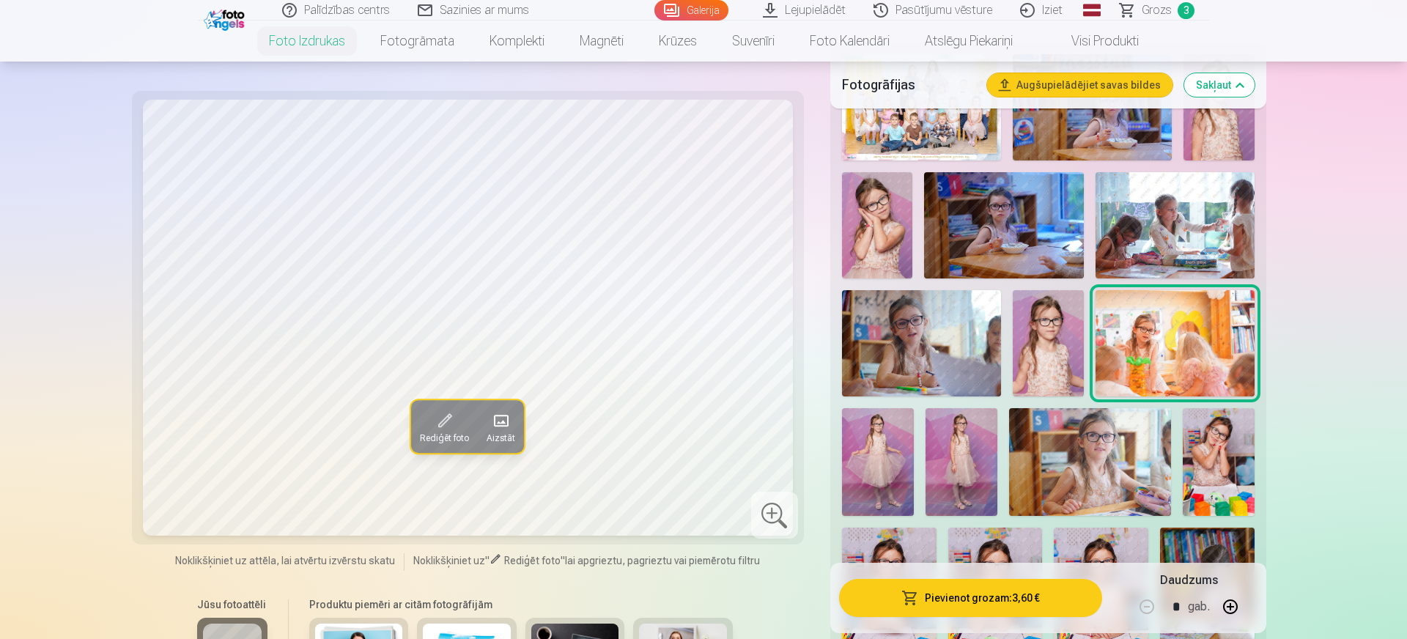
click at [945, 438] on img at bounding box center [962, 462] width 72 height 108
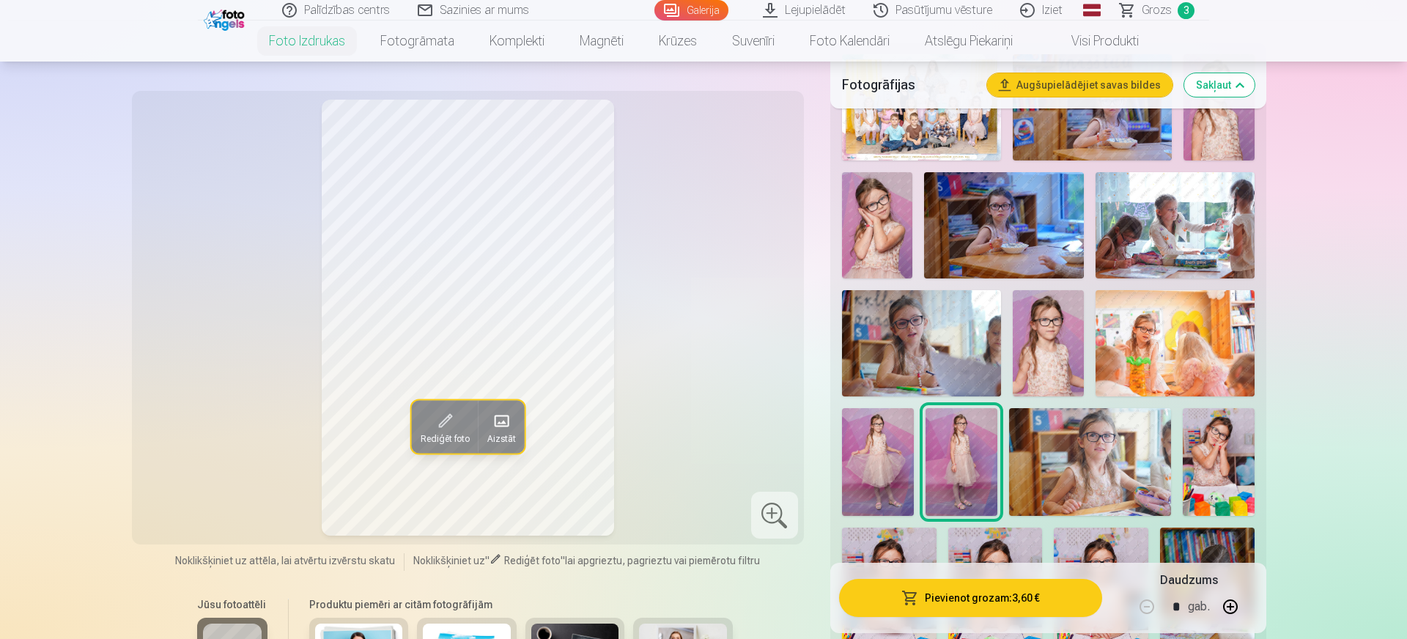
click at [869, 418] on img at bounding box center [878, 462] width 72 height 108
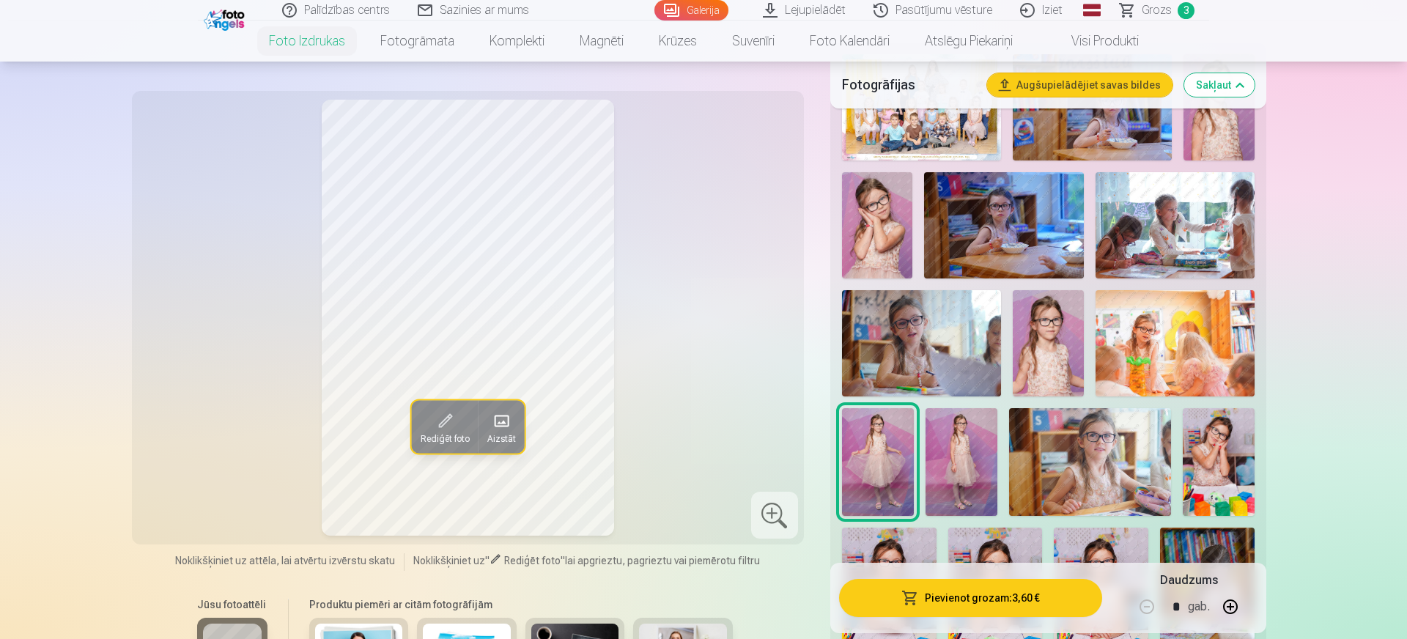
click at [1216, 451] on img at bounding box center [1219, 462] width 72 height 108
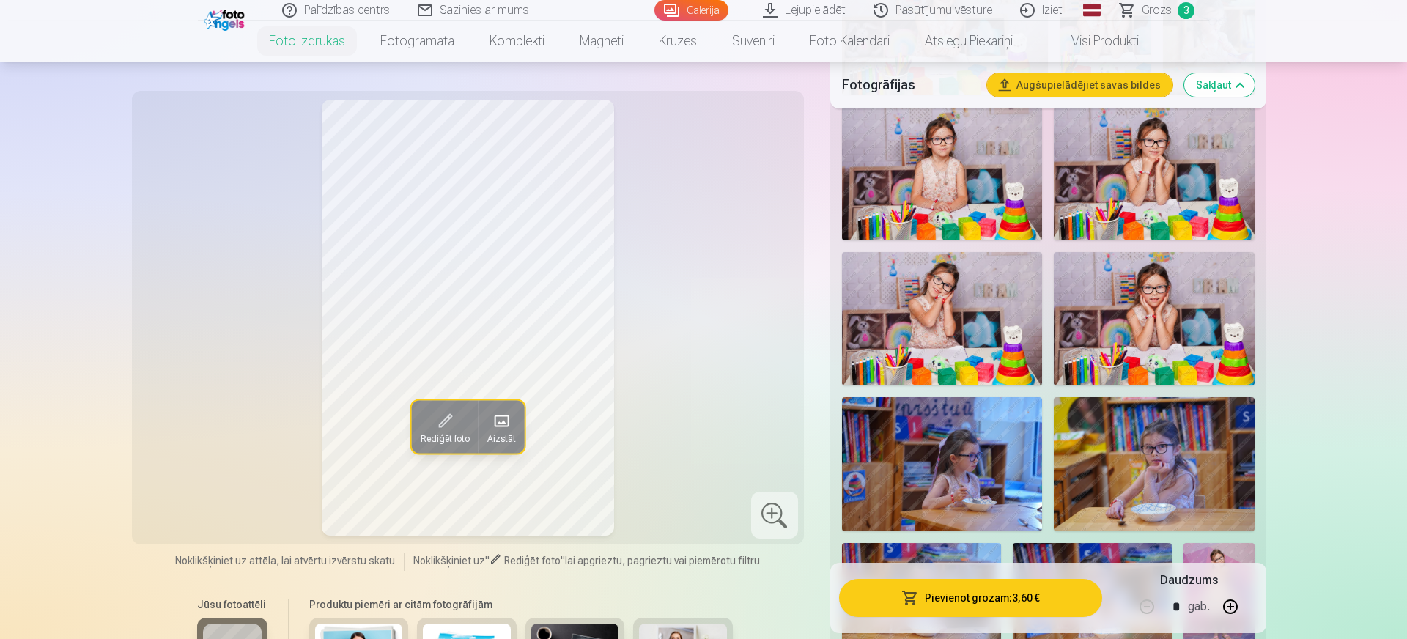
scroll to position [1214, 0]
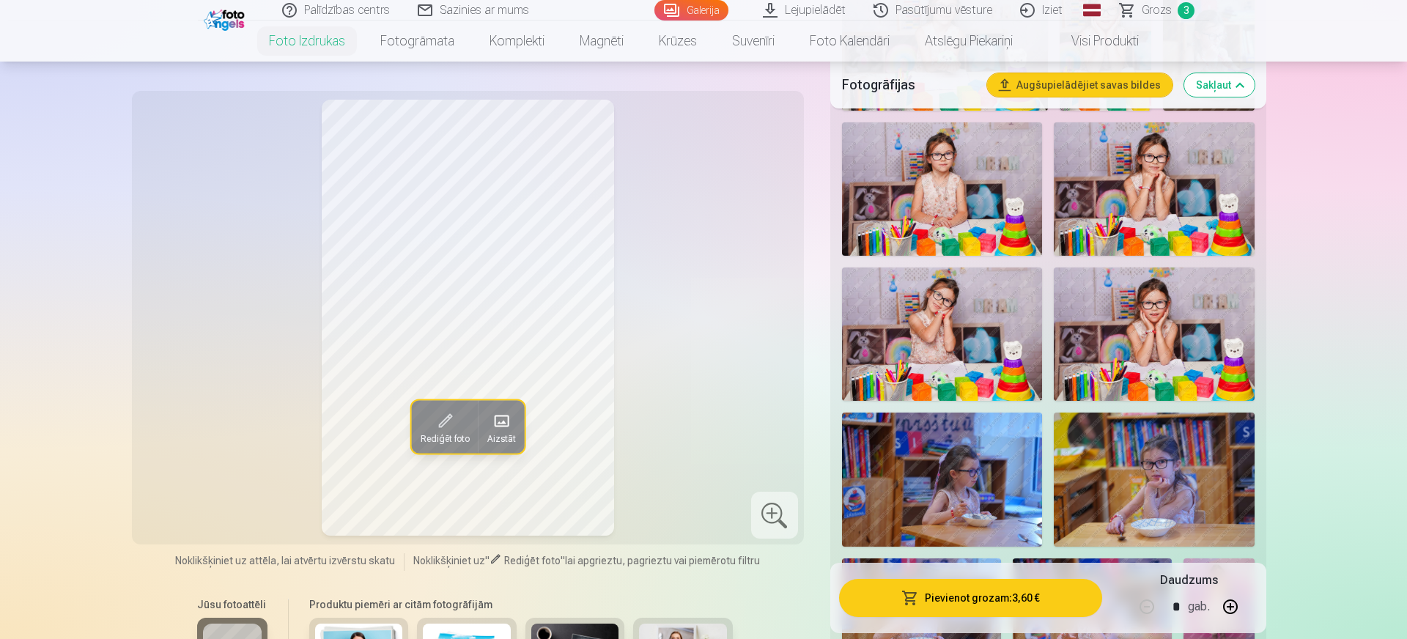
click at [1134, 196] on img at bounding box center [1154, 188] width 201 height 133
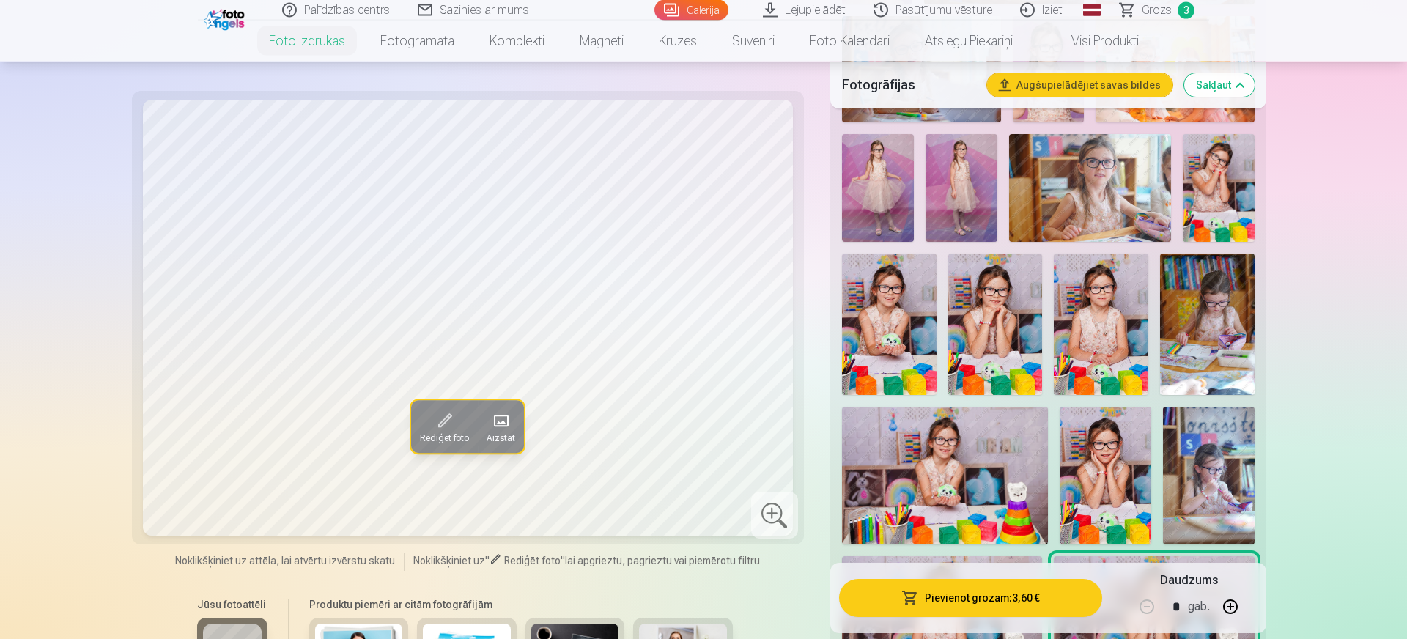
scroll to position [809, 0]
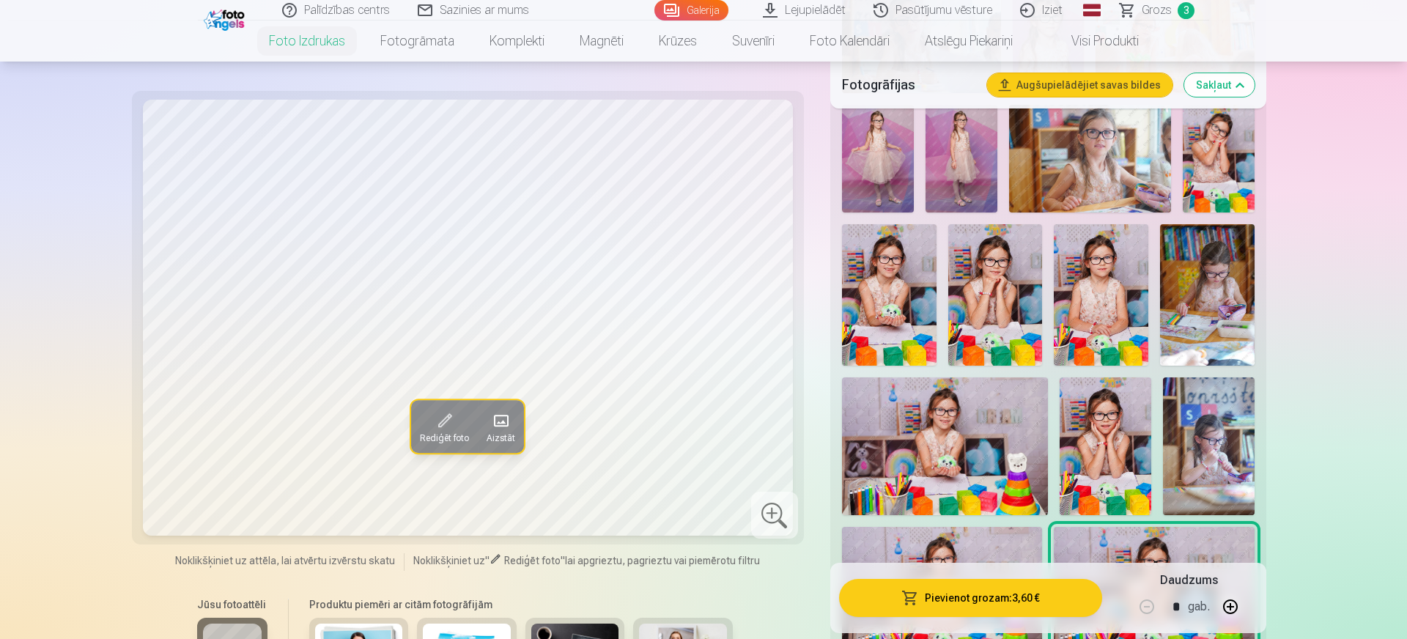
click at [994, 276] on img at bounding box center [995, 294] width 95 height 141
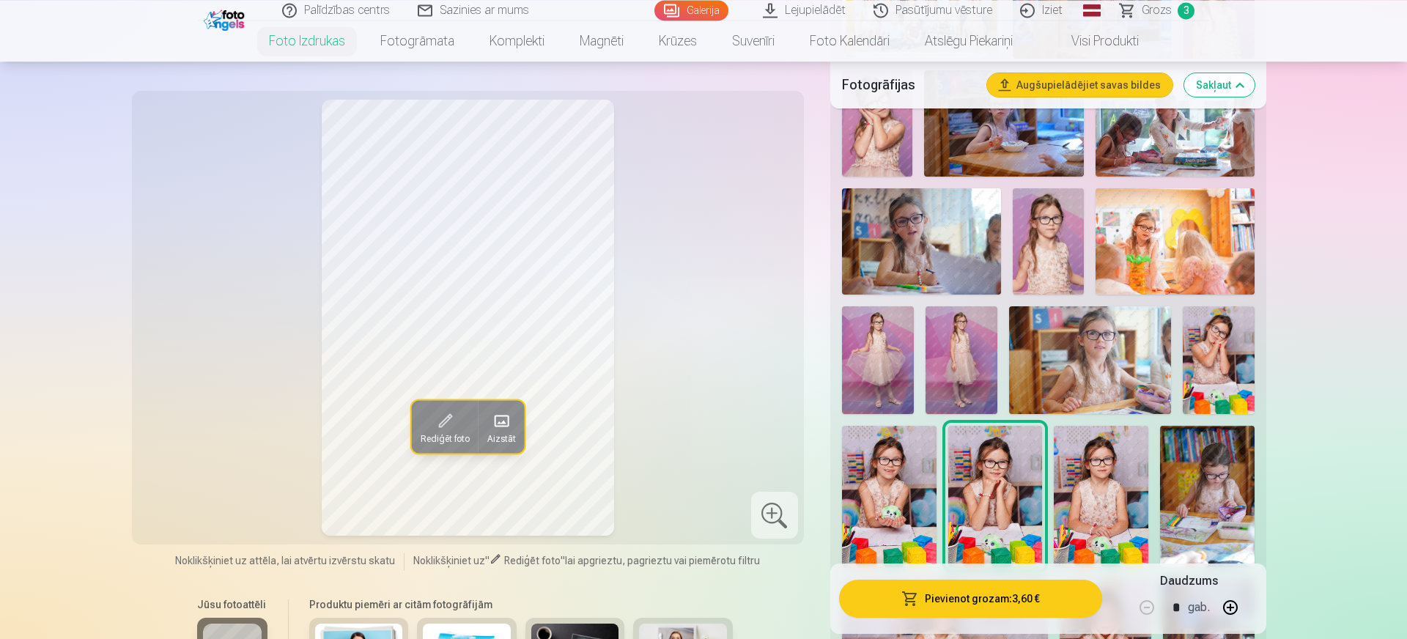
scroll to position [607, 0]
click at [888, 341] on img at bounding box center [878, 361] width 72 height 108
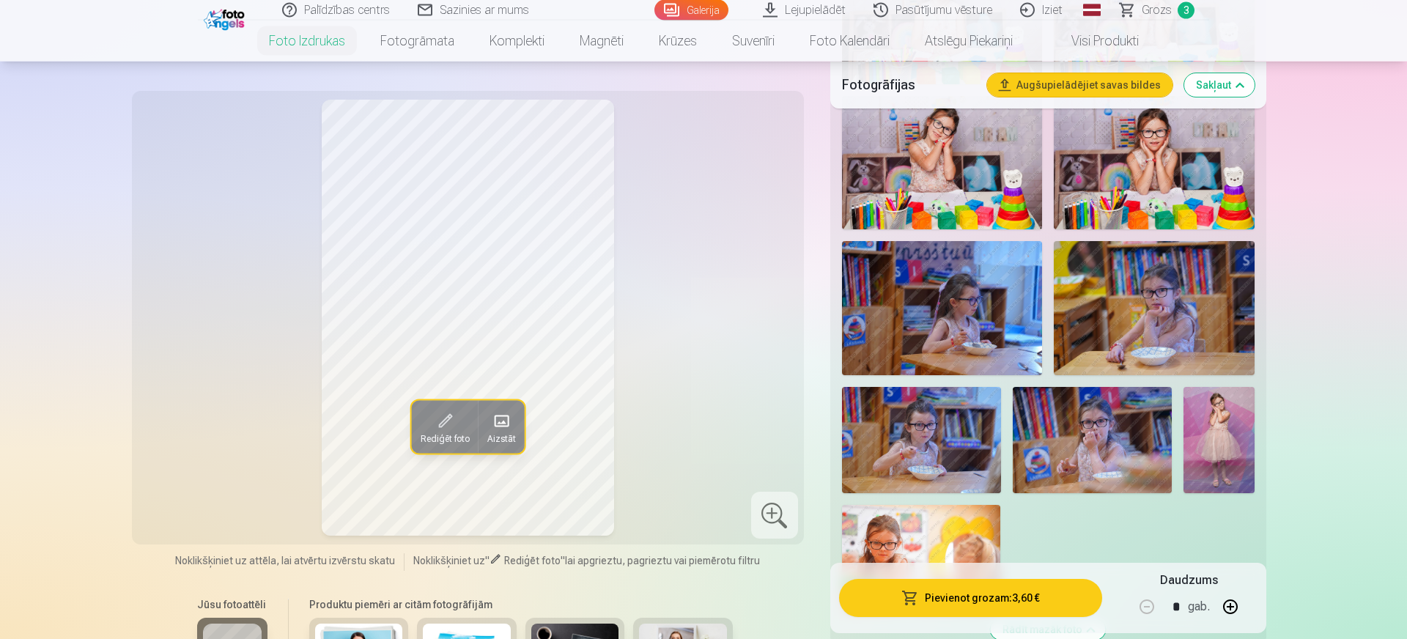
scroll to position [1416, 0]
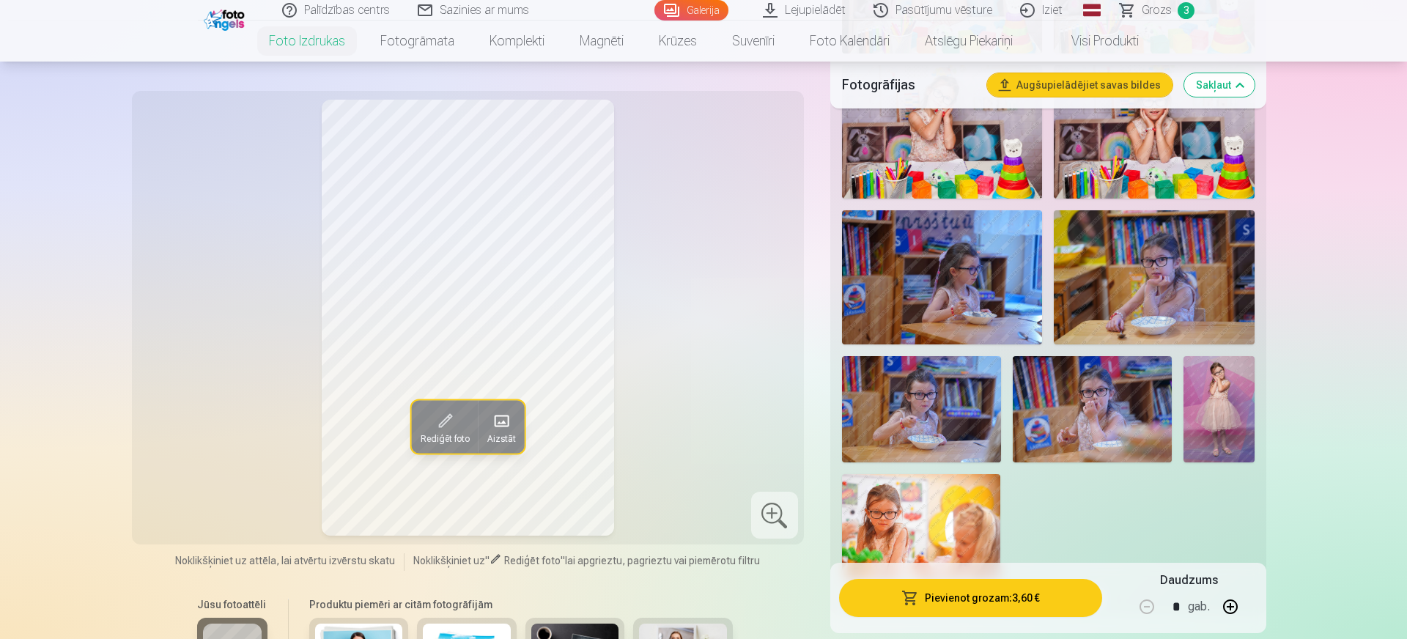
click at [1216, 428] on img at bounding box center [1219, 409] width 71 height 106
click at [930, 591] on button "Pievienot grozam : 3,60 €" at bounding box center [970, 598] width 263 height 38
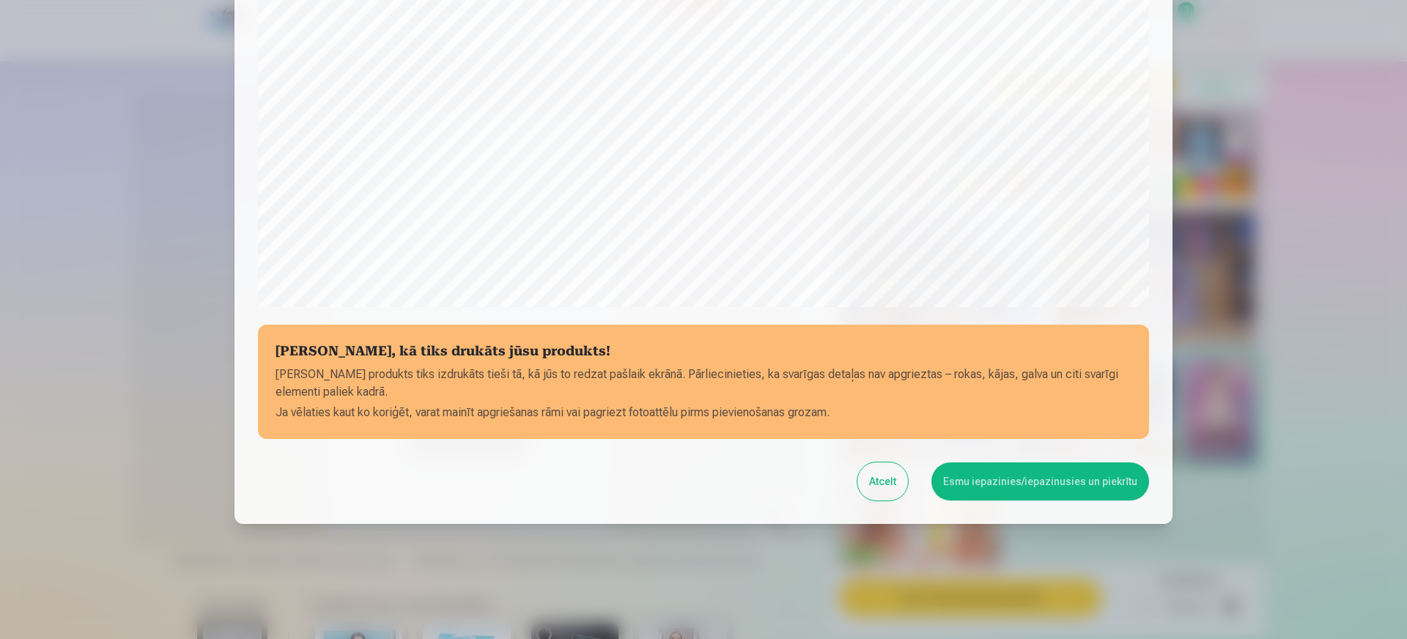
scroll to position [416, 0]
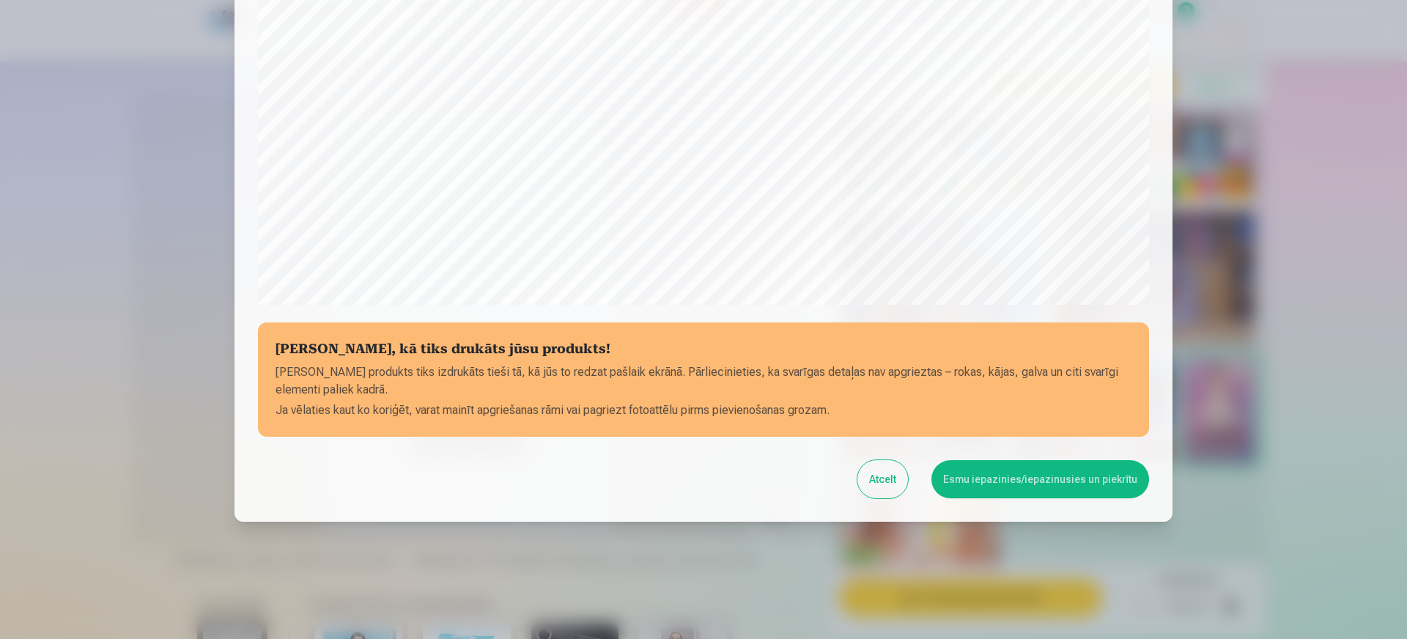
click at [1030, 474] on button "Esmu iepazinies/iepazinusies un piekrītu" at bounding box center [1040, 479] width 218 height 38
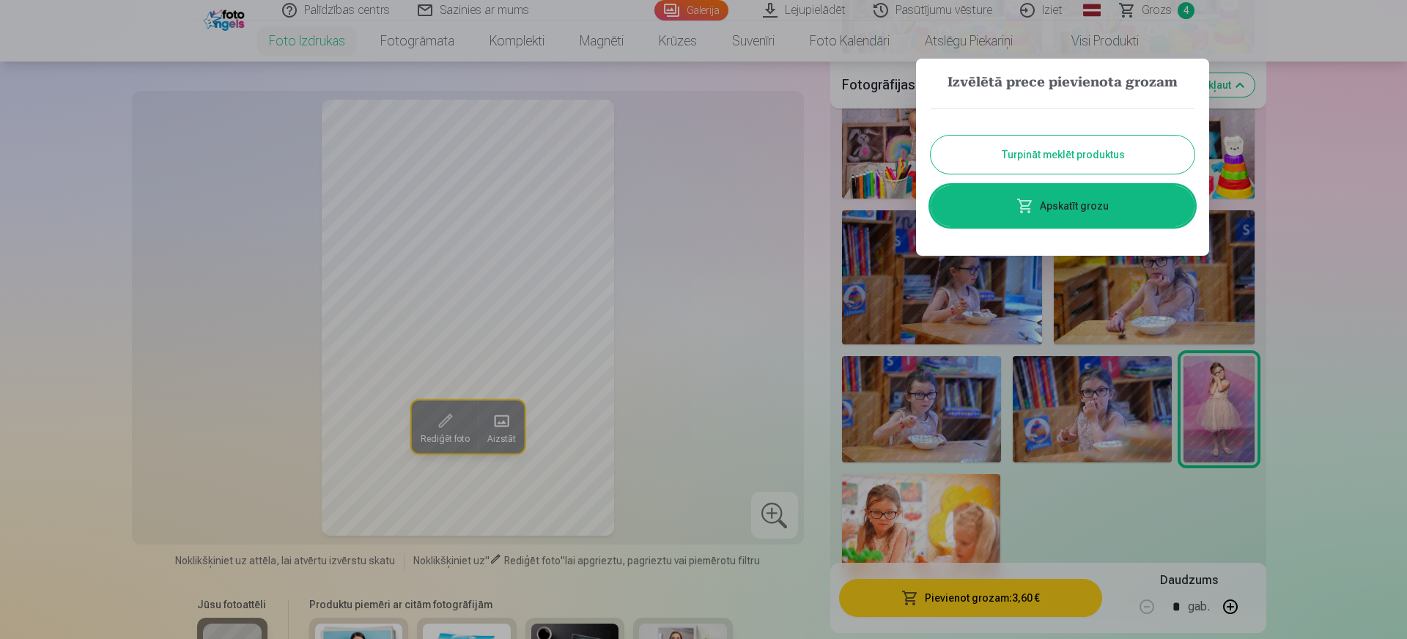
click at [1068, 152] on button "Turpināt meklēt produktus" at bounding box center [1063, 155] width 264 height 38
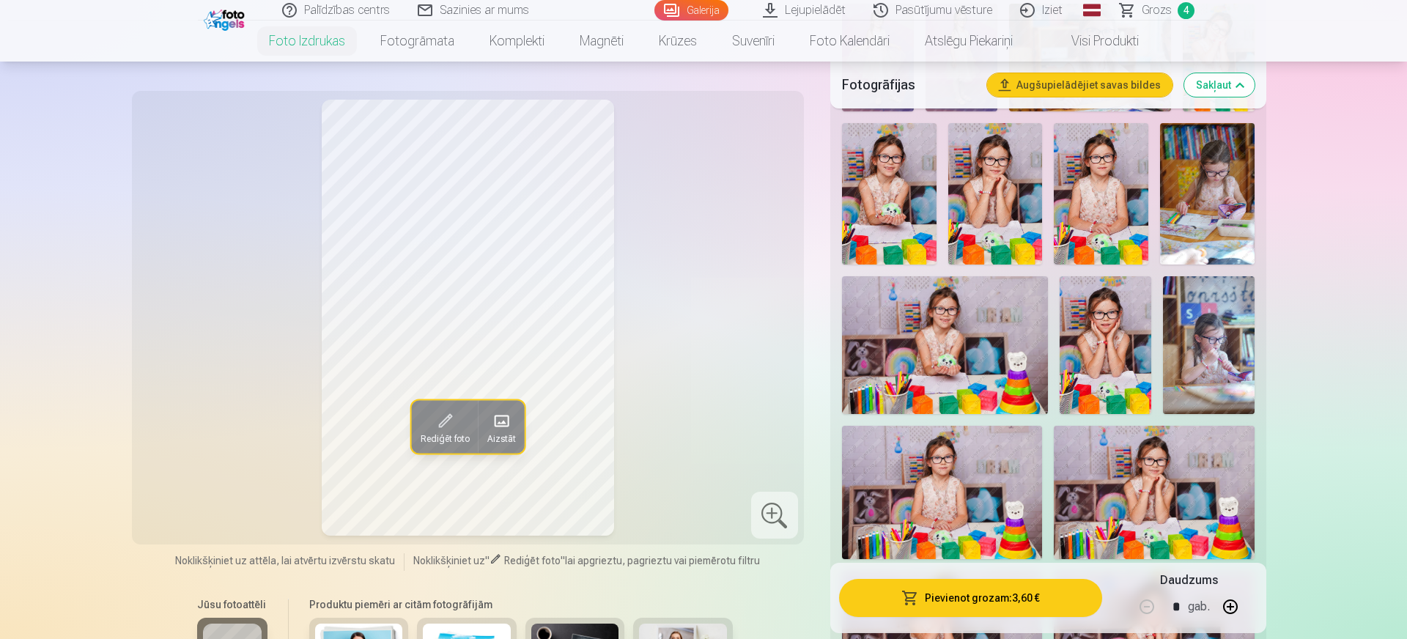
scroll to position [809, 0]
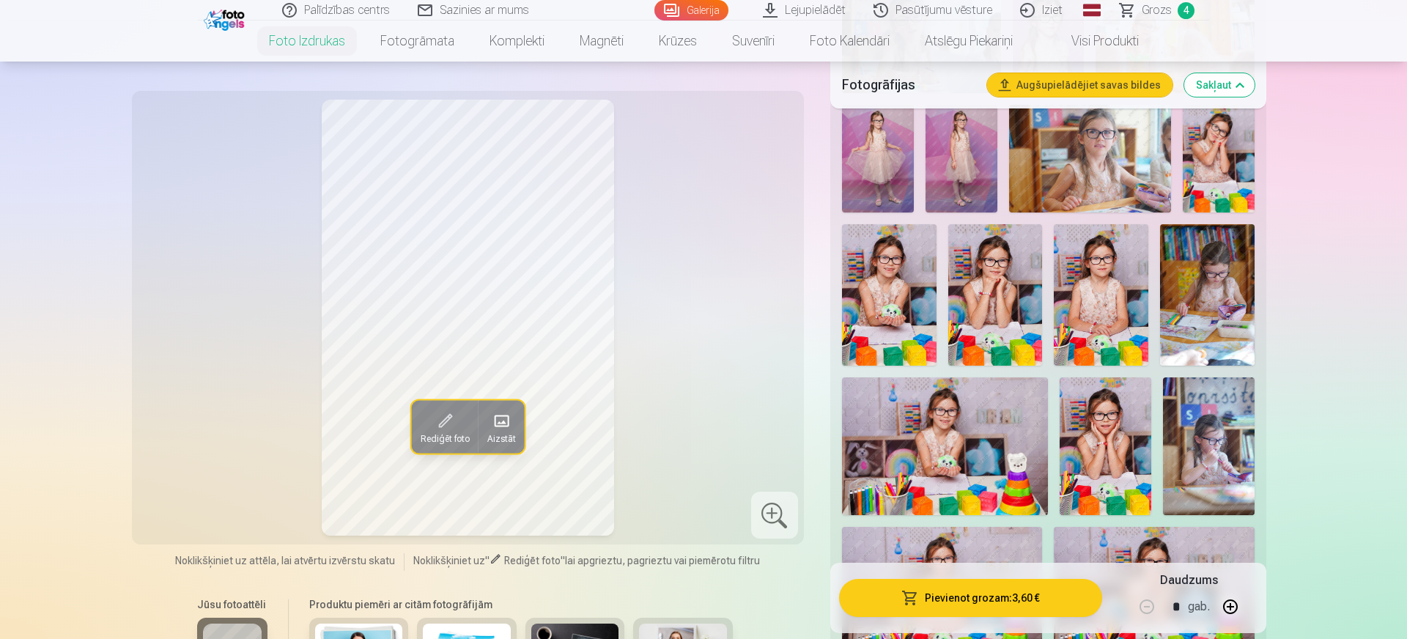
click at [1000, 286] on img at bounding box center [995, 294] width 95 height 141
click at [973, 603] on button "Pievienot grozam : 3,60 €" at bounding box center [970, 598] width 263 height 38
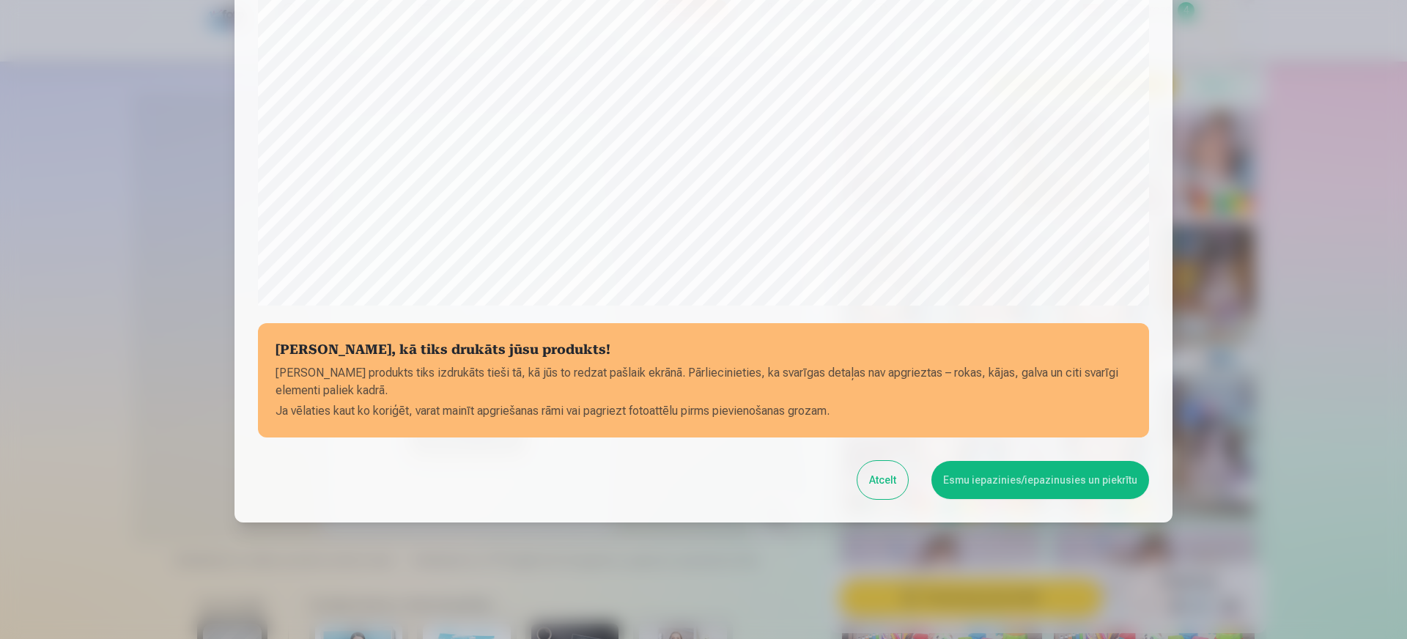
scroll to position [416, 0]
click at [1036, 477] on button "Esmu iepazinies/iepazinusies un piekrītu" at bounding box center [1040, 479] width 218 height 38
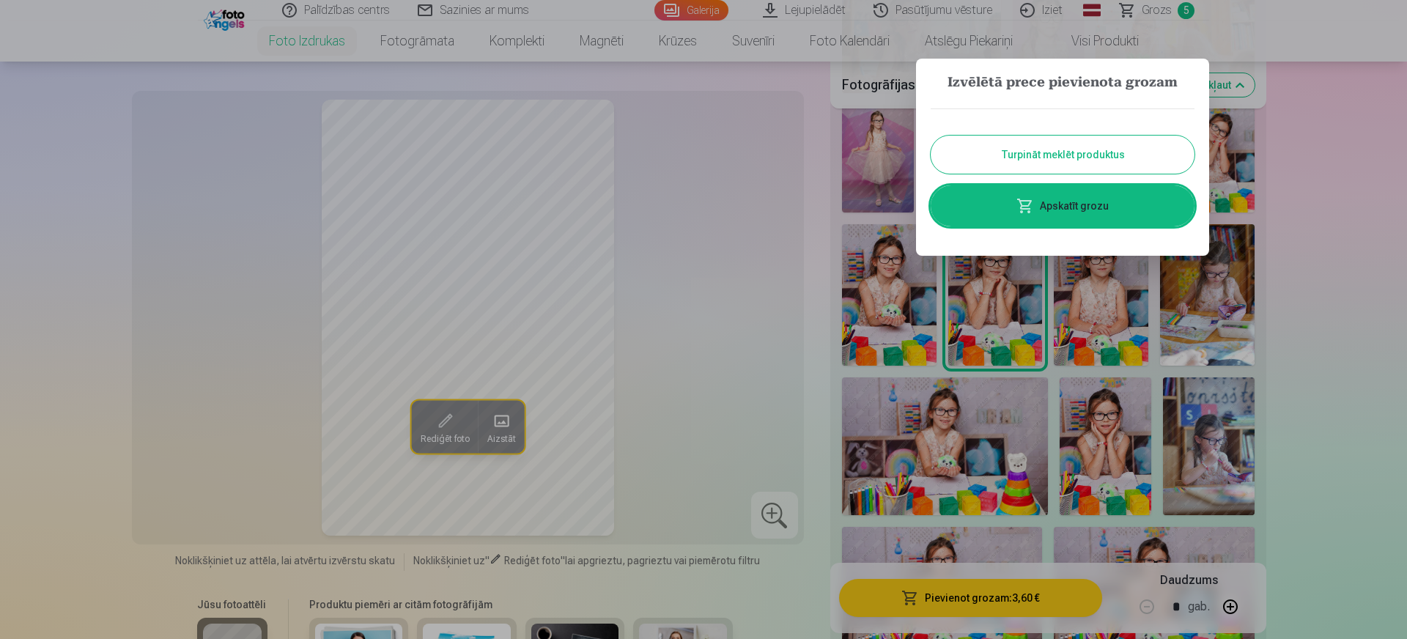
click at [1098, 156] on button "Turpināt meklēt produktus" at bounding box center [1063, 155] width 264 height 38
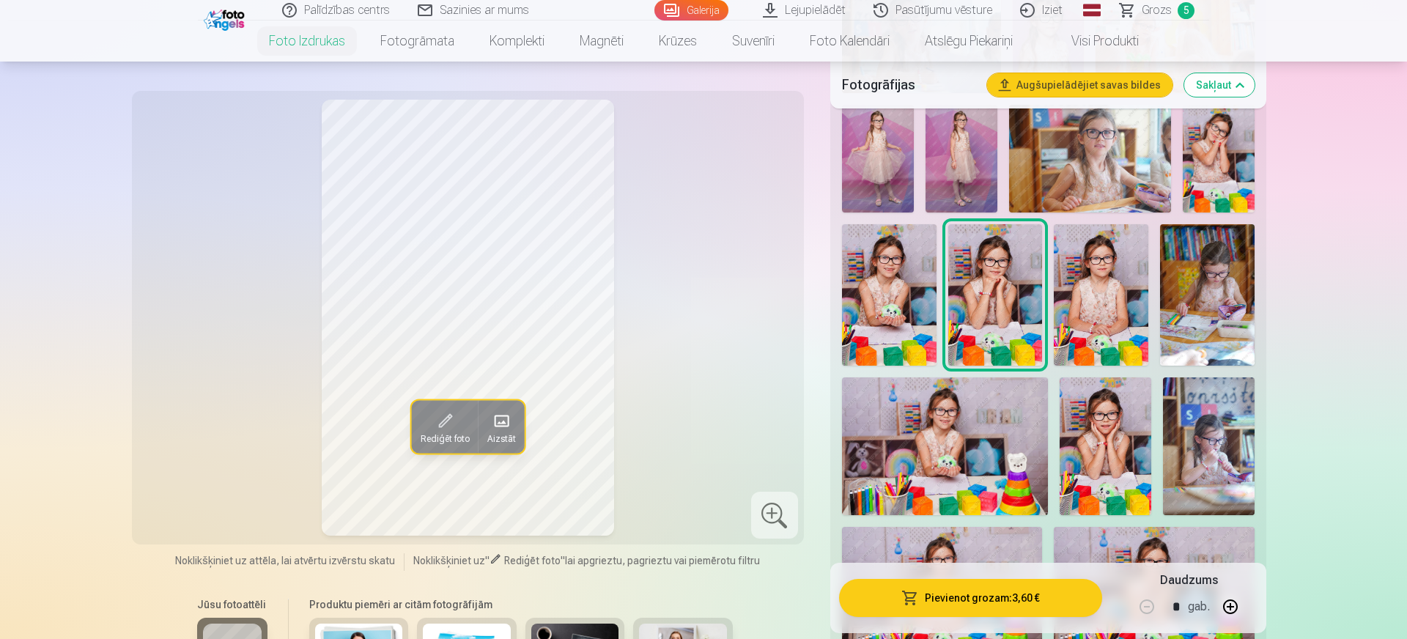
scroll to position [607, 0]
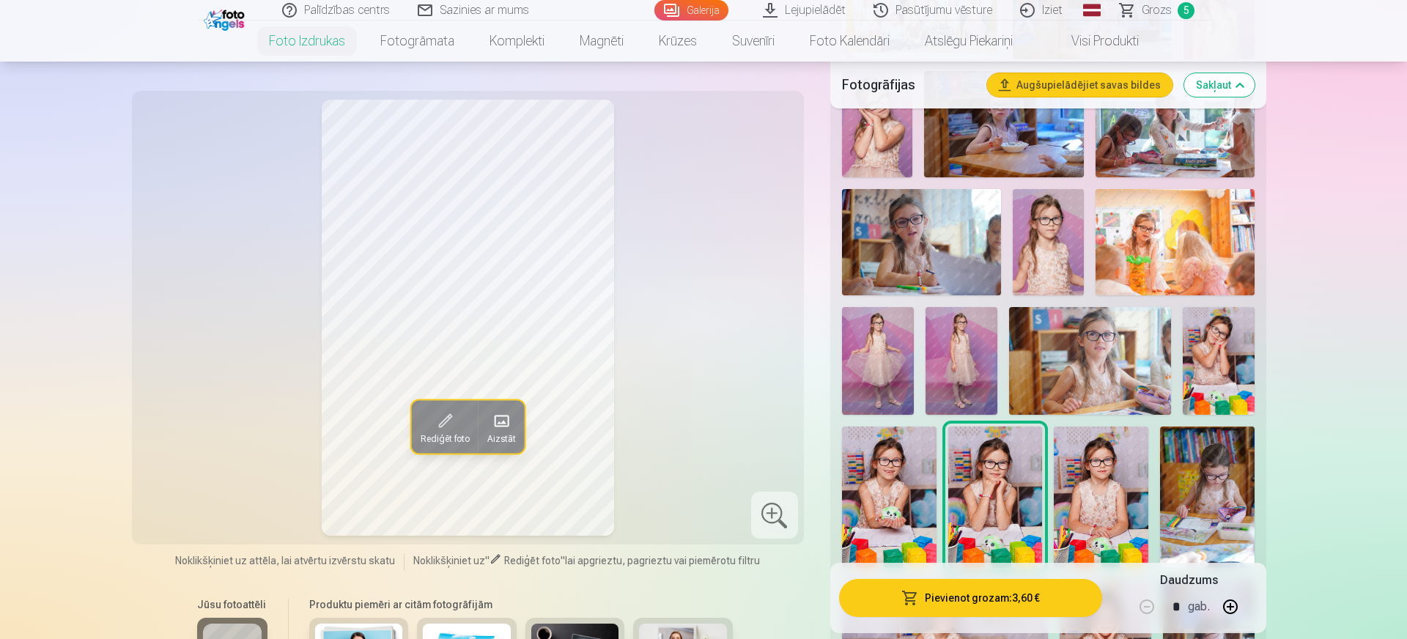
click at [890, 352] on img at bounding box center [878, 361] width 72 height 108
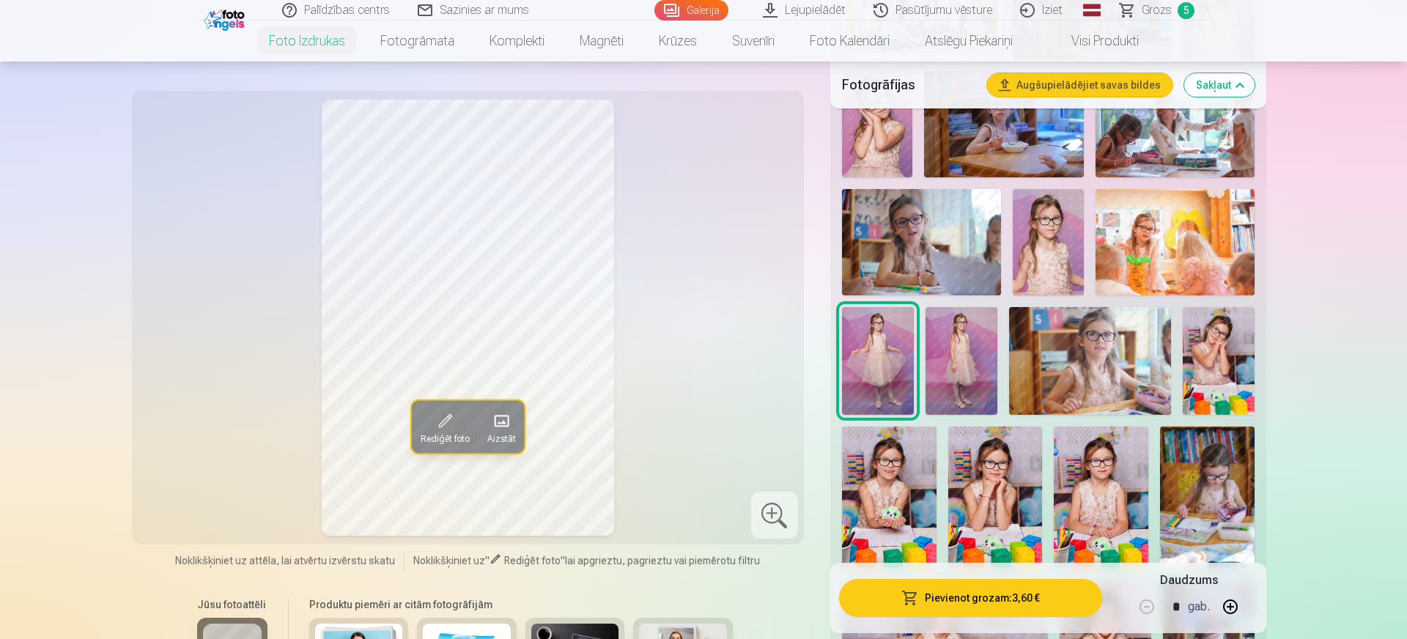
click at [941, 348] on img at bounding box center [962, 361] width 72 height 108
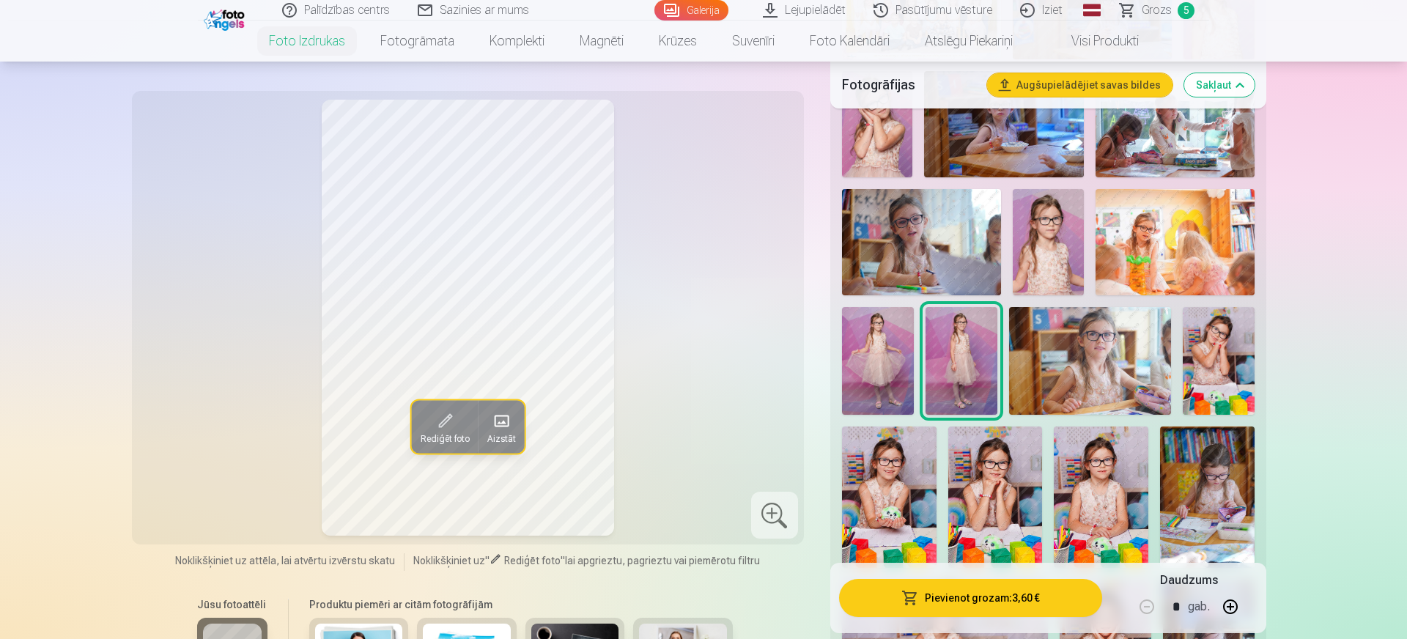
click at [894, 355] on img at bounding box center [878, 361] width 72 height 108
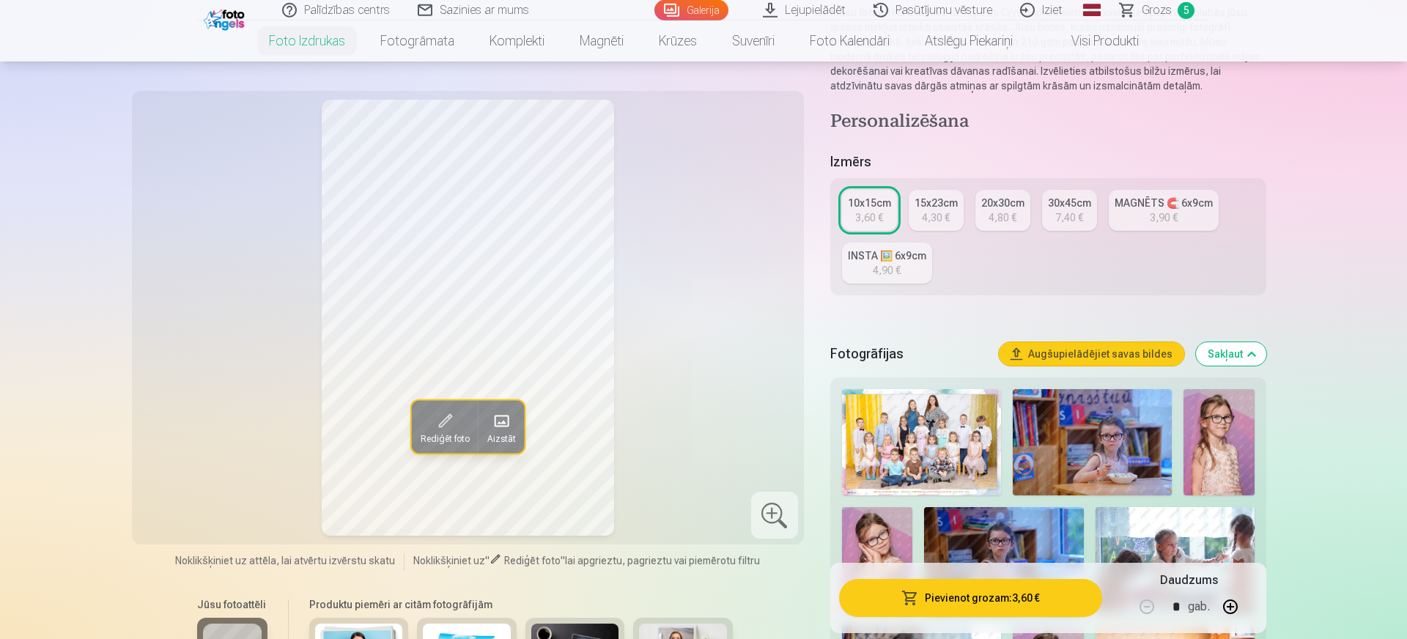
scroll to position [303, 0]
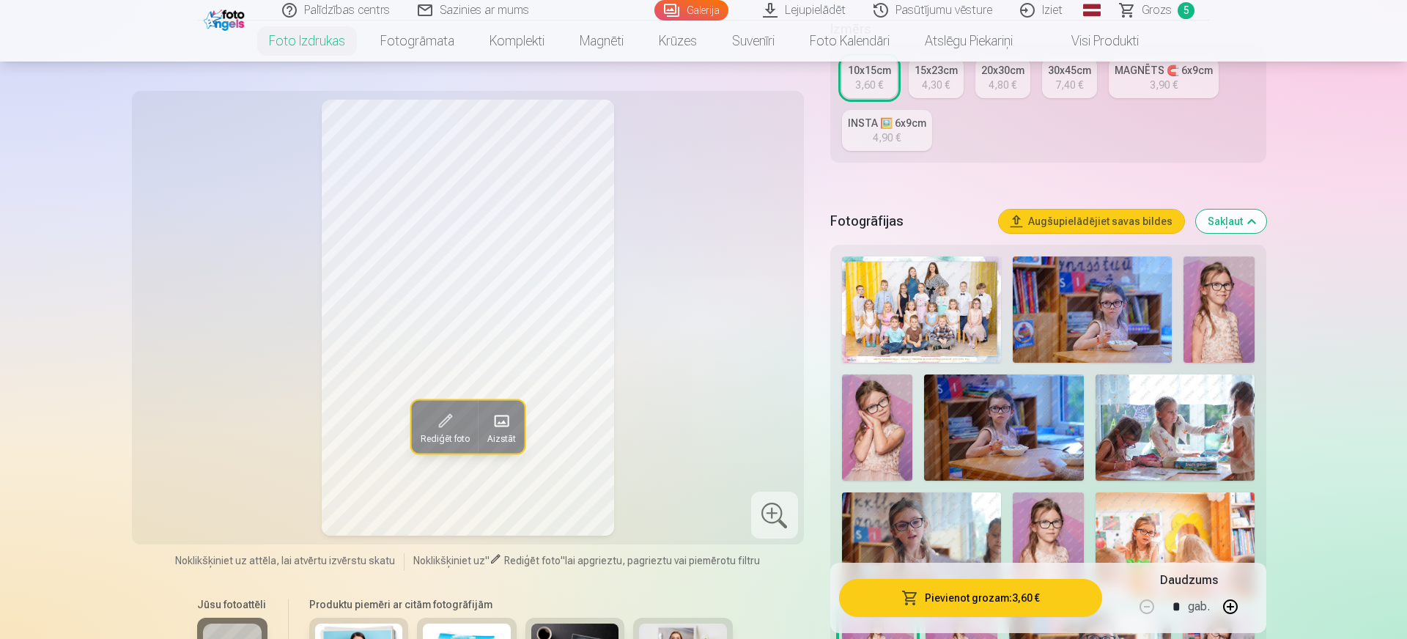
click at [1235, 329] on img at bounding box center [1219, 309] width 71 height 106
click at [970, 597] on button "Pievienot grozam : 3,60 €" at bounding box center [970, 598] width 263 height 38
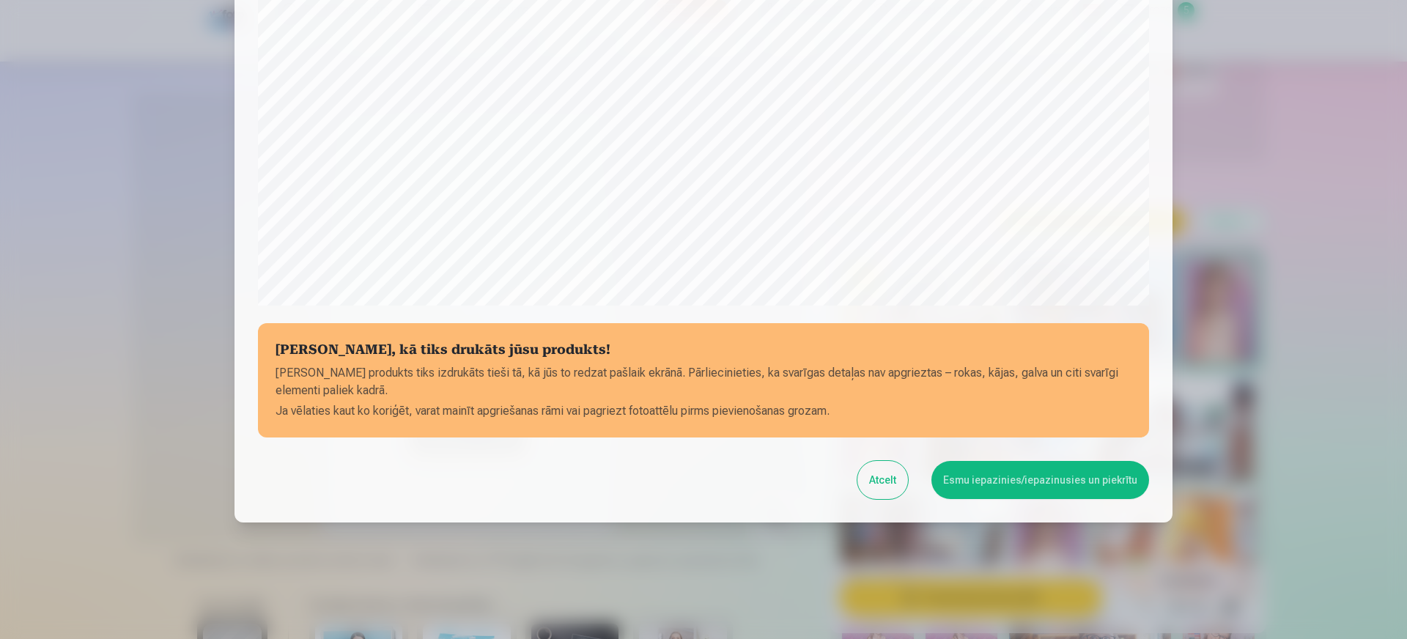
scroll to position [416, 0]
click at [1050, 486] on button "Esmu iepazinies/iepazinusies un piekrītu" at bounding box center [1040, 479] width 218 height 38
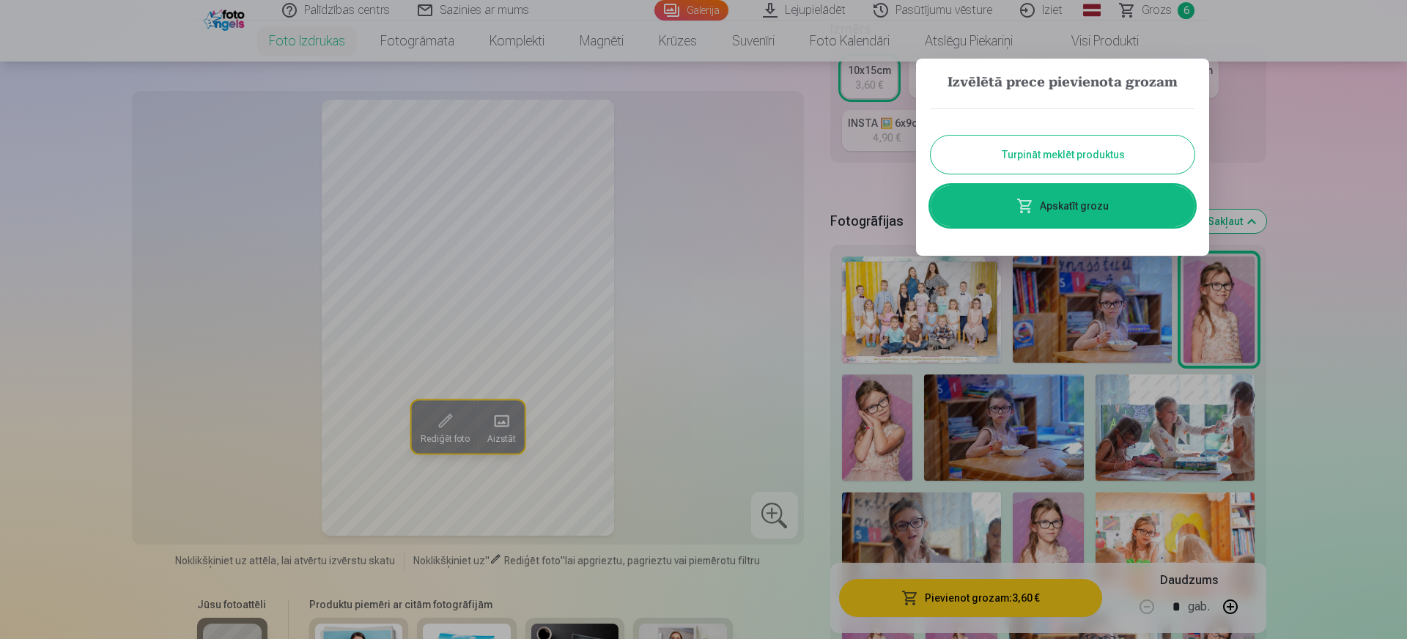
click at [1059, 153] on button "Turpināt meklēt produktus" at bounding box center [1063, 155] width 264 height 38
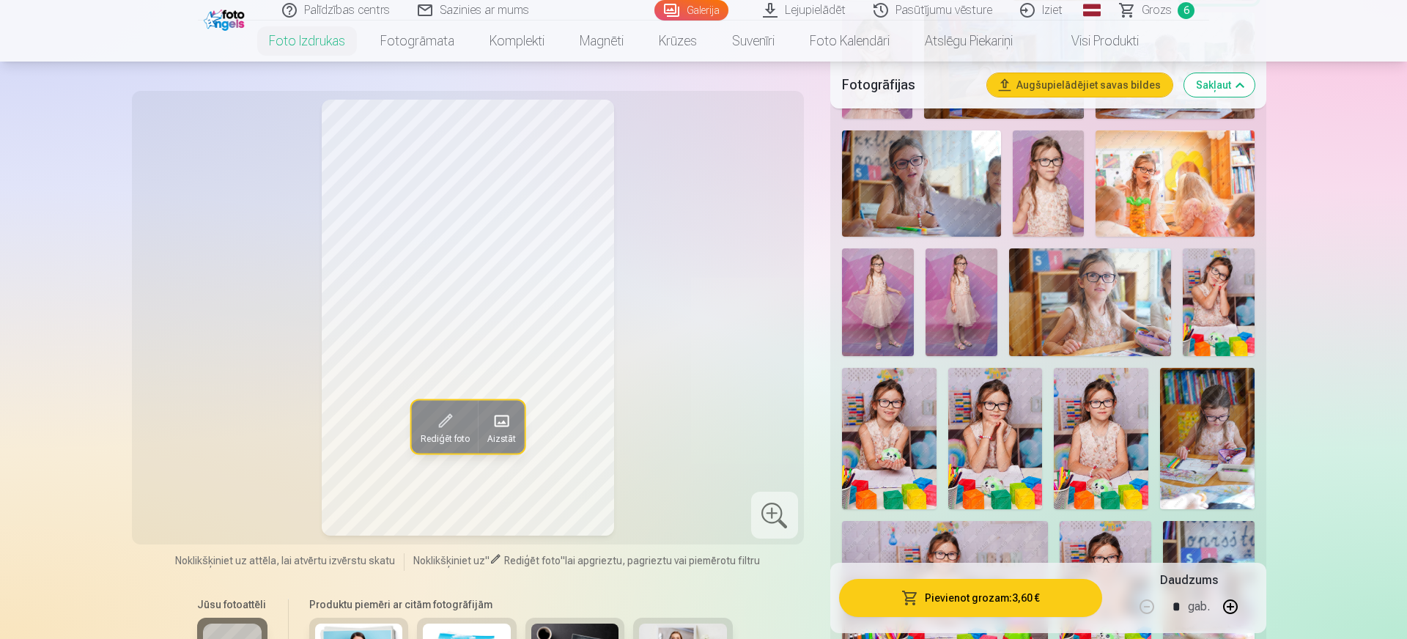
scroll to position [809, 0]
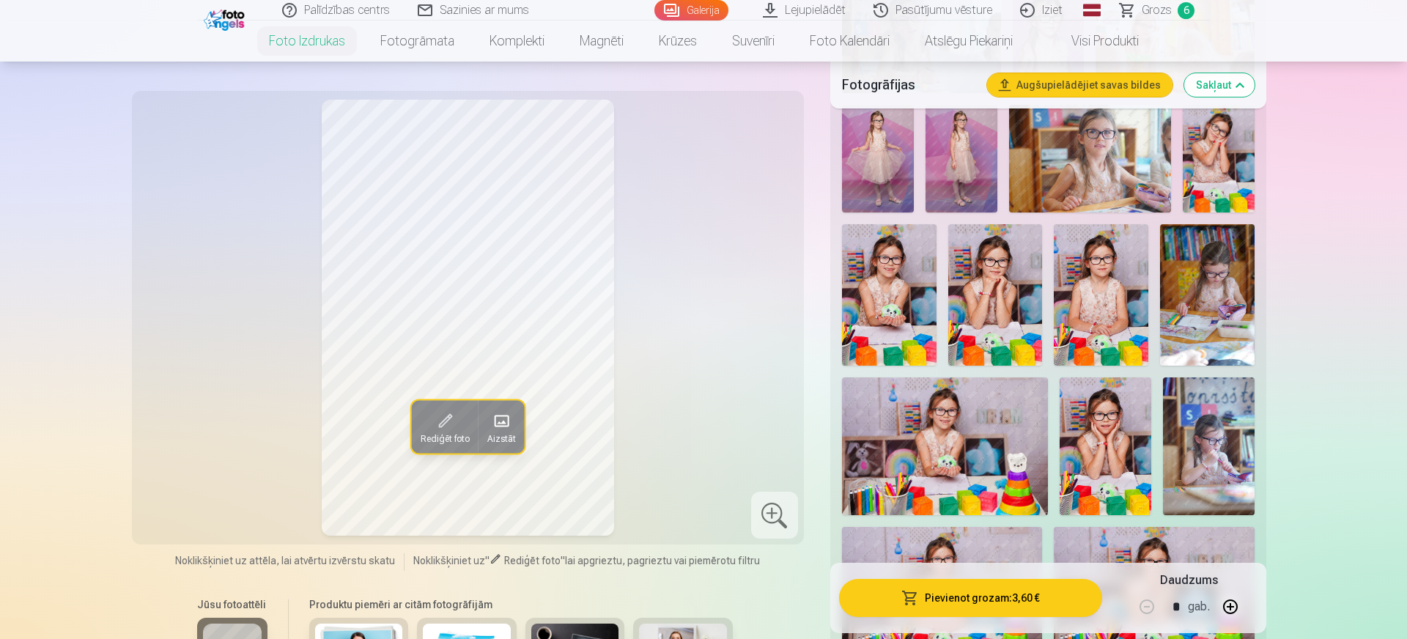
click at [1112, 317] on img at bounding box center [1101, 294] width 95 height 141
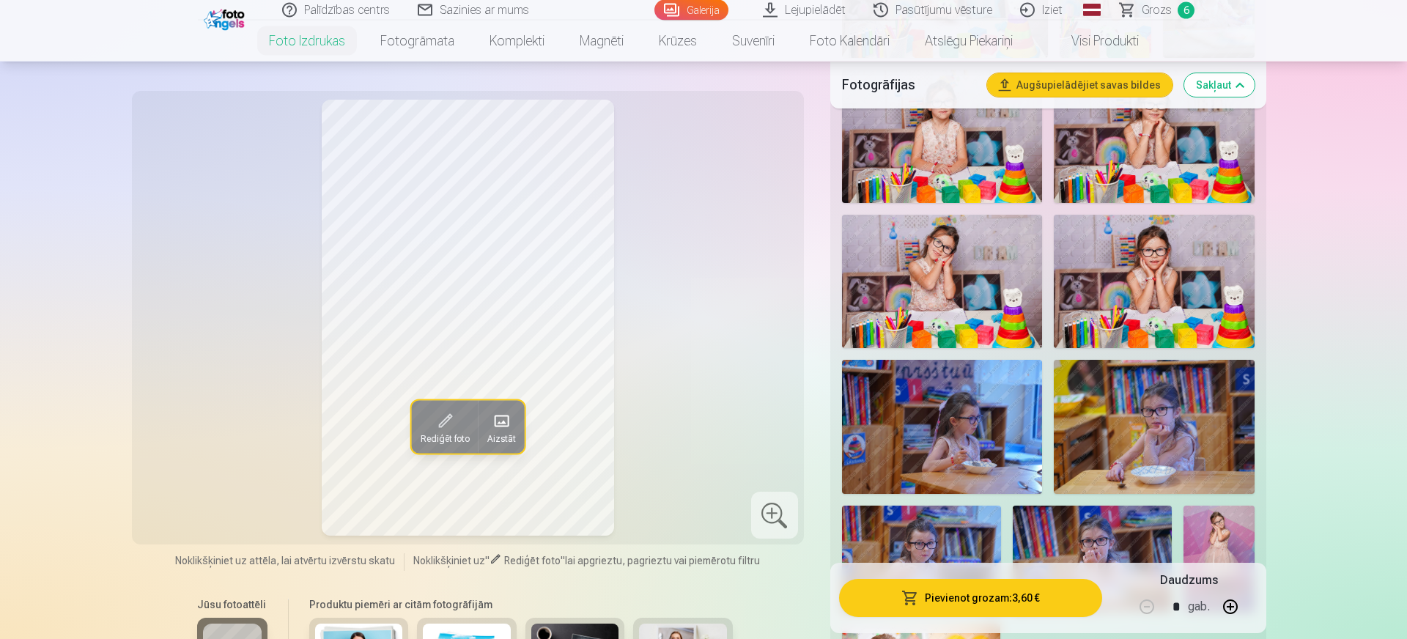
scroll to position [1416, 0]
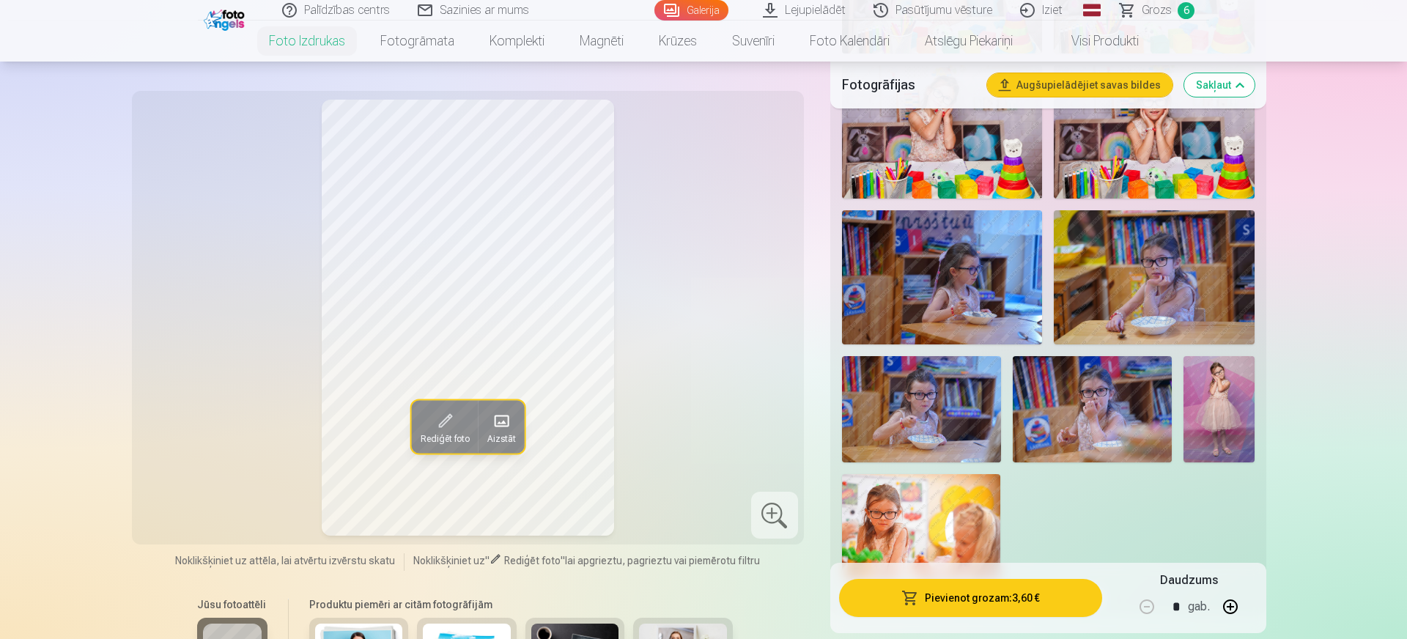
click at [998, 599] on button "Pievienot grozam : 3,60 €" at bounding box center [970, 598] width 263 height 38
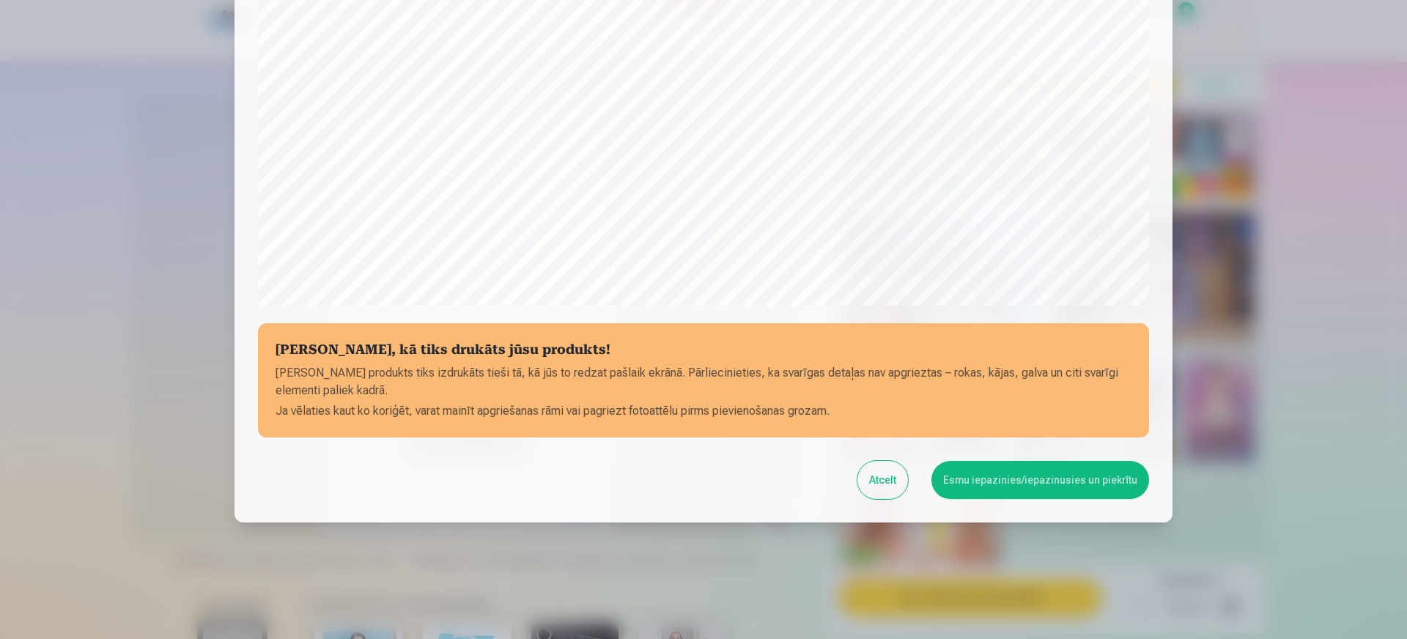
scroll to position [416, 0]
click at [992, 487] on button "Esmu iepazinies/iepazinusies un piekrītu" at bounding box center [1040, 479] width 218 height 38
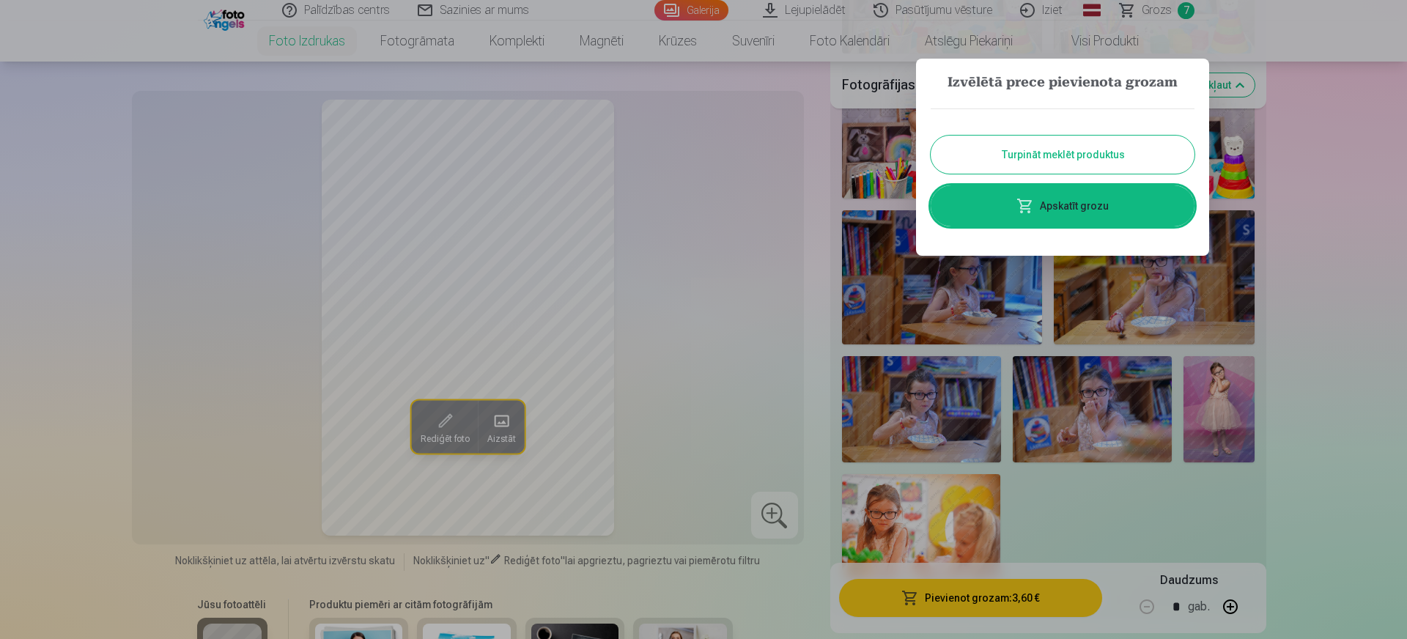
click at [1075, 208] on link "Apskatīt grozu" at bounding box center [1063, 205] width 264 height 41
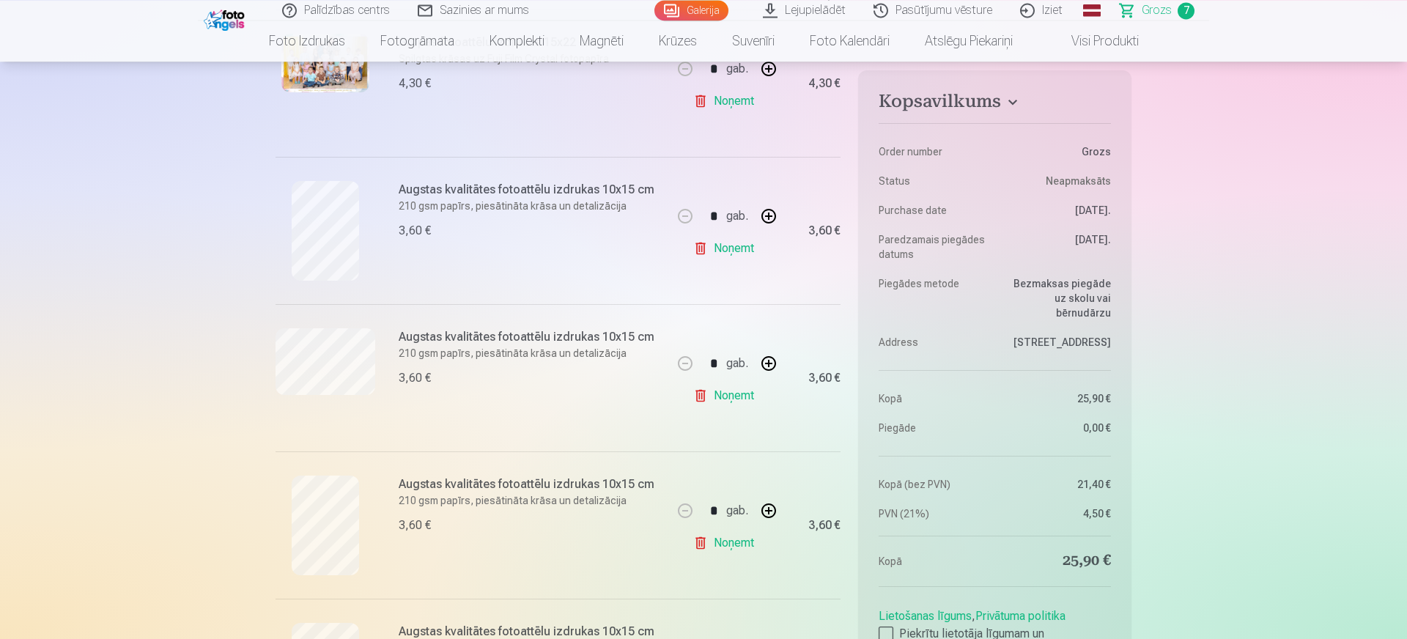
scroll to position [506, 0]
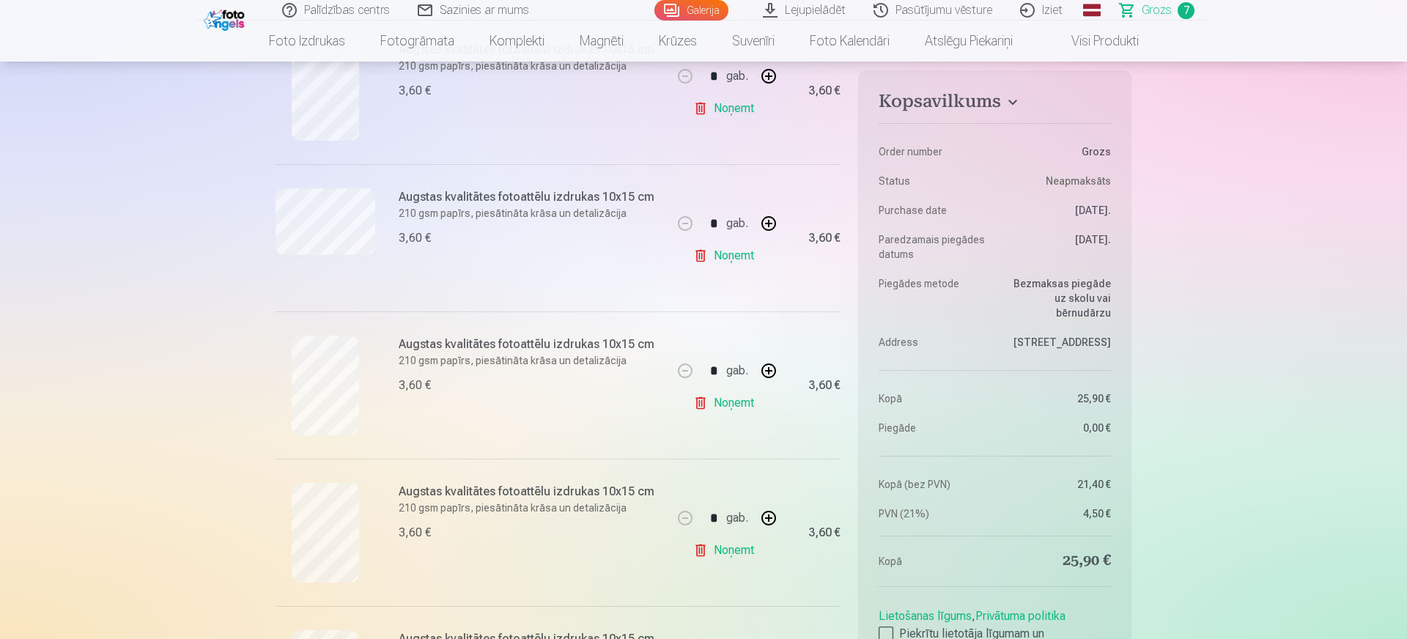
click at [731, 256] on link "Noņemt" at bounding box center [726, 255] width 67 height 29
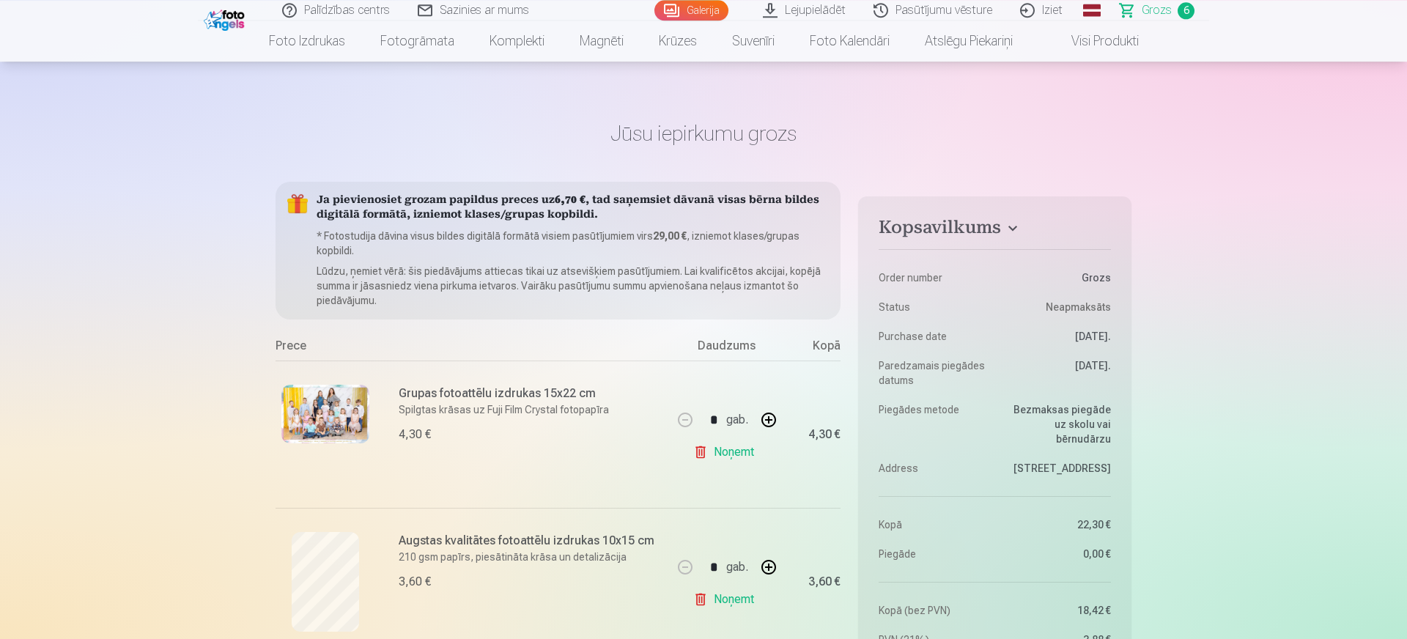
scroll to position [0, 0]
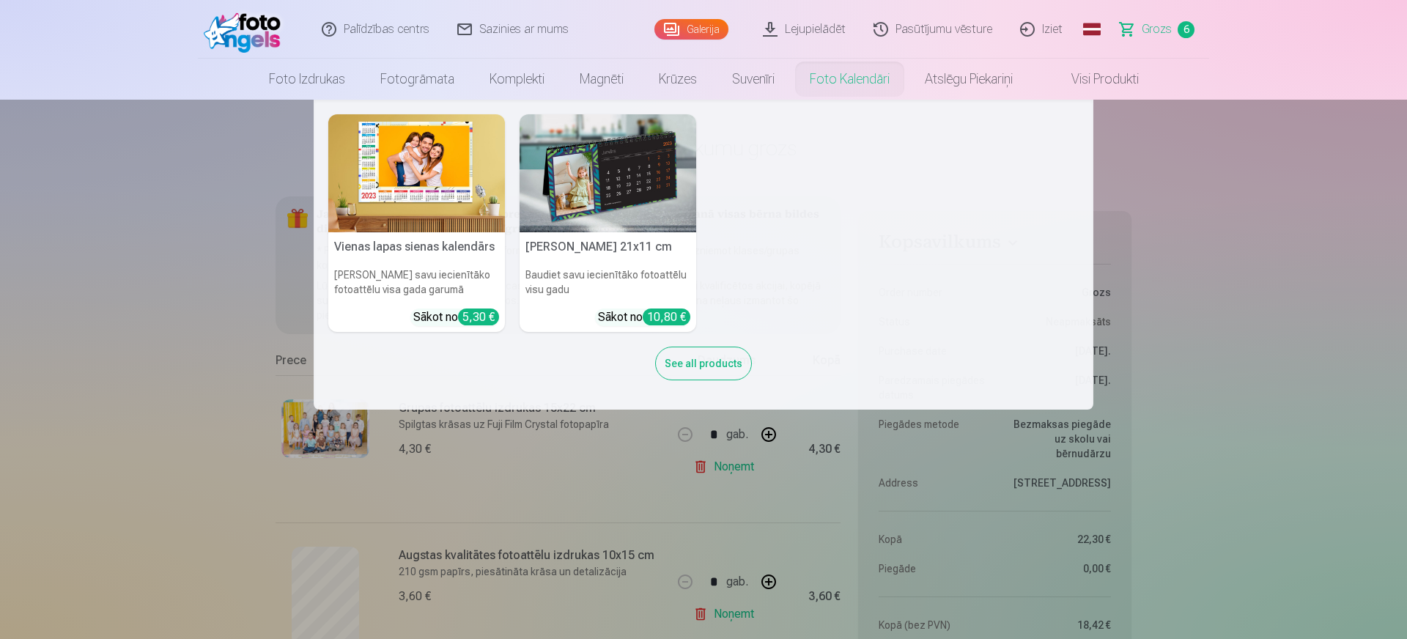
click at [1216, 243] on nav "Vienas lapas sienas kalendārs Parādiet savu iecienītāko fotoattēlu visa gada ga…" at bounding box center [703, 255] width 1407 height 310
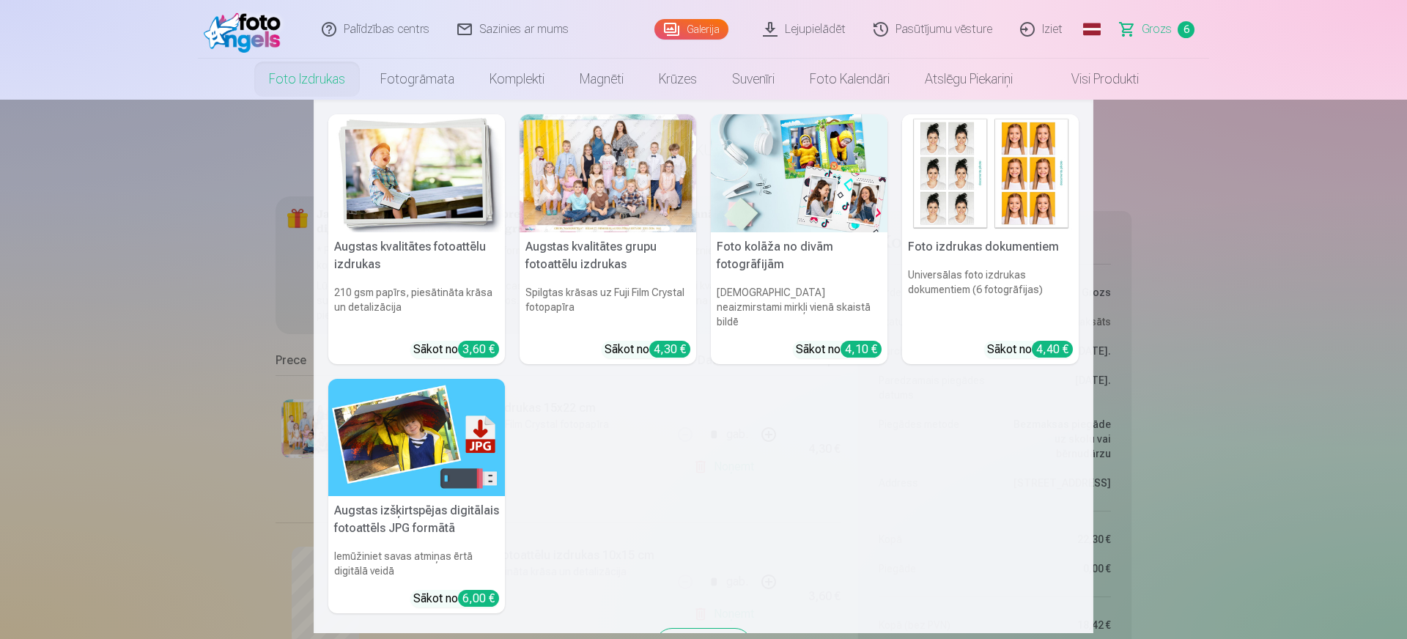
click at [441, 202] on img at bounding box center [416, 173] width 177 height 118
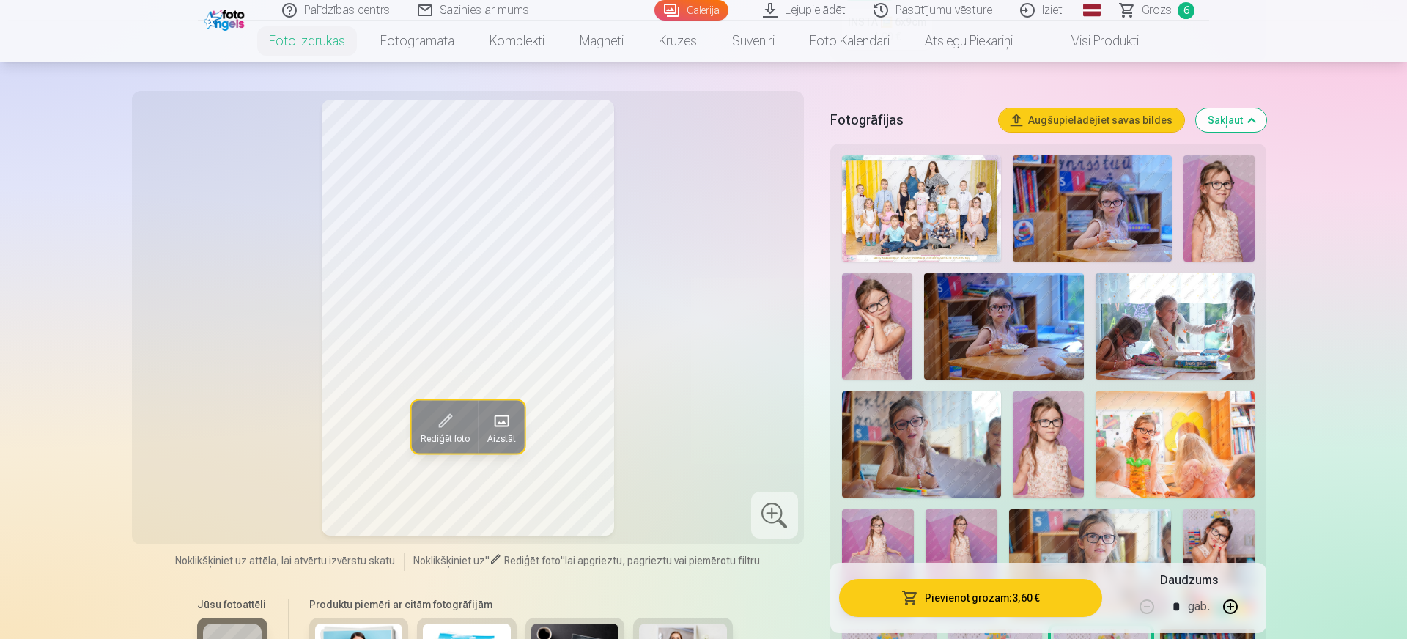
scroll to position [506, 0]
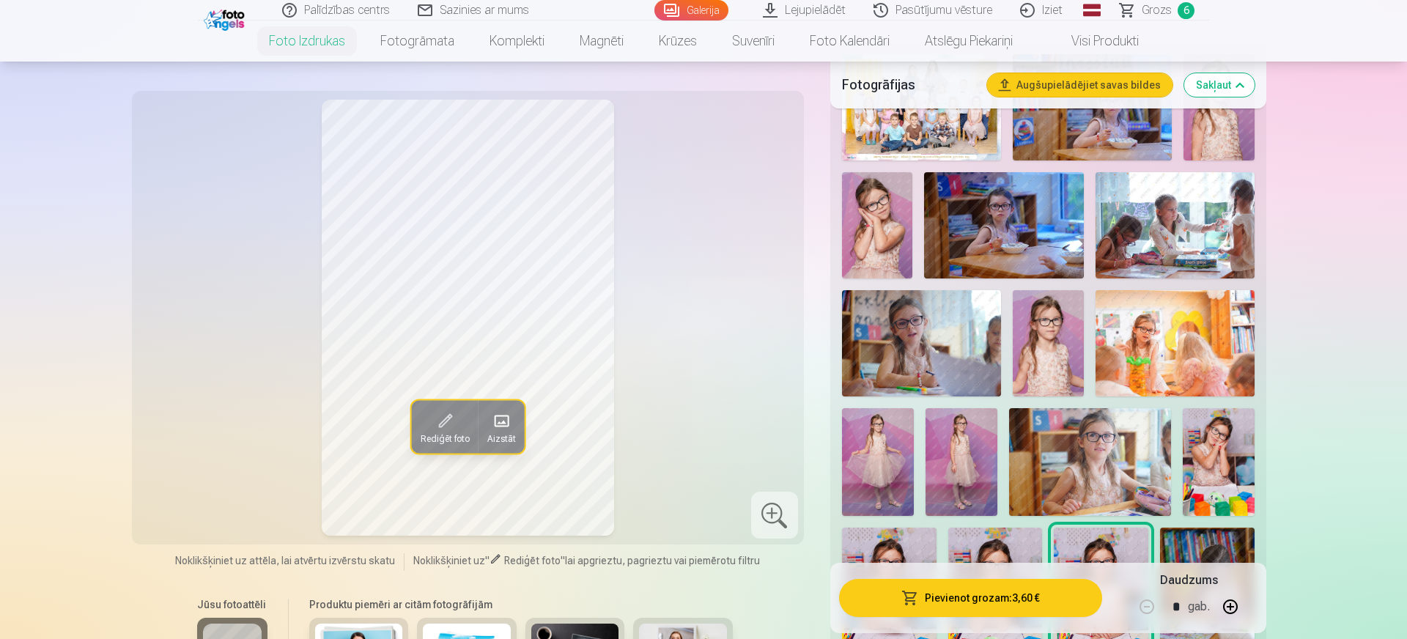
click at [901, 468] on img at bounding box center [878, 462] width 72 height 108
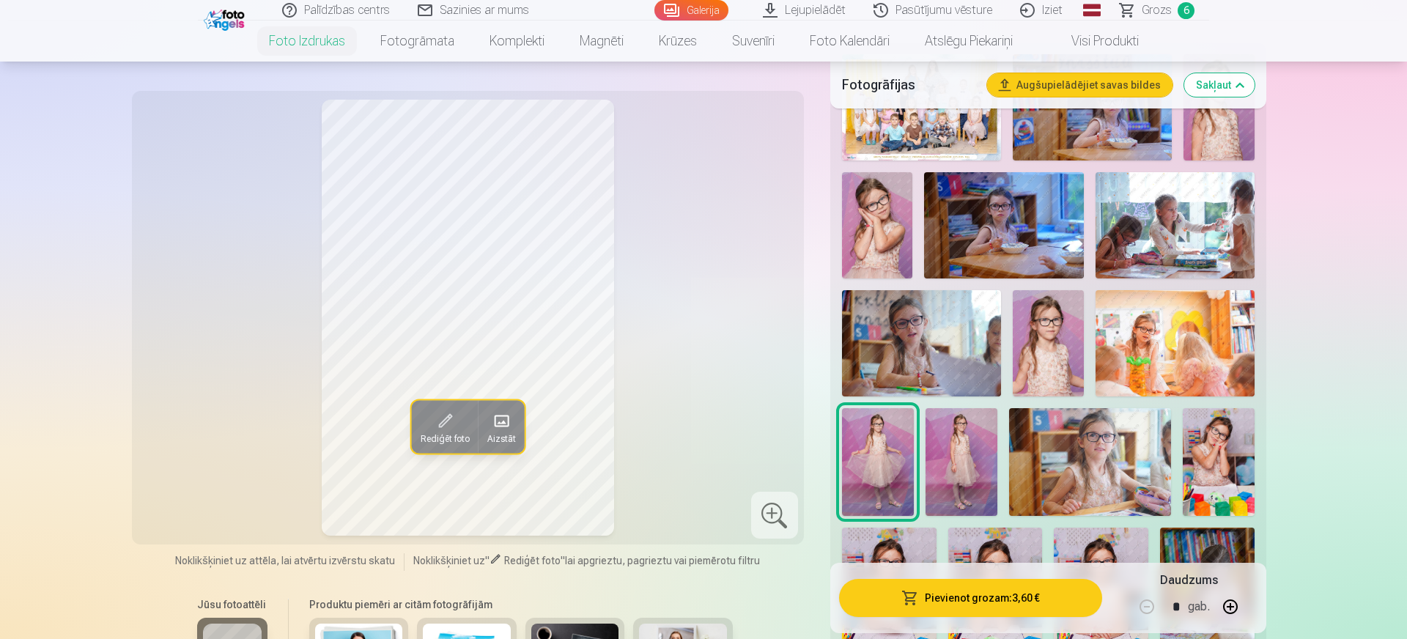
click at [966, 600] on button "Pievienot grozam : 3,60 €" at bounding box center [970, 598] width 263 height 38
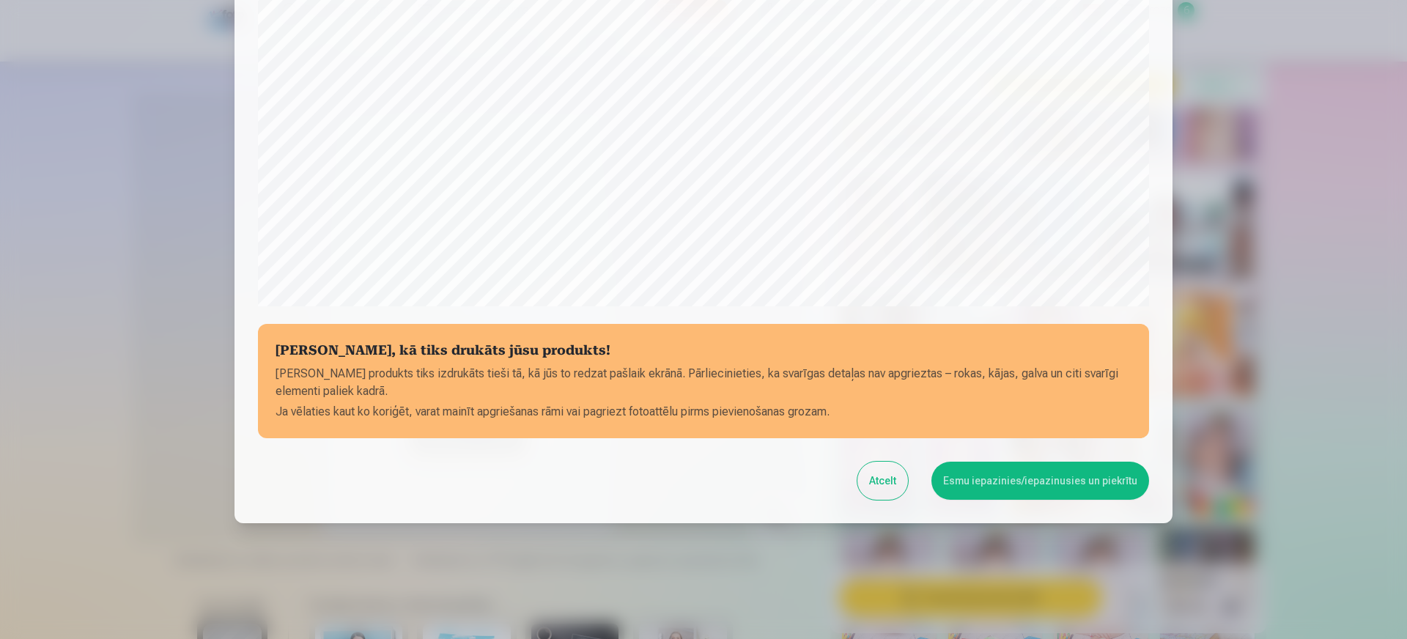
scroll to position [416, 0]
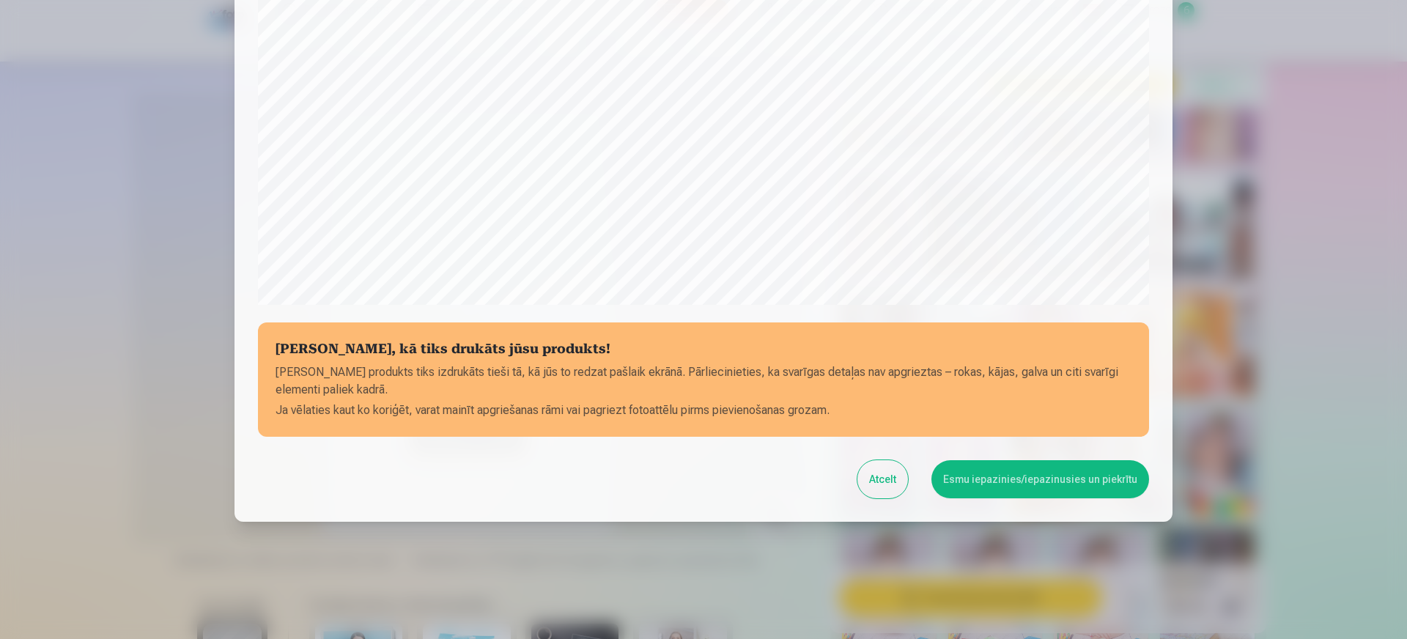
click at [988, 468] on button "Esmu iepazinies/iepazinusies un piekrītu" at bounding box center [1040, 479] width 218 height 38
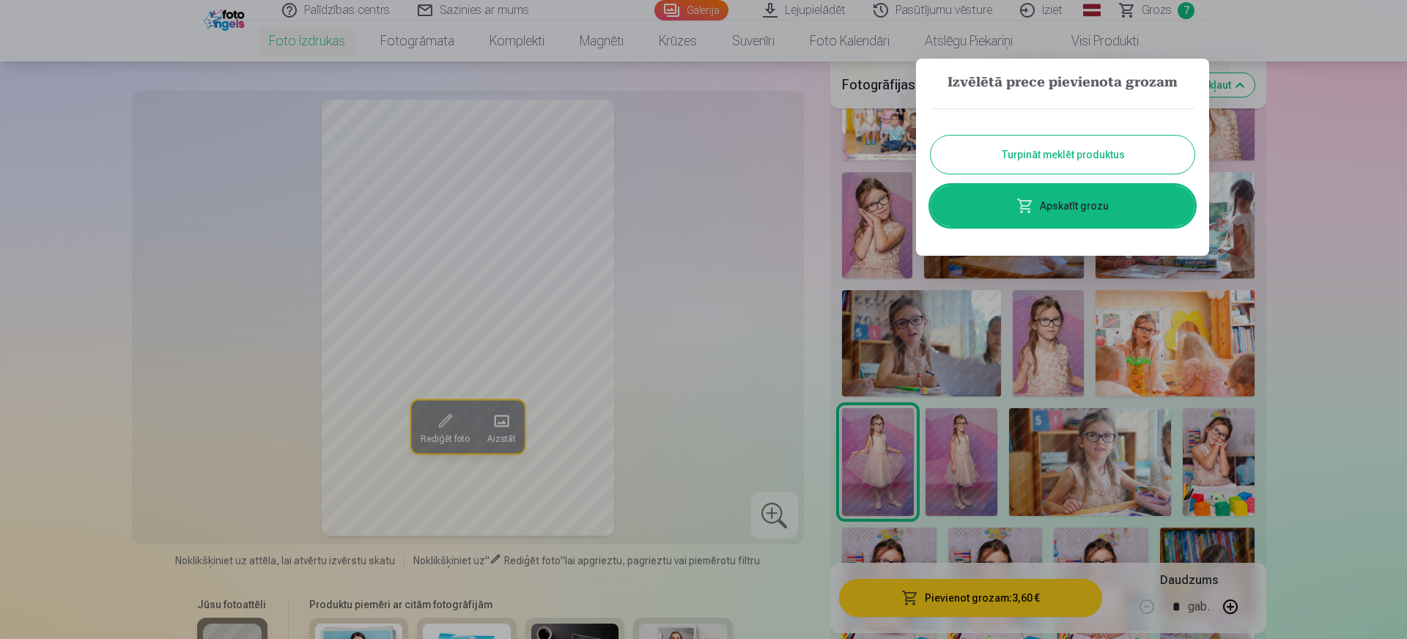
click at [1032, 160] on button "Turpināt meklēt produktus" at bounding box center [1063, 155] width 264 height 38
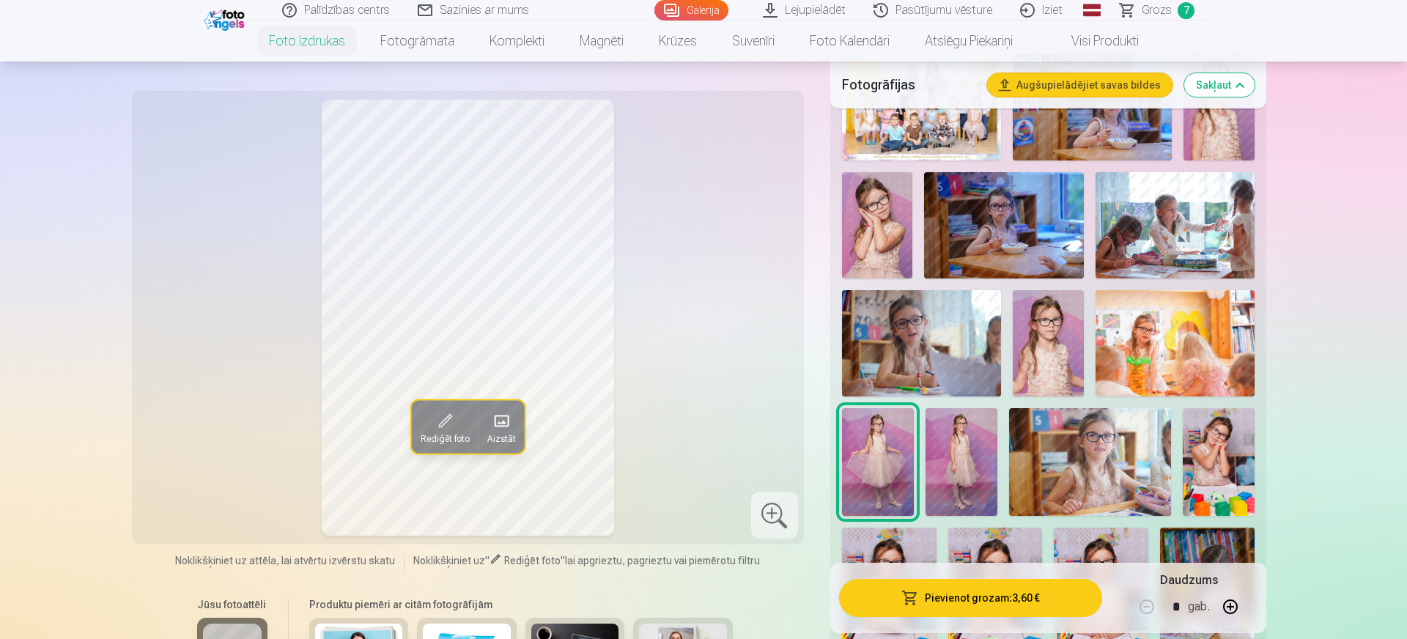
click at [876, 208] on img at bounding box center [877, 225] width 71 height 106
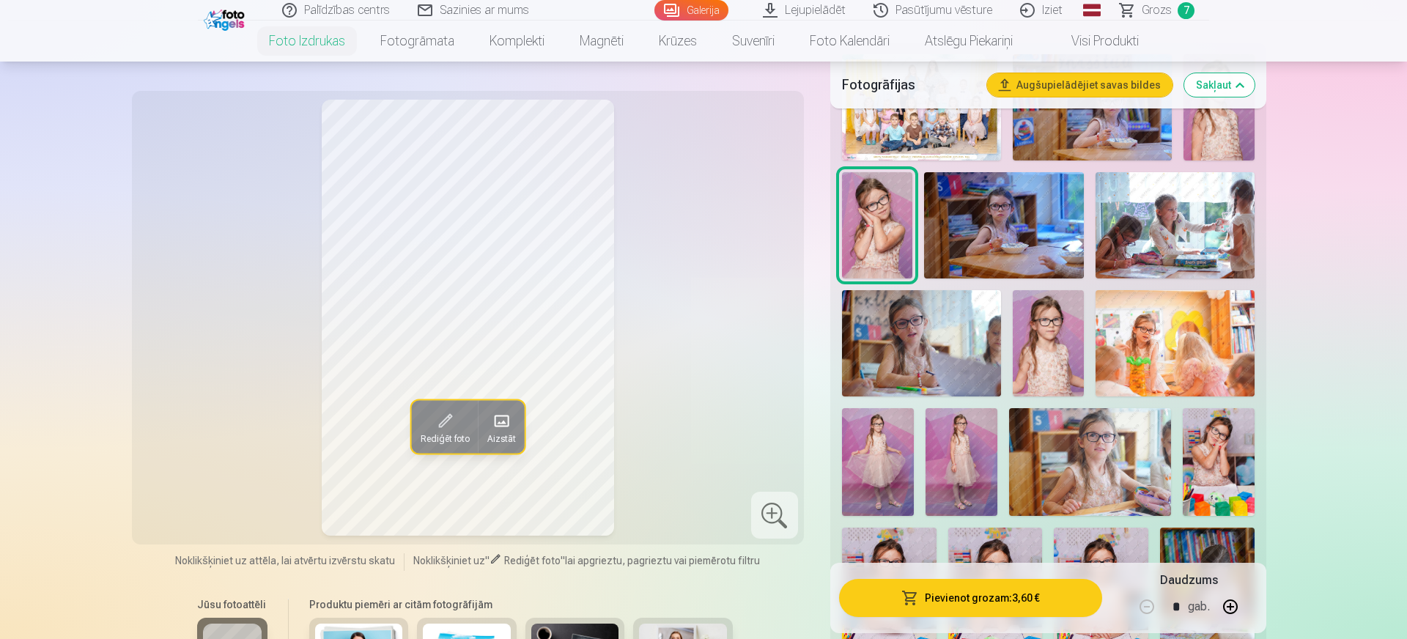
click at [928, 597] on button "Pievienot grozam : 3,60 €" at bounding box center [970, 598] width 263 height 38
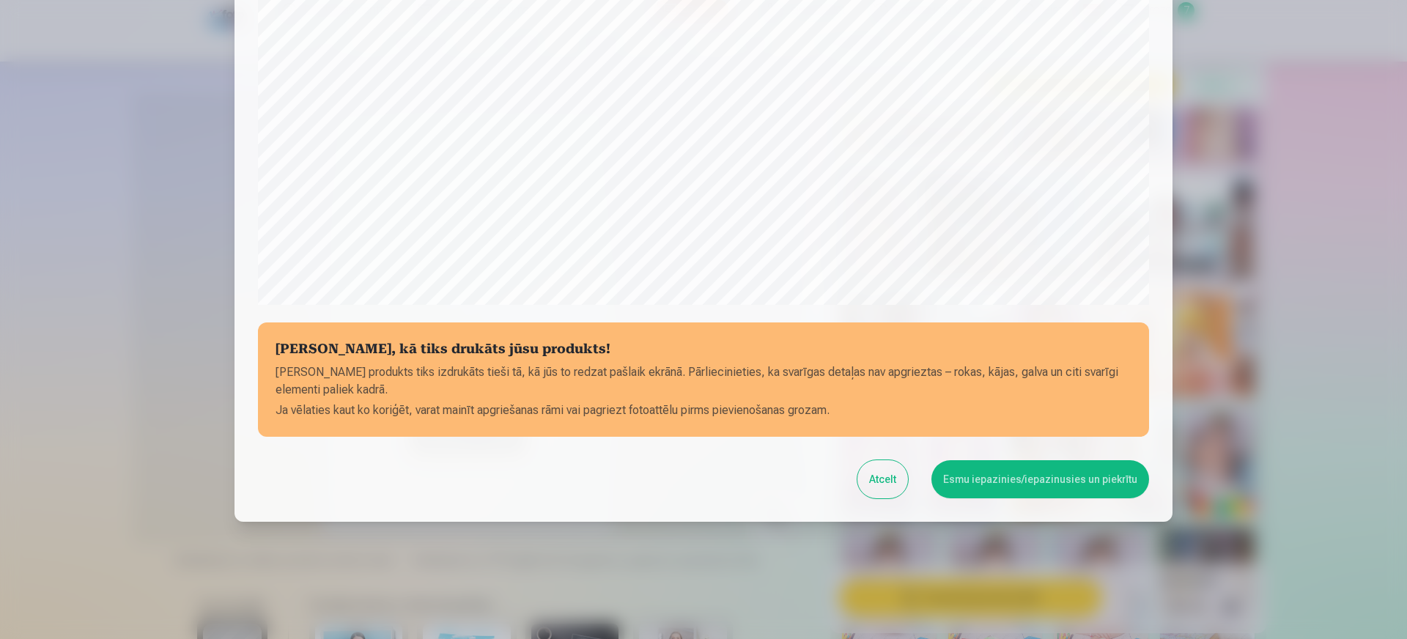
click at [1035, 476] on button "Esmu iepazinies/iepazinusies un piekrītu" at bounding box center [1040, 479] width 218 height 38
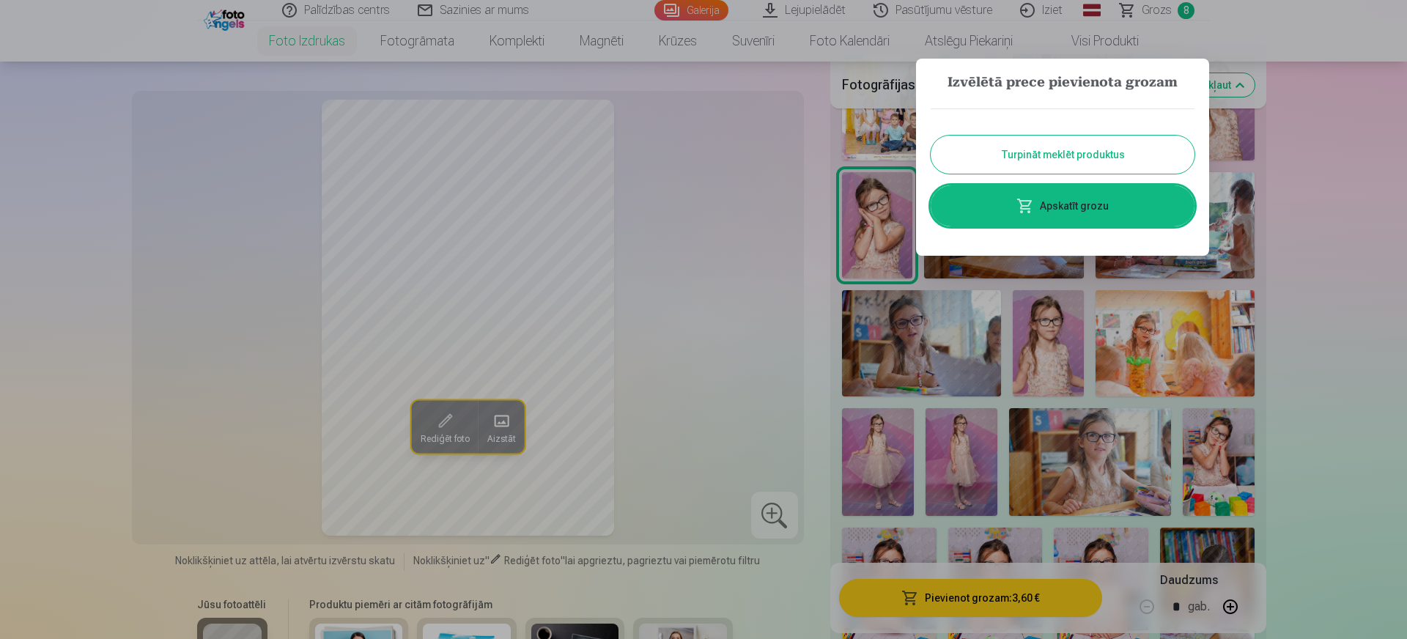
click at [1099, 160] on button "Turpināt meklēt produktus" at bounding box center [1063, 155] width 264 height 38
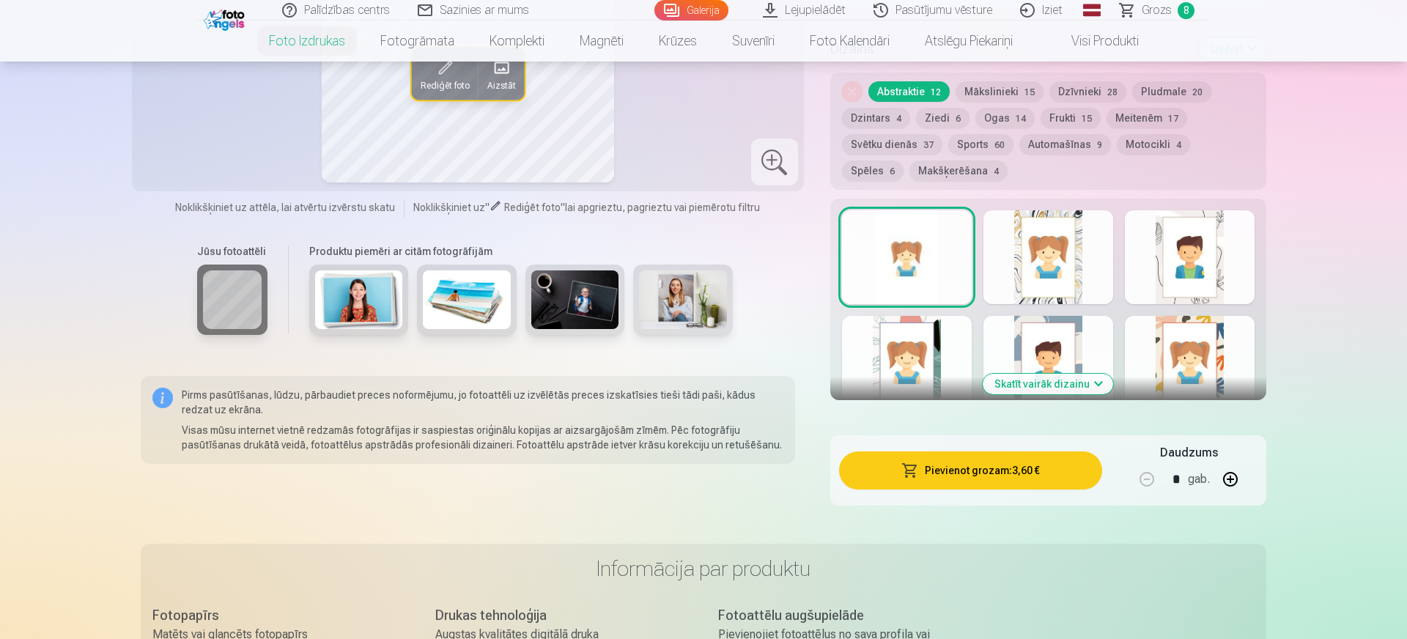
scroll to position [0, 0]
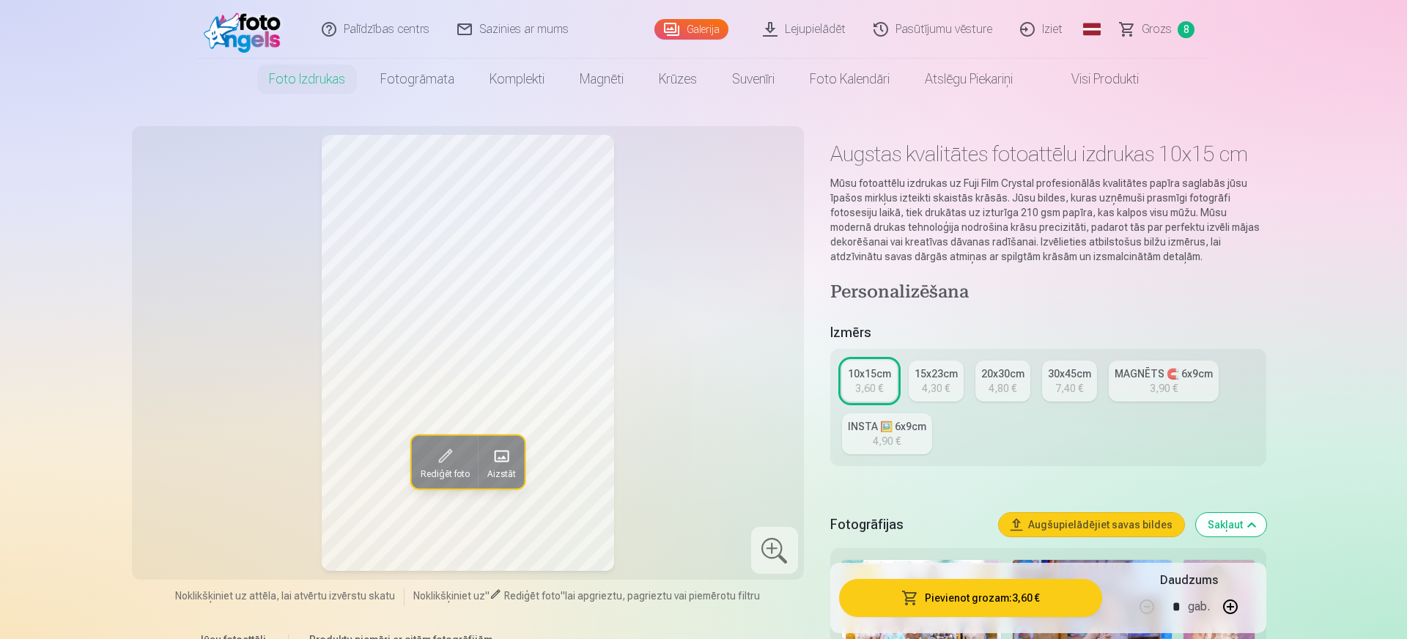
click at [1164, 27] on span "Grozs" at bounding box center [1157, 30] width 30 height 18
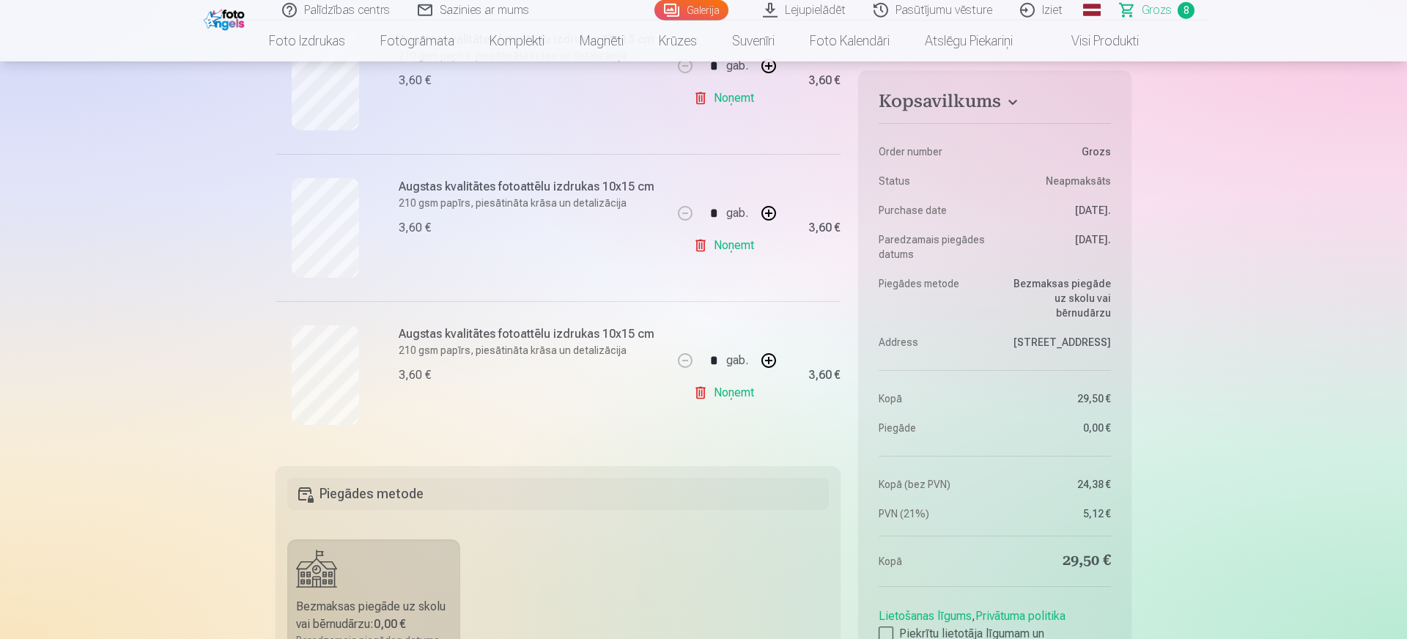
scroll to position [1112, 0]
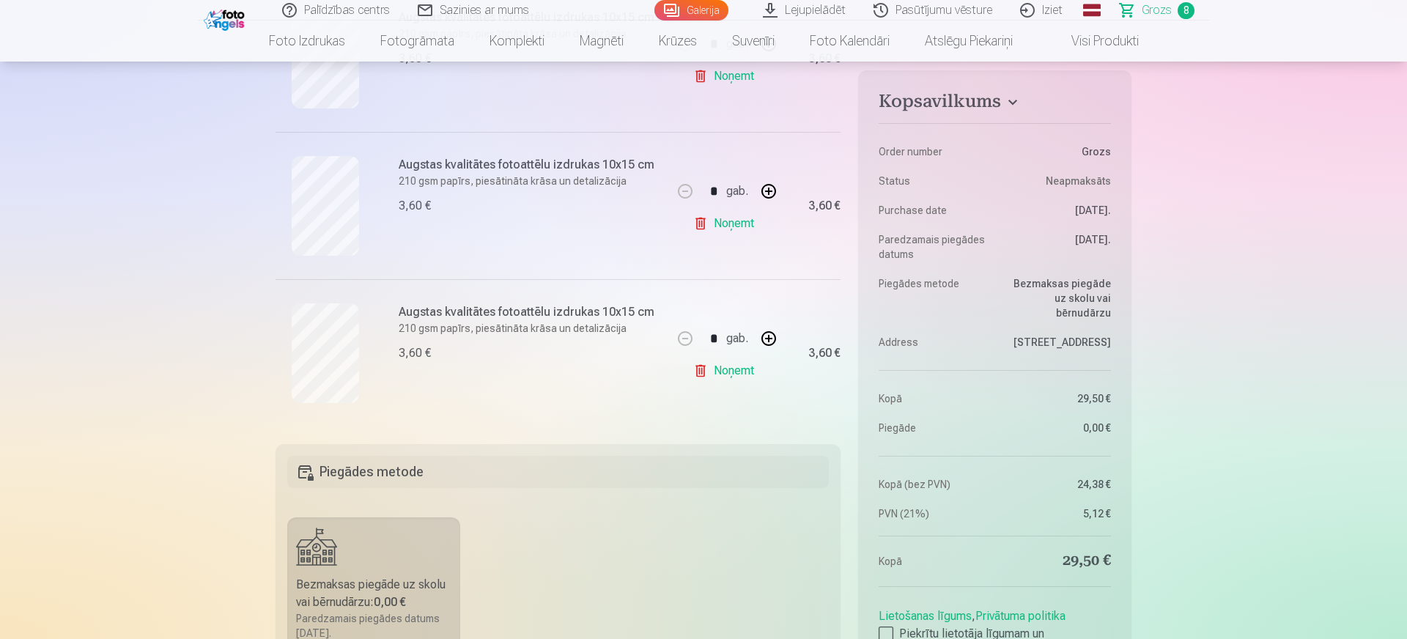
click at [729, 372] on link "Noņemt" at bounding box center [726, 370] width 67 height 29
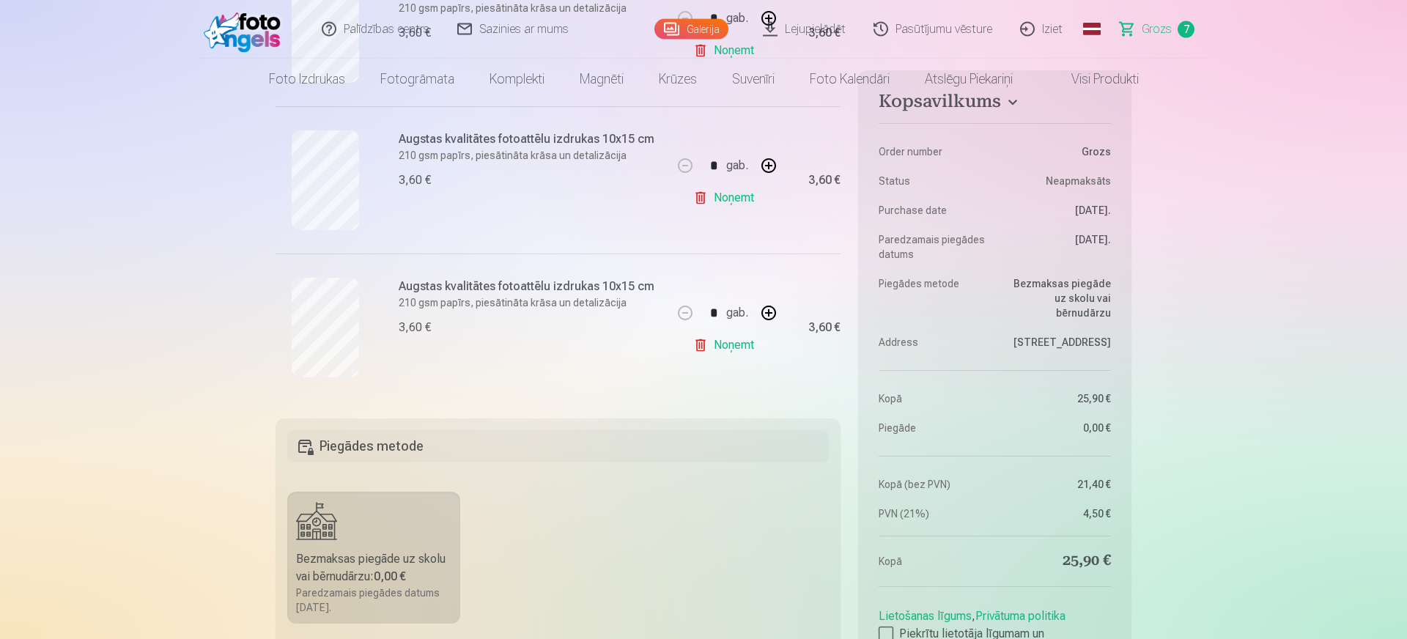
scroll to position [0, 0]
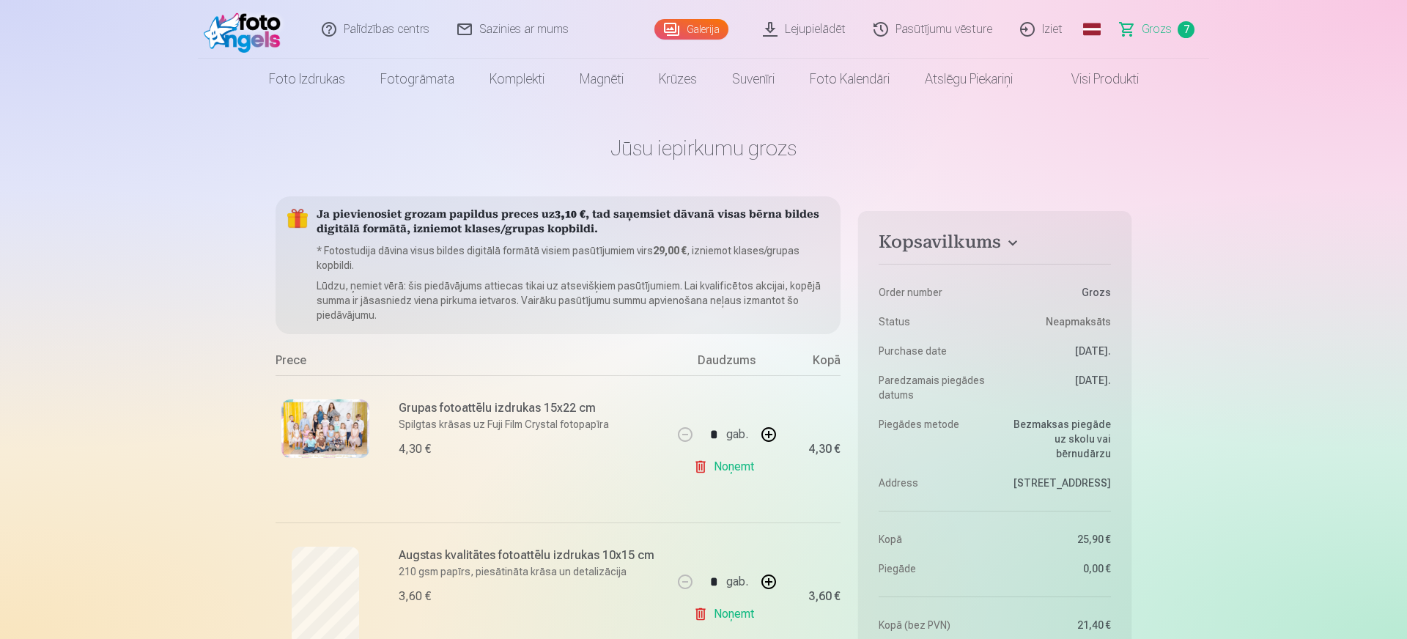
click at [1093, 81] on link "Visi produkti" at bounding box center [1093, 79] width 126 height 41
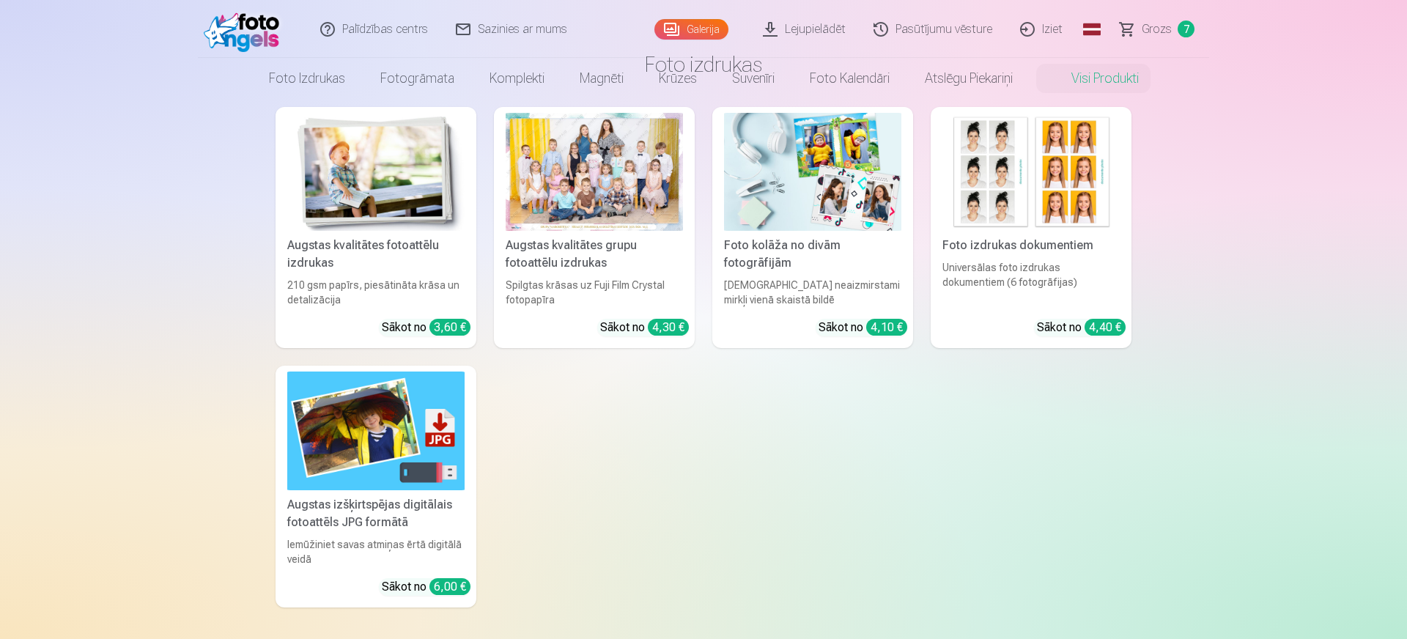
scroll to position [101, 0]
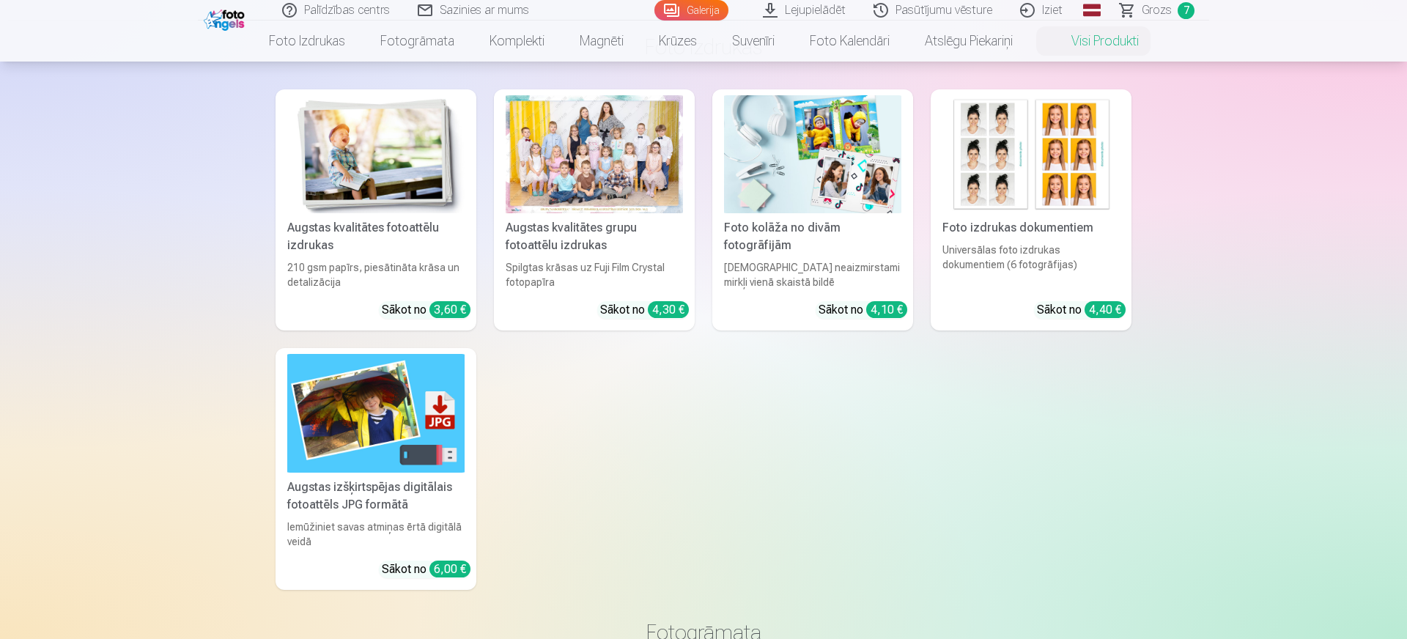
click at [434, 499] on div "Augstas izšķirtspējas digitālais fotoattēls JPG formātā" at bounding box center [375, 496] width 189 height 35
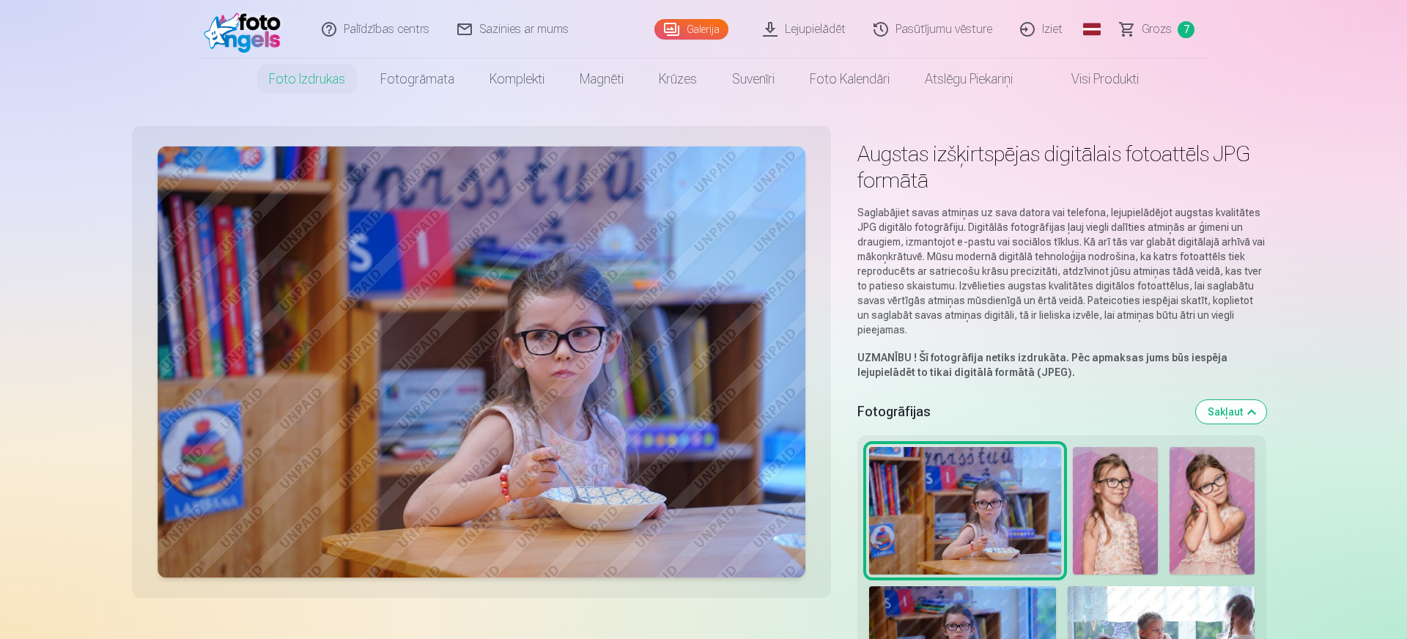
click at [1178, 36] on link "Grozs 7" at bounding box center [1158, 29] width 103 height 59
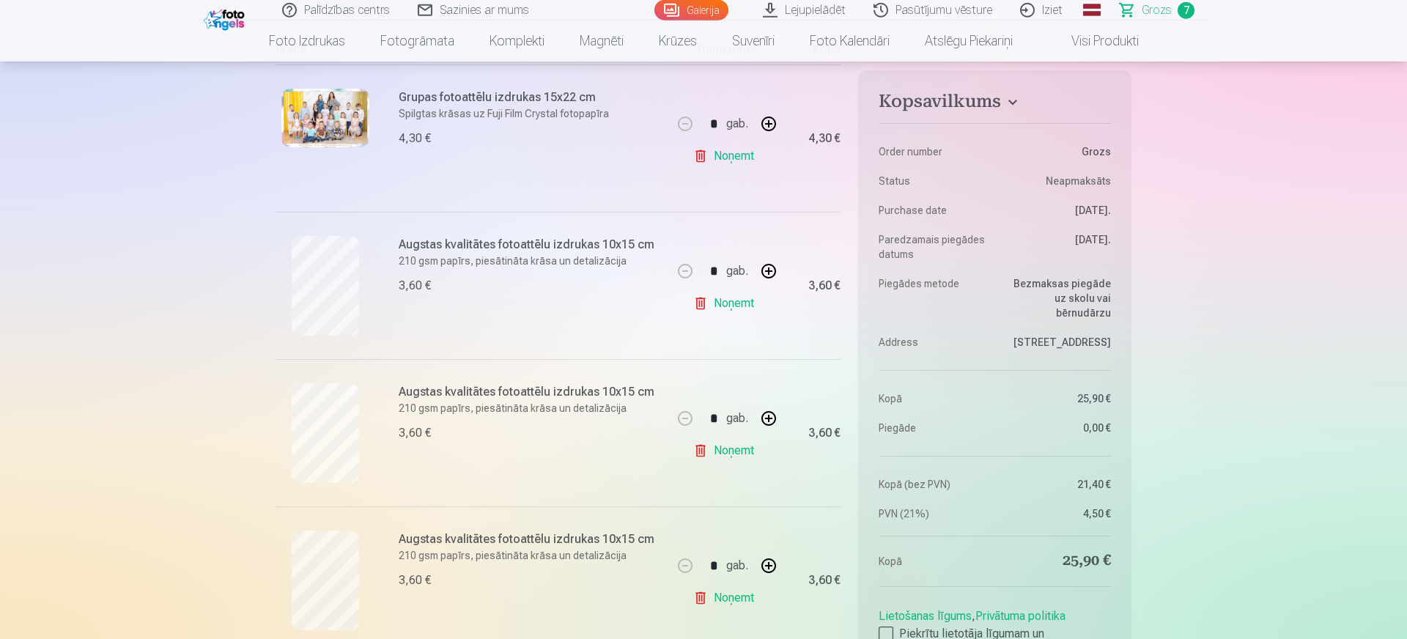
scroll to position [303, 0]
